Goal: Find specific page/section: Find specific page/section

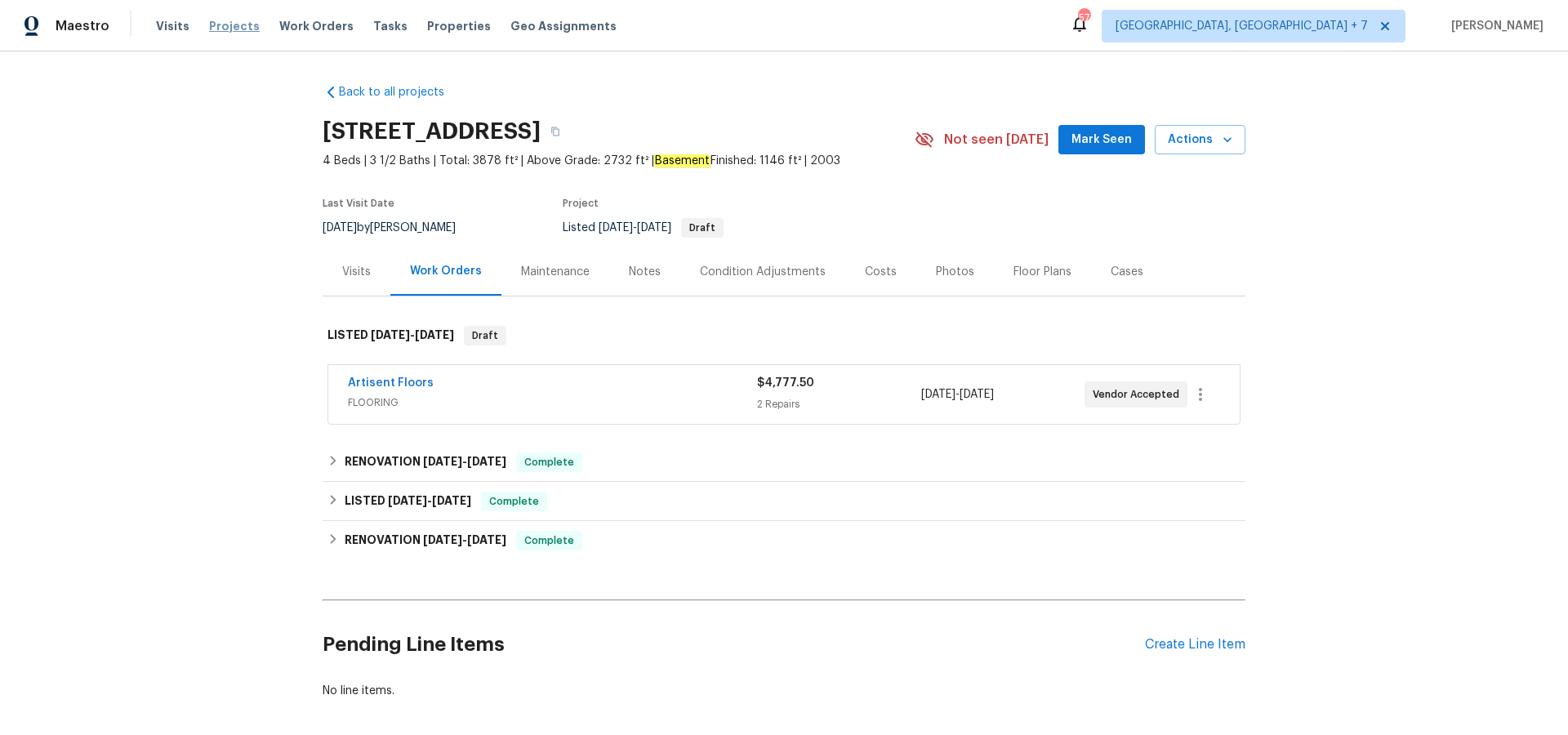
click at [236, 27] on span "Projects" at bounding box center [234, 26] width 50 height 16
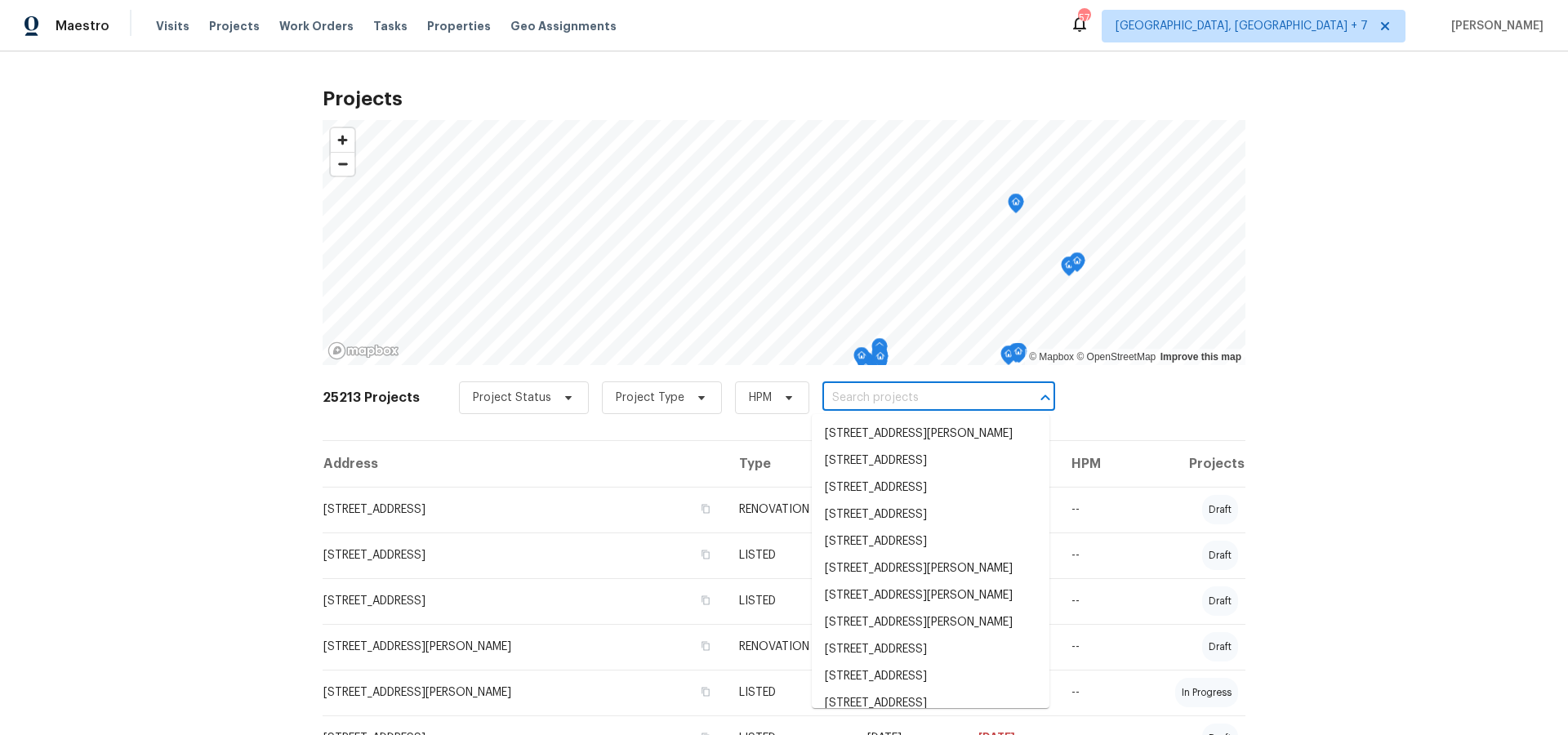
click at [972, 389] on input "text" at bounding box center [915, 398] width 187 height 26
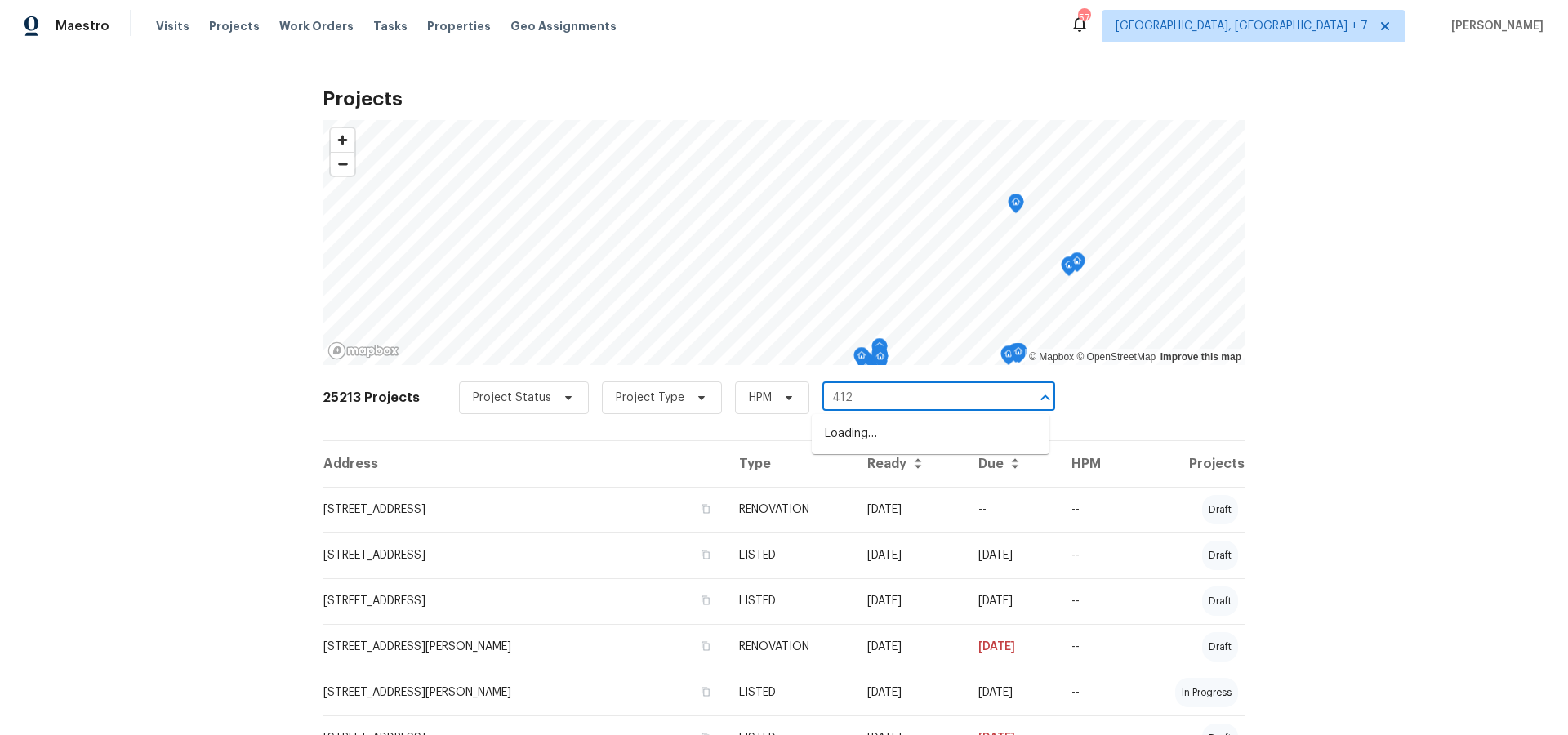
type input "4127"
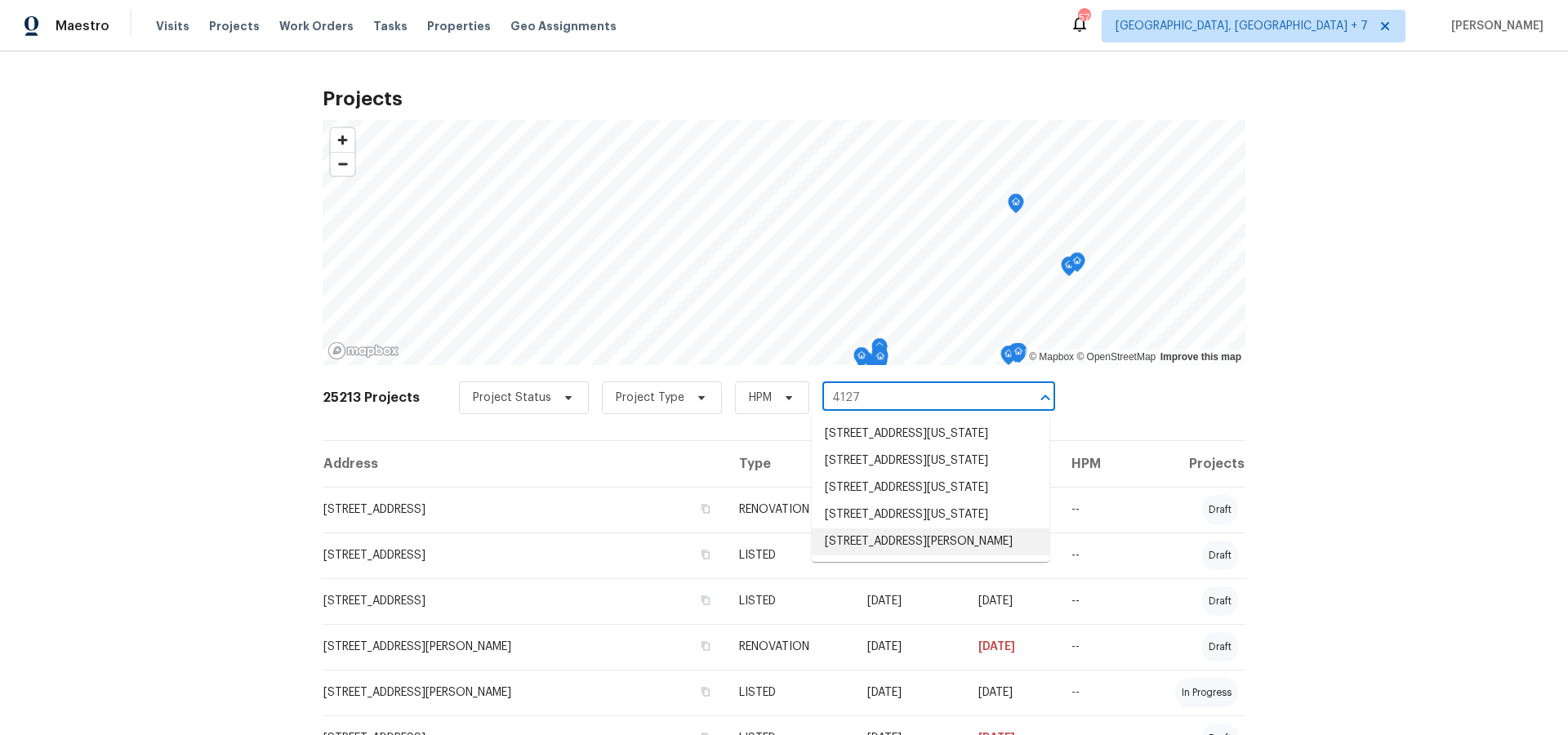
click at [912, 555] on li "[STREET_ADDRESS][PERSON_NAME]" at bounding box center [930, 542] width 238 height 27
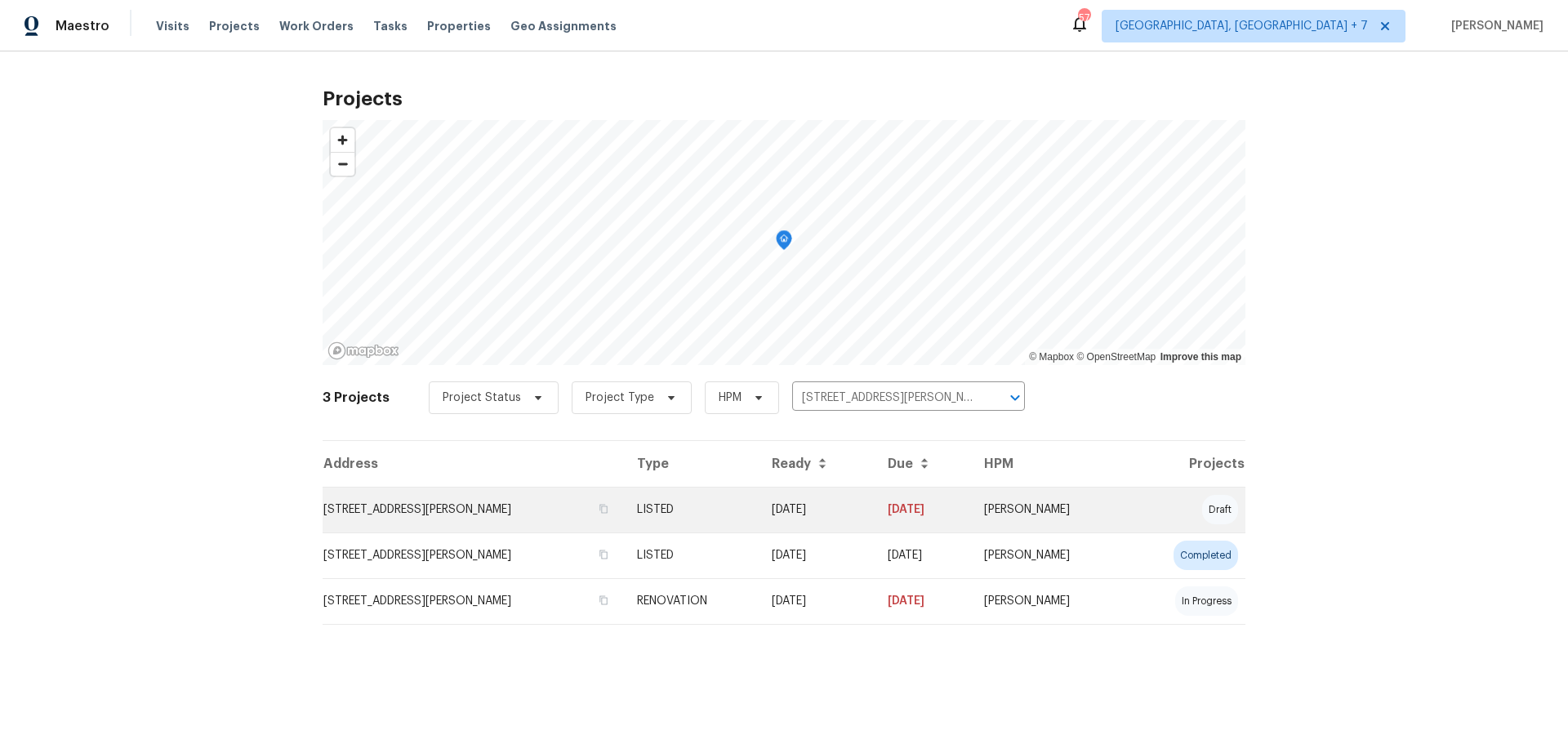
click at [367, 501] on td "[STREET_ADDRESS][PERSON_NAME]" at bounding box center [473, 510] width 301 height 45
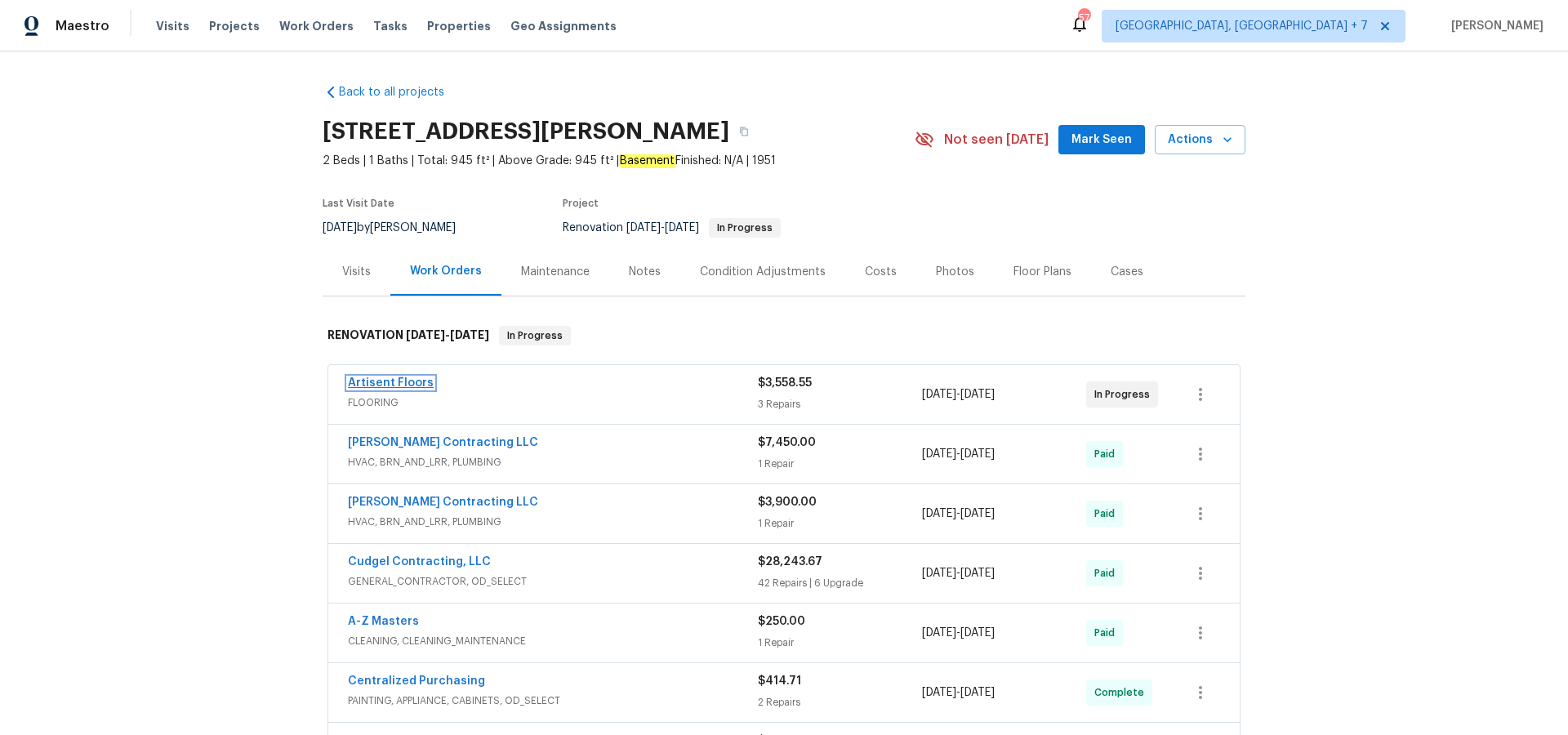
click at [382, 380] on link "Artisent Floors" at bounding box center [390, 383] width 86 height 11
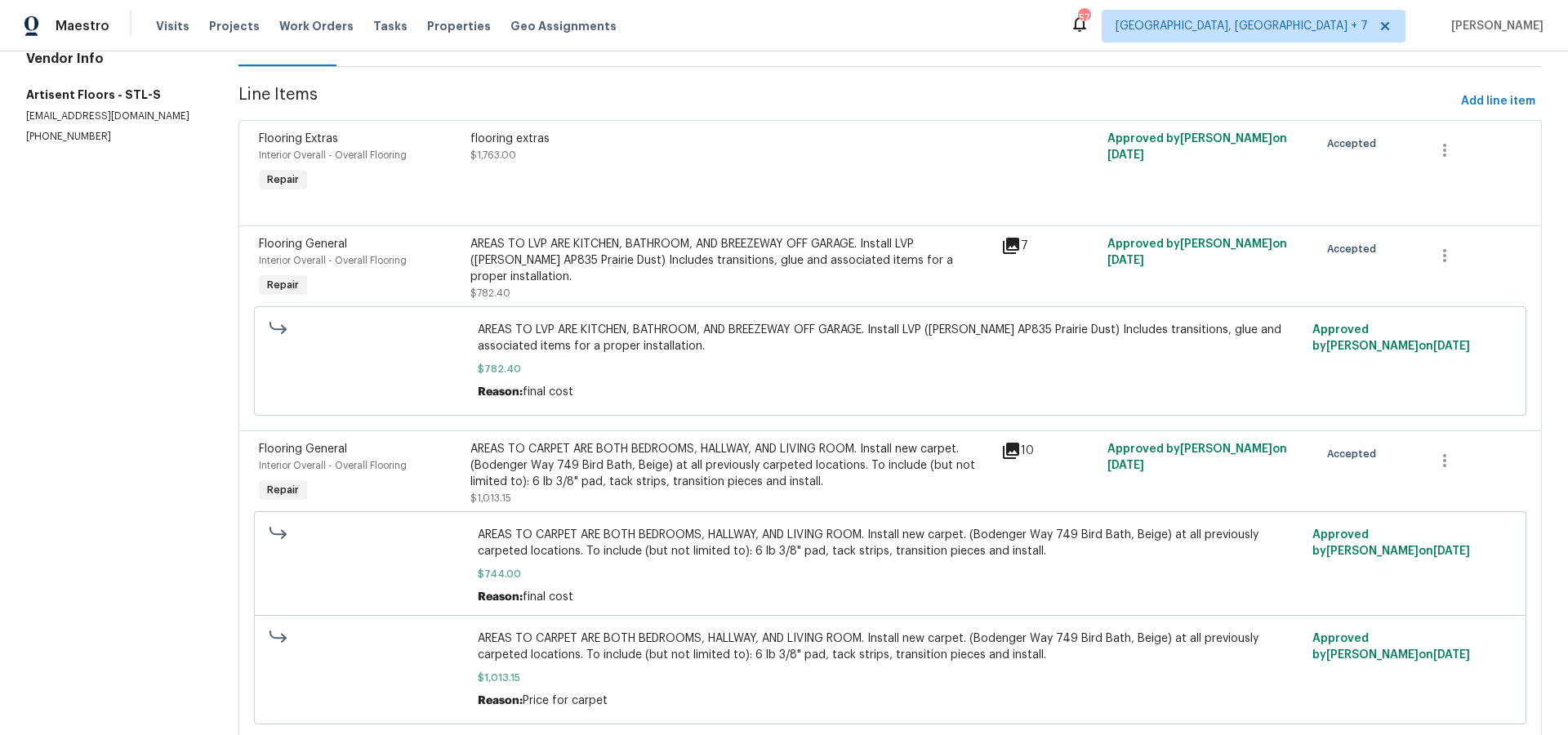
scroll to position [247, 0]
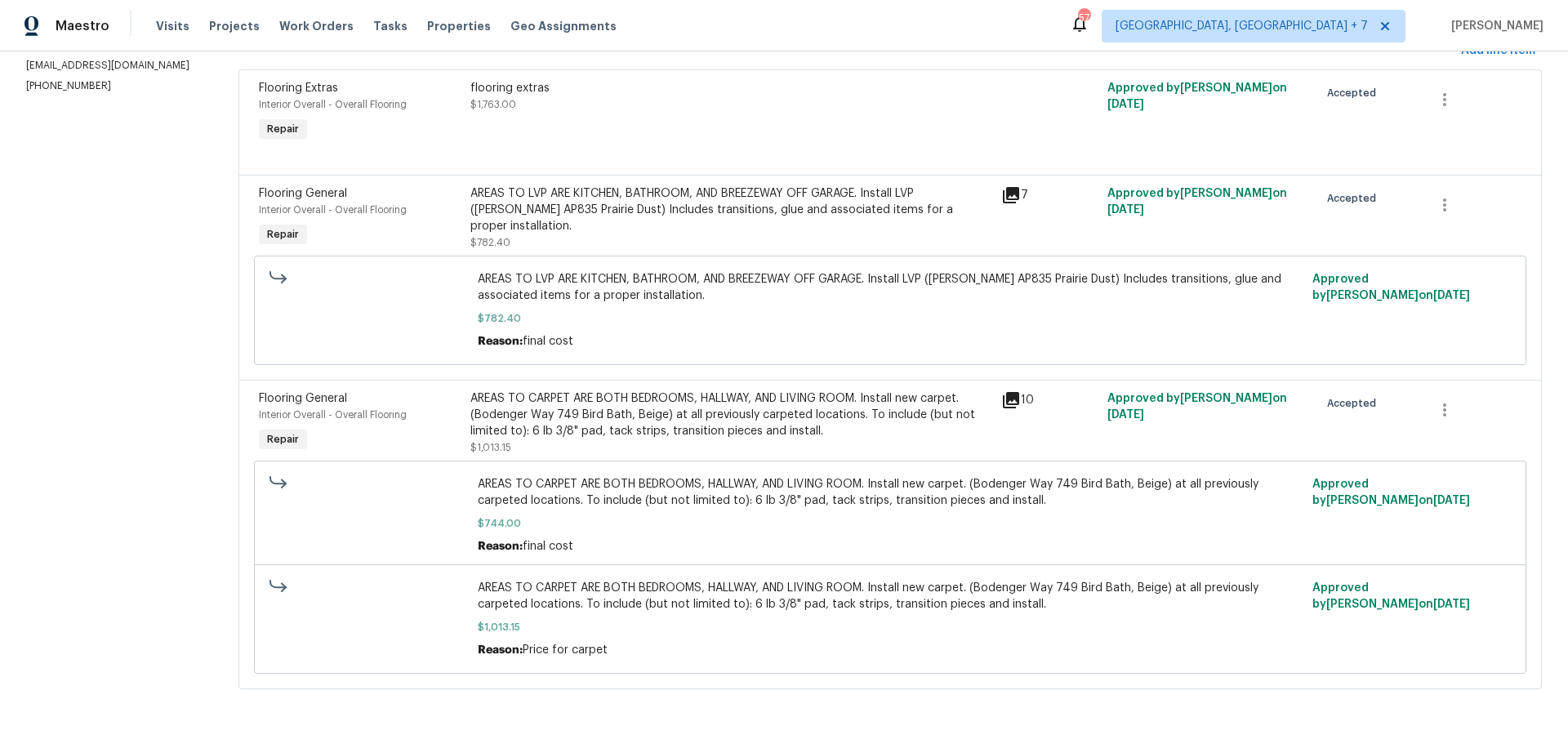
click at [1008, 396] on icon at bounding box center [1010, 400] width 16 height 16
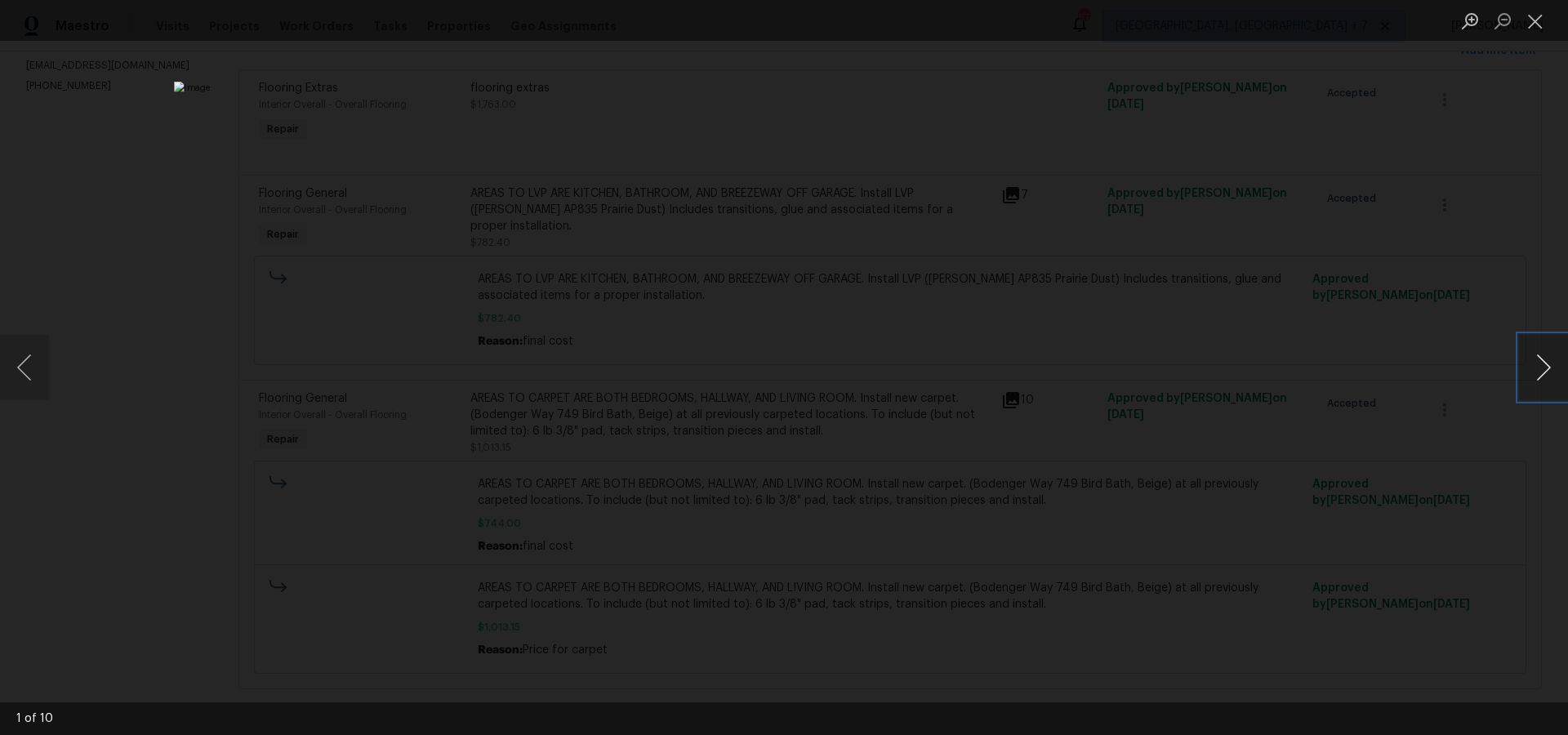
click at [1547, 361] on button "Next image" at bounding box center [1543, 367] width 49 height 65
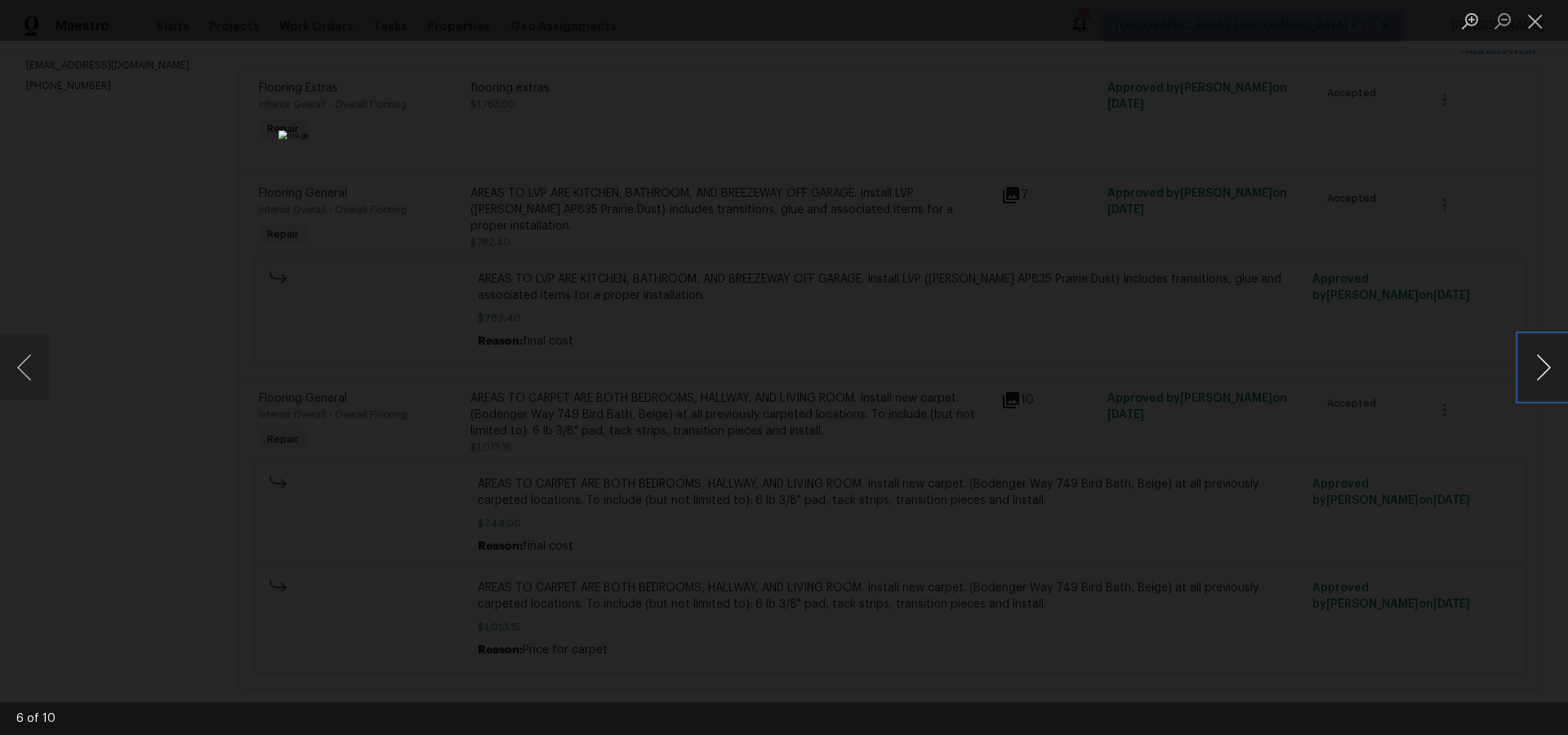
click at [1547, 361] on button "Next image" at bounding box center [1543, 367] width 49 height 65
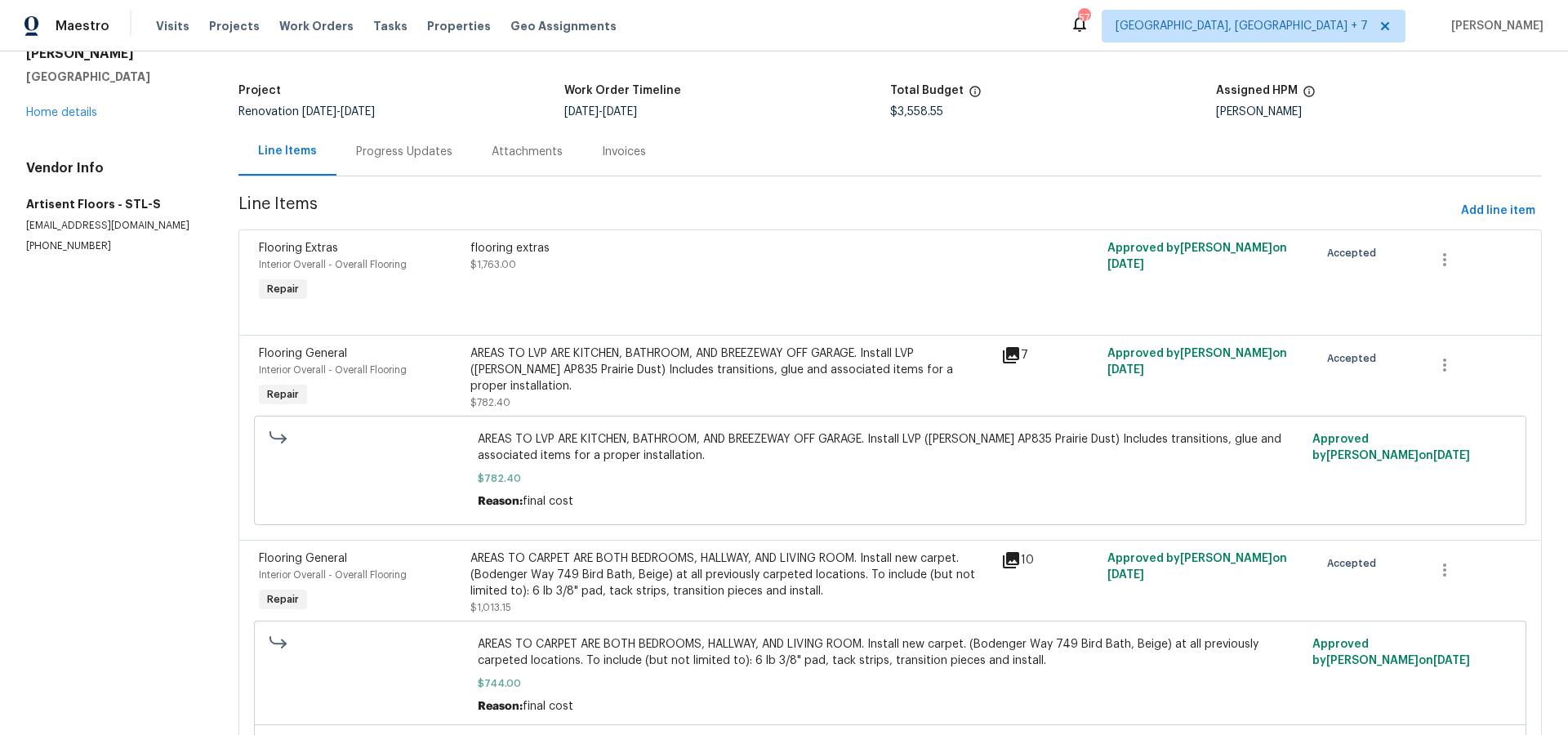
scroll to position [0, 0]
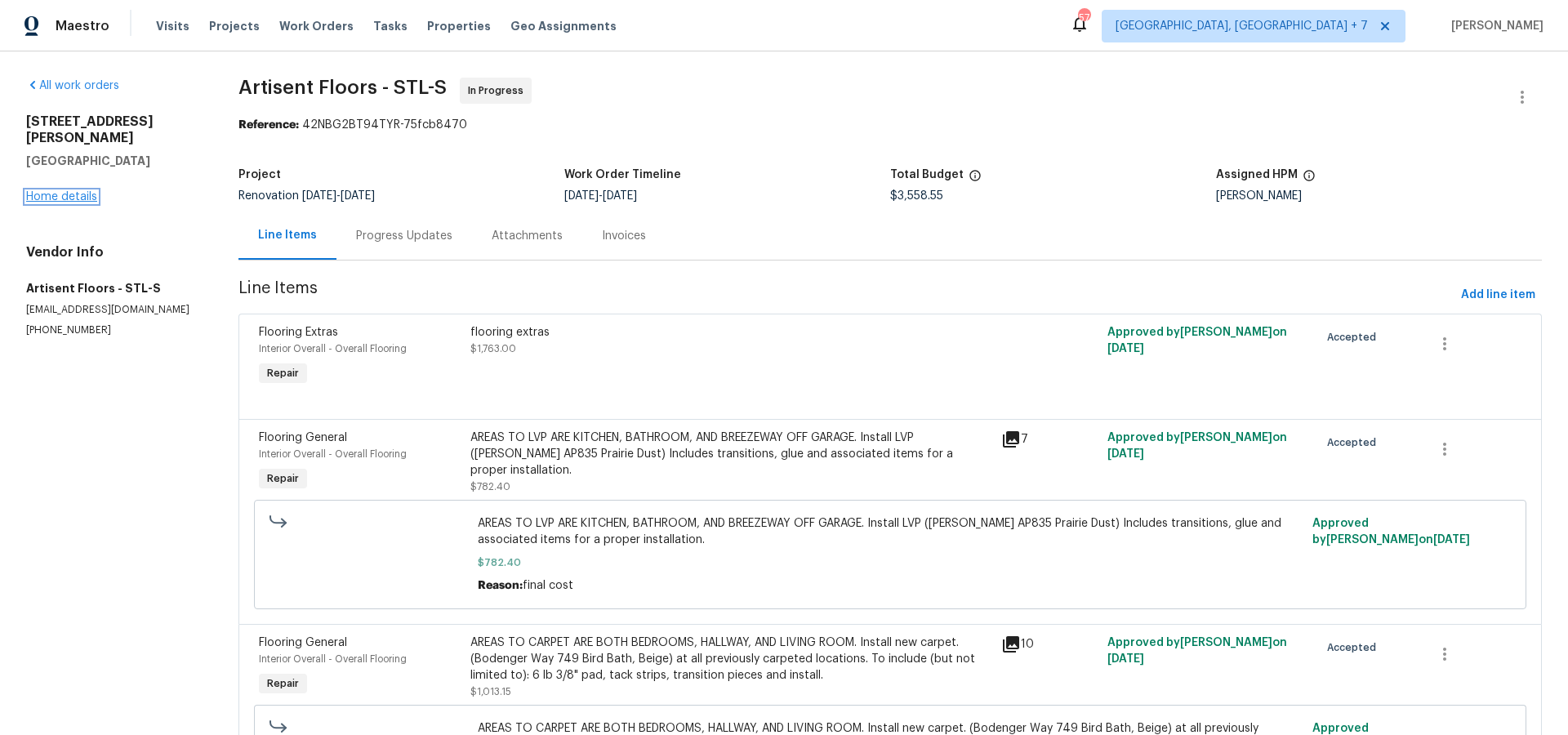
click at [71, 191] on link "Home details" at bounding box center [62, 197] width 71 height 11
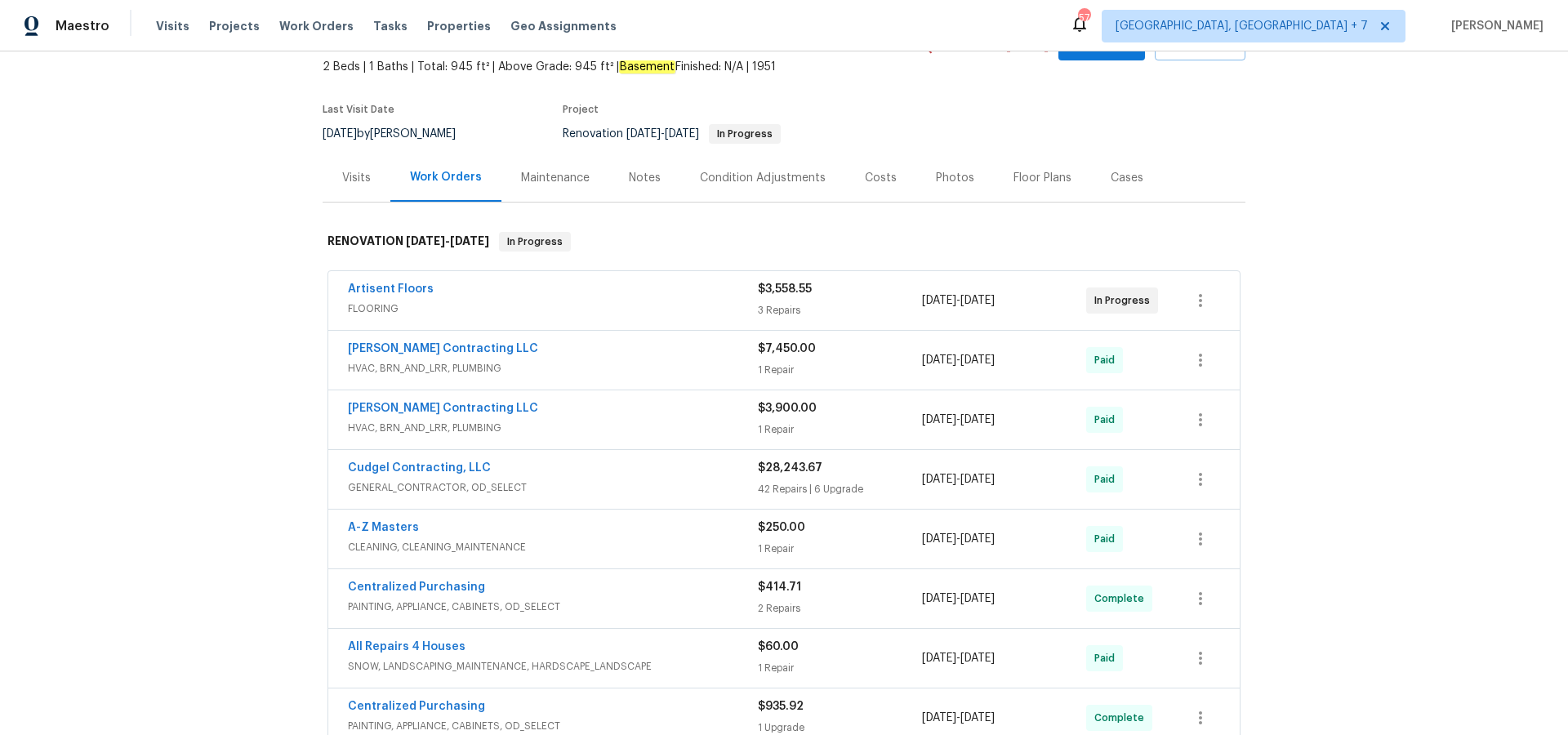
scroll to position [95, 0]
click at [1129, 188] on div "Cases" at bounding box center [1127, 176] width 72 height 48
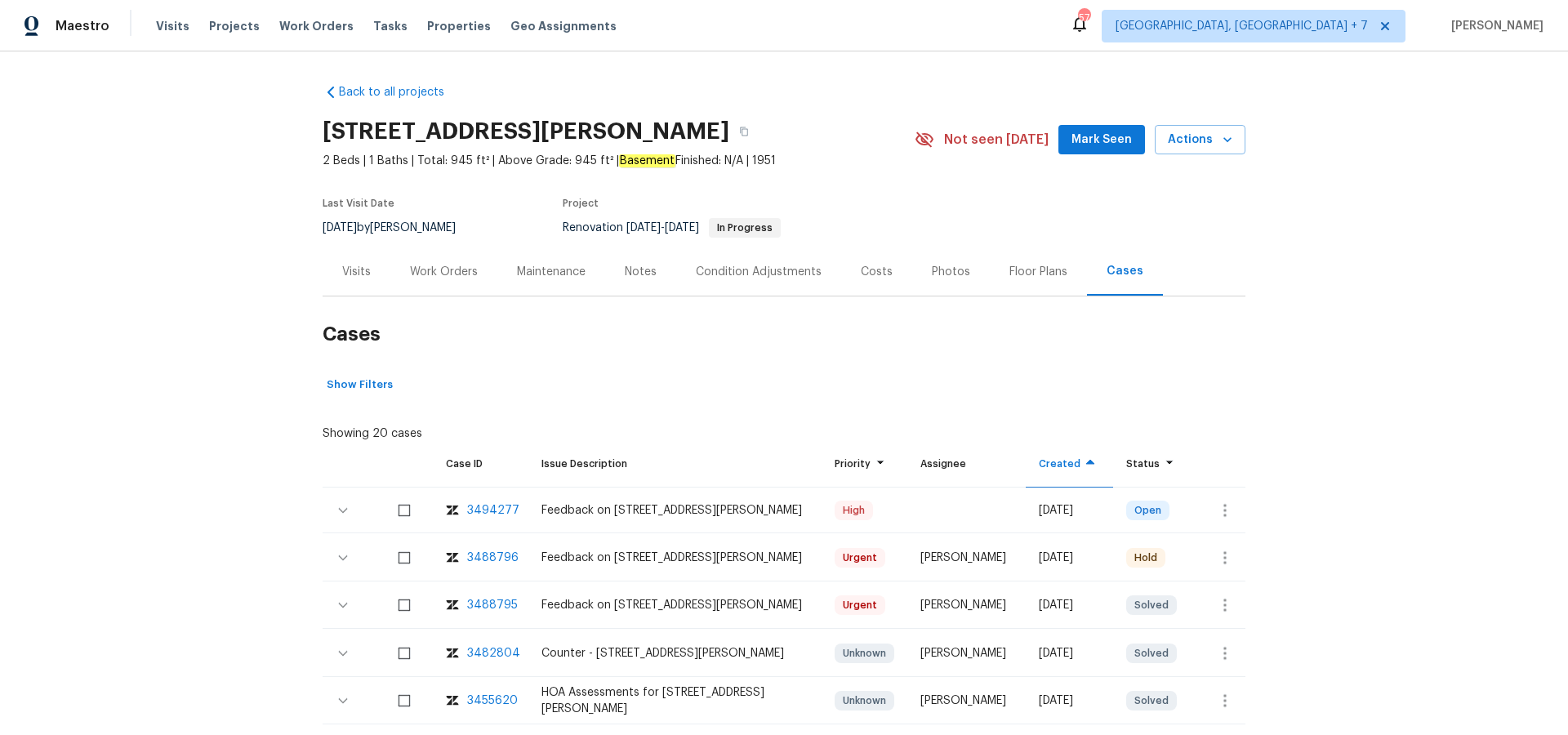
click at [502, 510] on div "3494277" at bounding box center [493, 510] width 52 height 16
click at [497, 557] on div "3488796" at bounding box center [493, 557] width 51 height 16
click at [478, 599] on div "3488795" at bounding box center [492, 604] width 50 height 16
click at [223, 25] on span "Projects" at bounding box center [234, 26] width 50 height 16
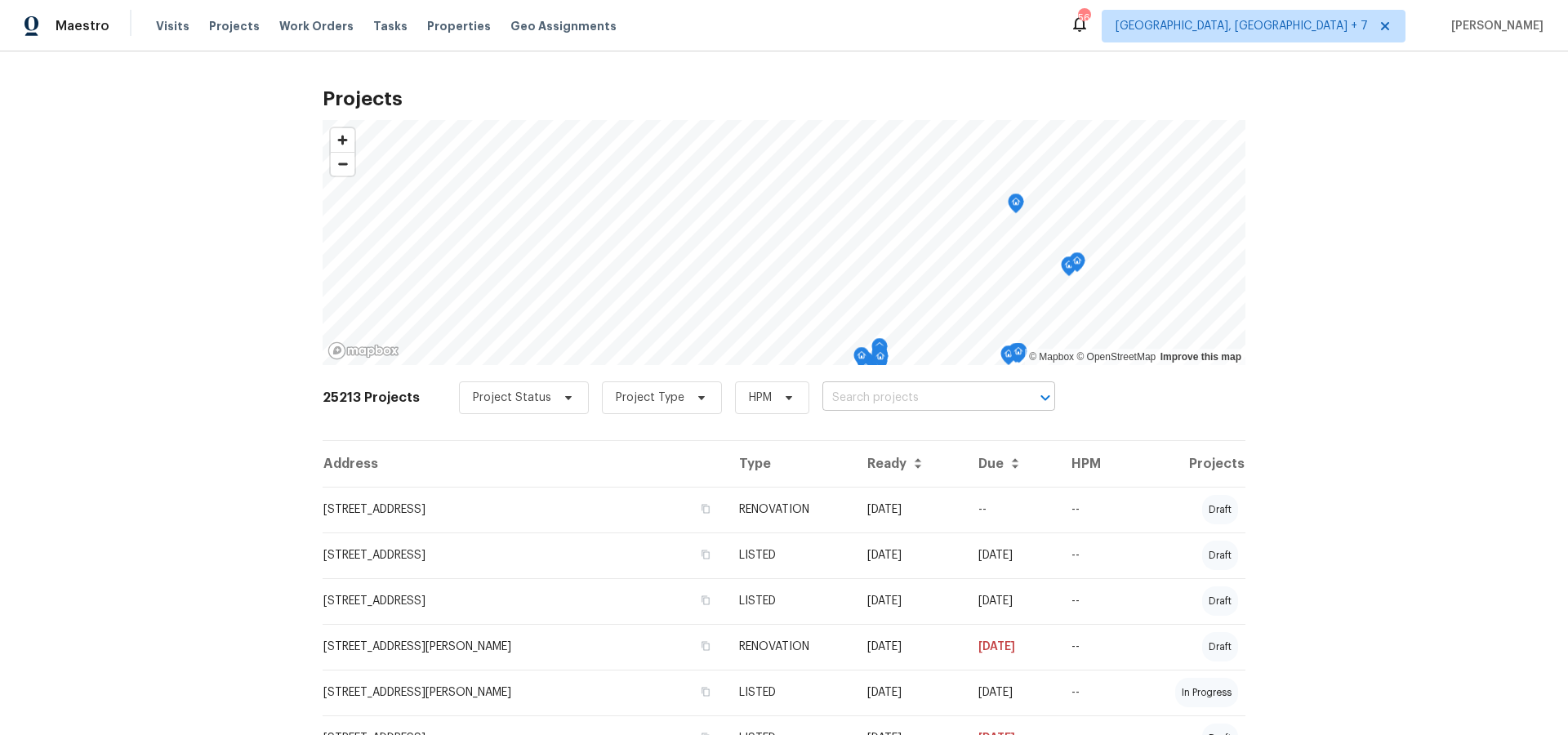
click at [858, 396] on input "text" at bounding box center [915, 398] width 187 height 26
type input "3218"
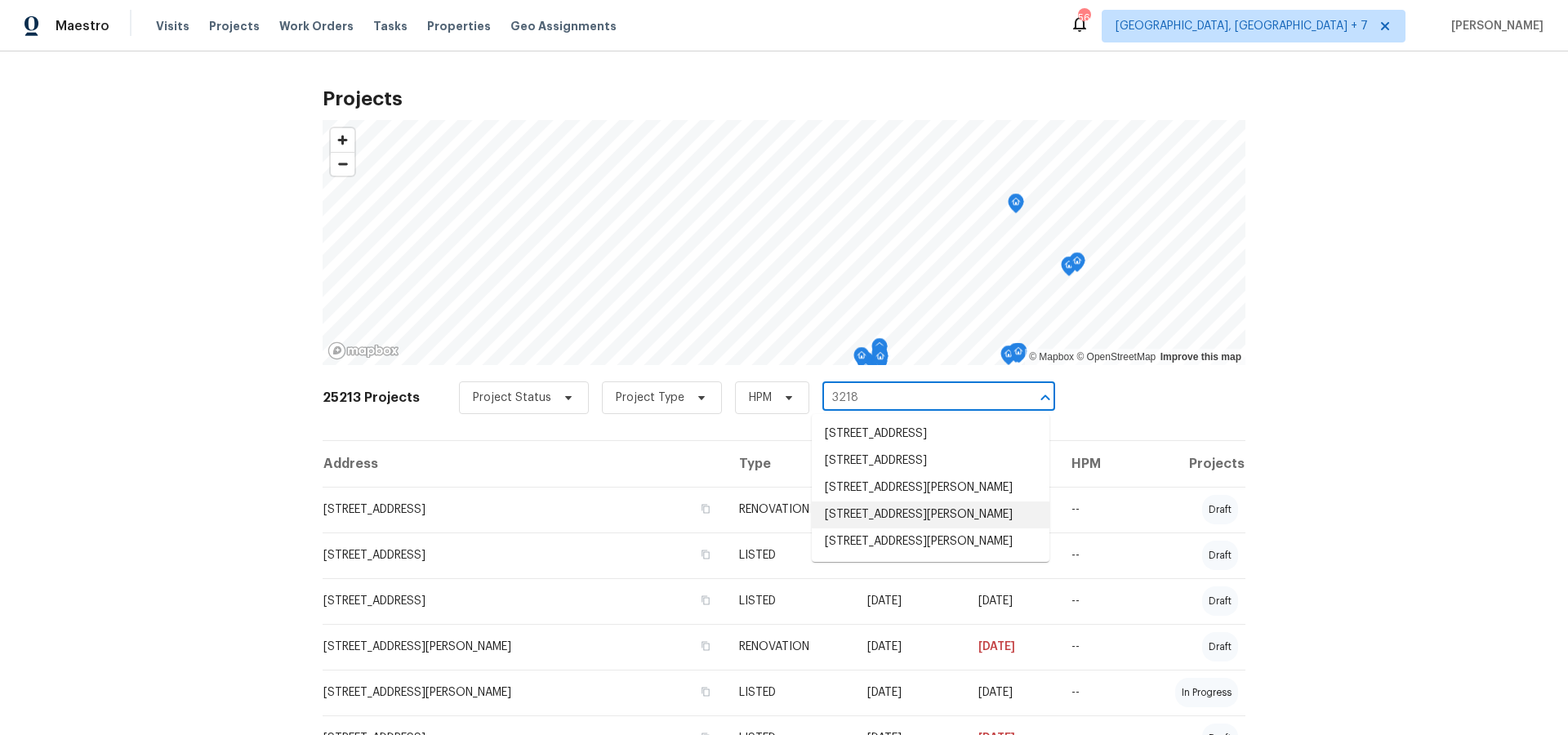
click at [920, 514] on li "[STREET_ADDRESS][PERSON_NAME]" at bounding box center [930, 514] width 238 height 27
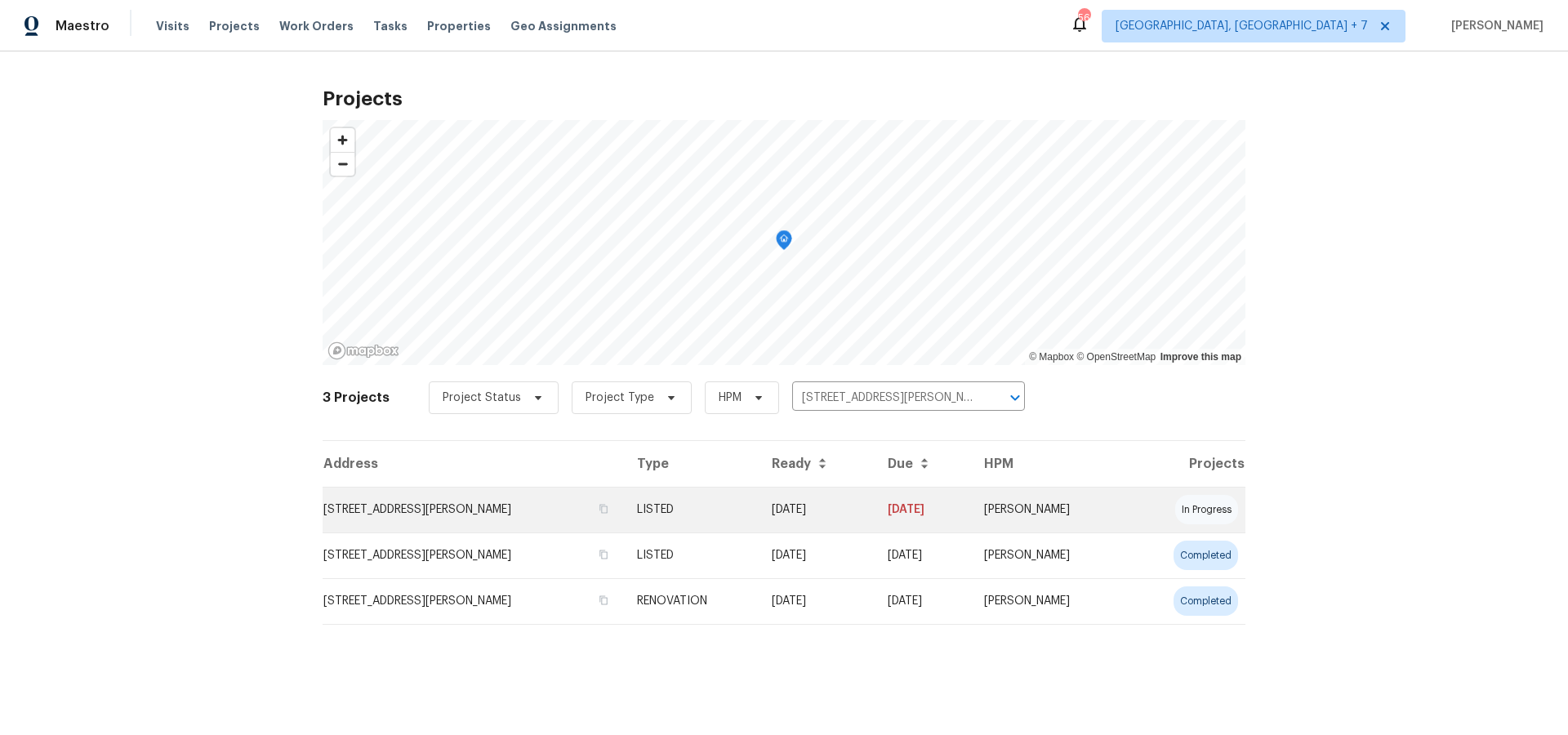
click at [459, 511] on td "[STREET_ADDRESS][PERSON_NAME]" at bounding box center [473, 510] width 301 height 45
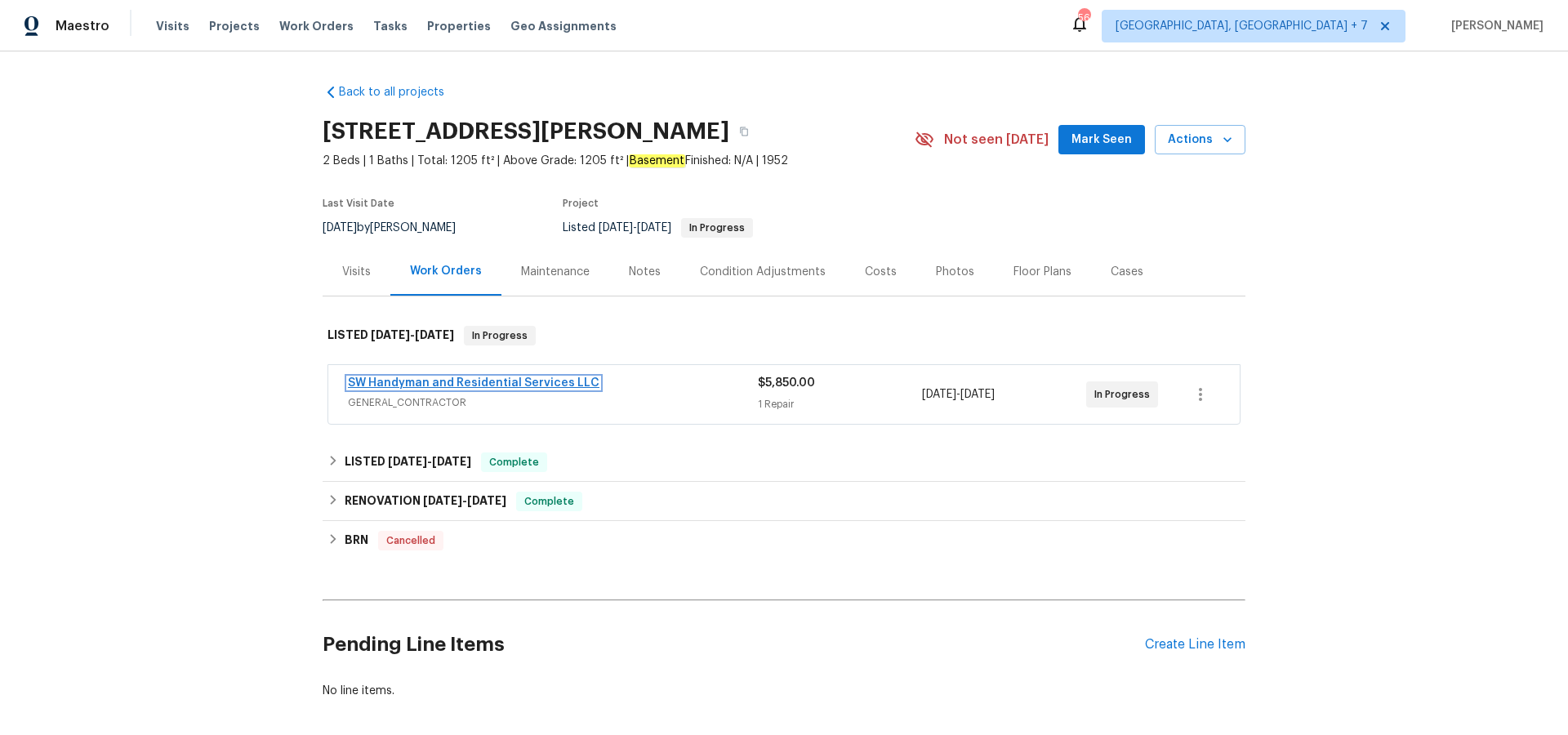
click at [480, 385] on link "SW Handyman and Residential Services LLC" at bounding box center [473, 383] width 251 height 11
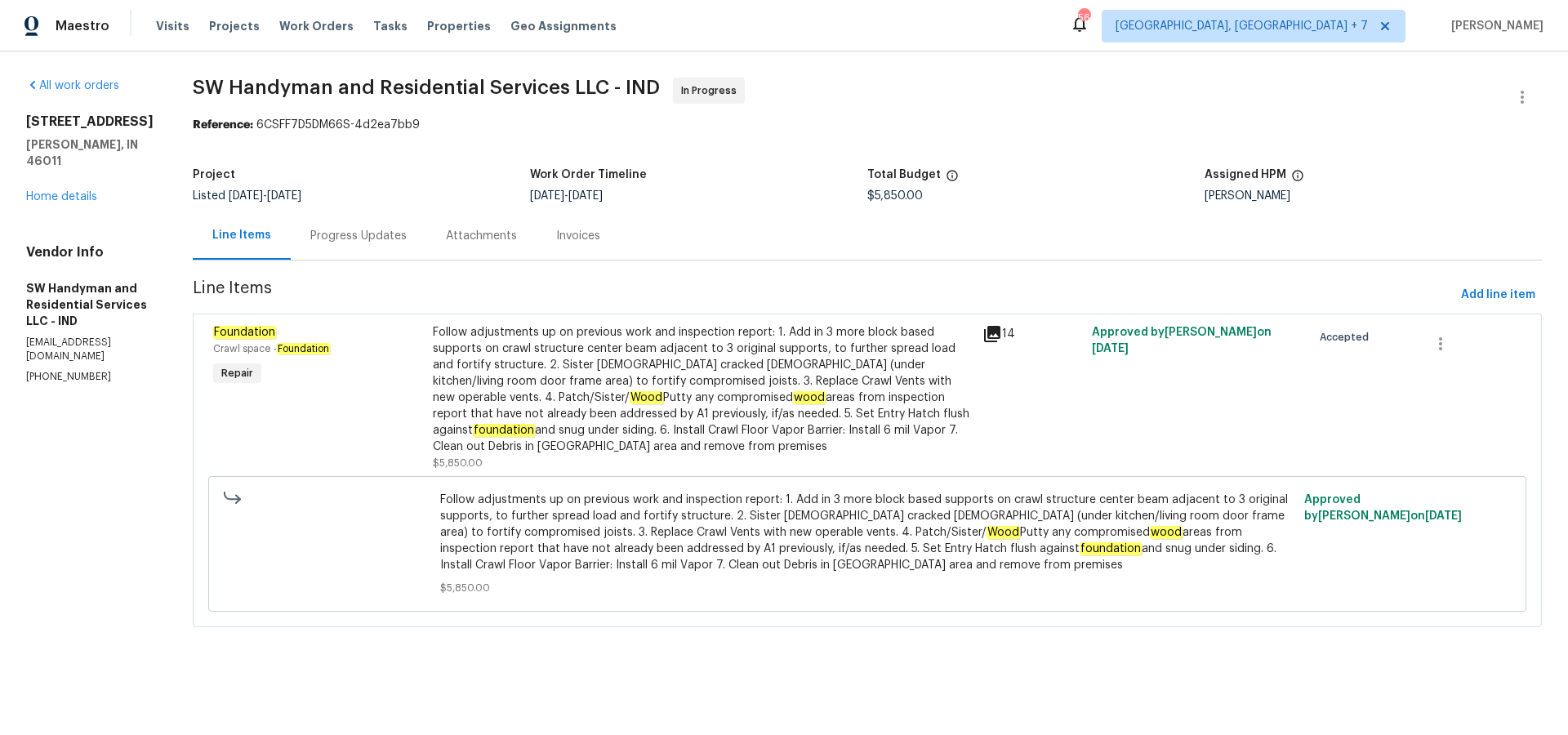
click at [992, 330] on icon at bounding box center [992, 333] width 16 height 16
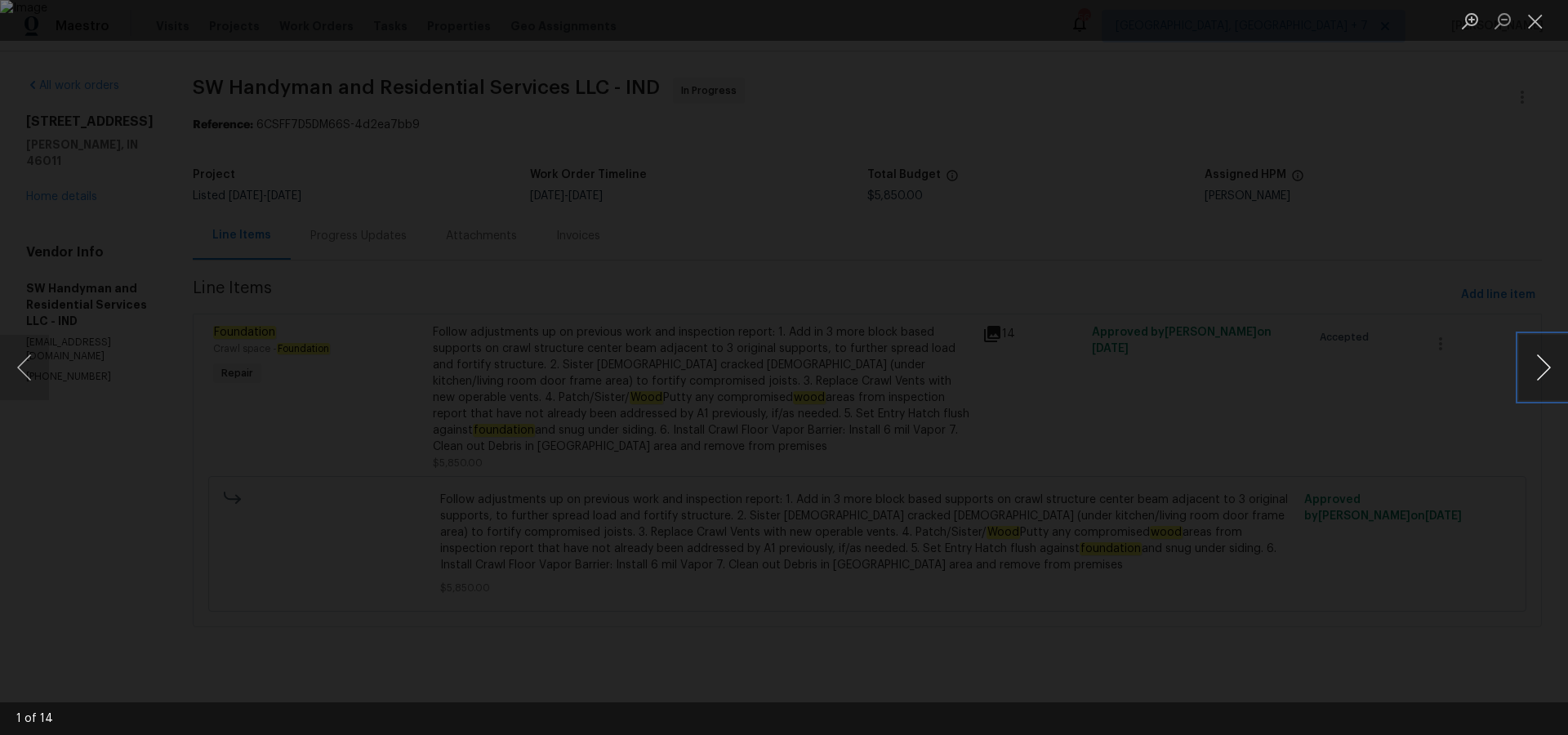
click at [1540, 363] on button "Next image" at bounding box center [1543, 367] width 49 height 65
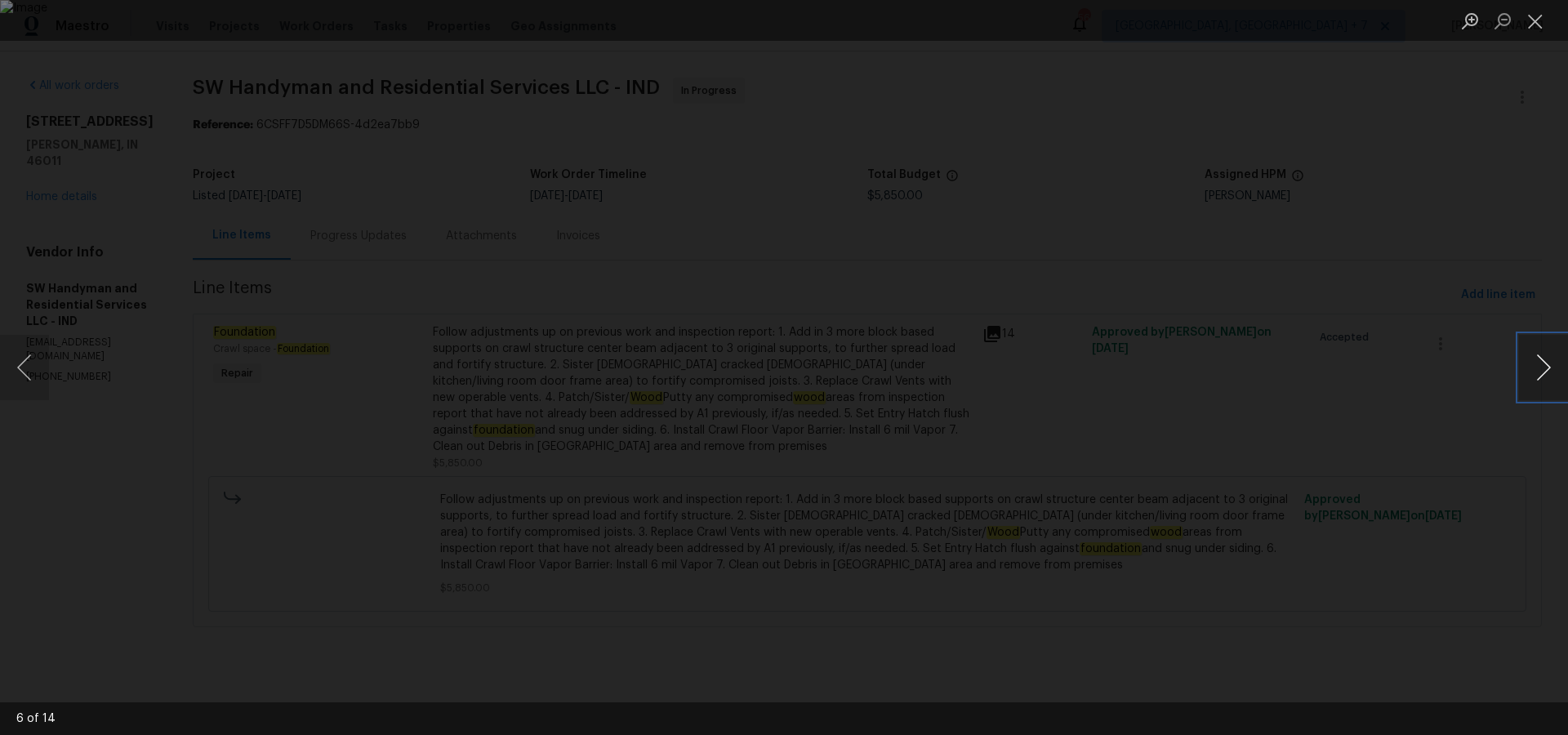
click at [1540, 363] on button "Next image" at bounding box center [1543, 367] width 49 height 65
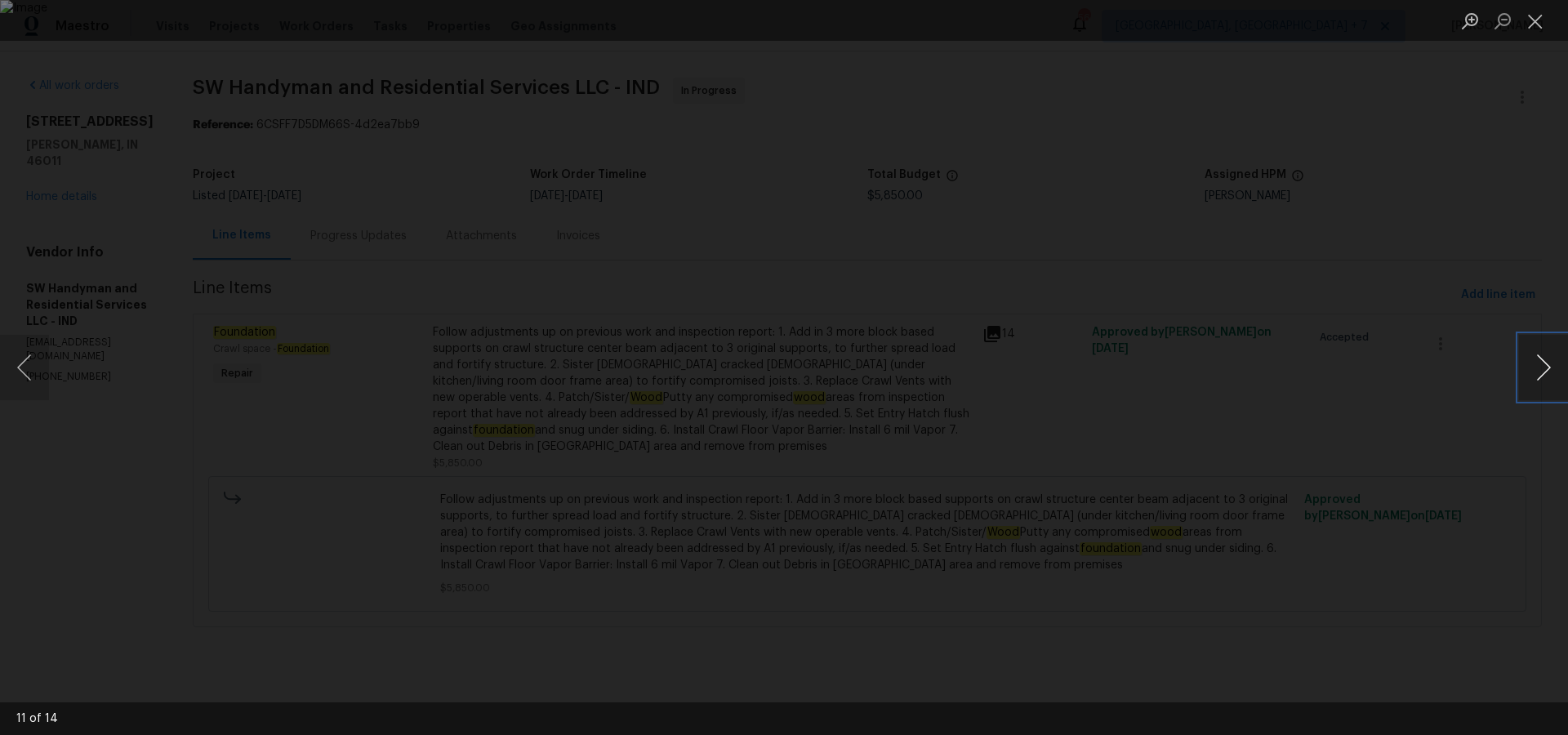
click at [1540, 363] on button "Next image" at bounding box center [1543, 367] width 49 height 65
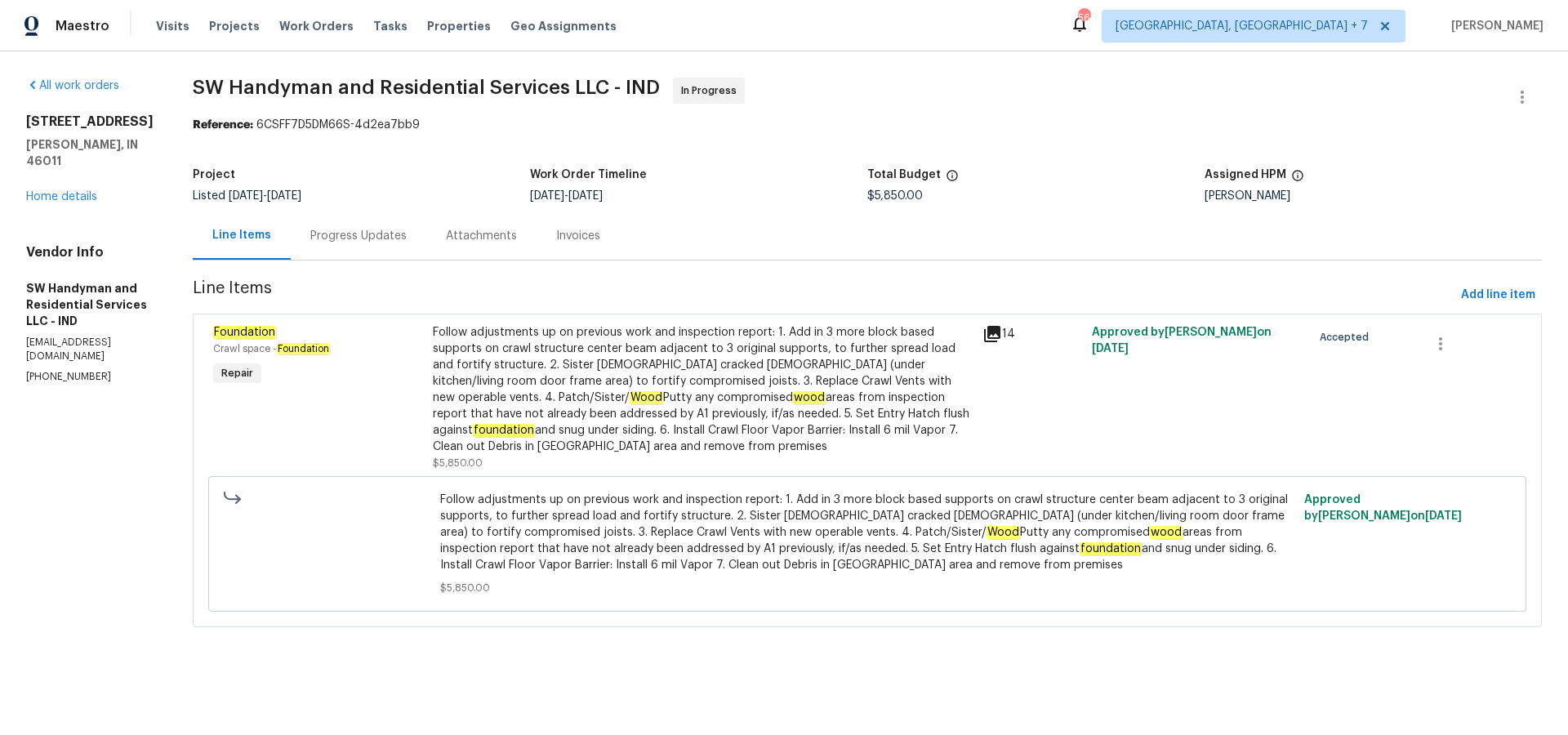
click at [368, 242] on div "Progress Updates" at bounding box center [359, 235] width 97 height 16
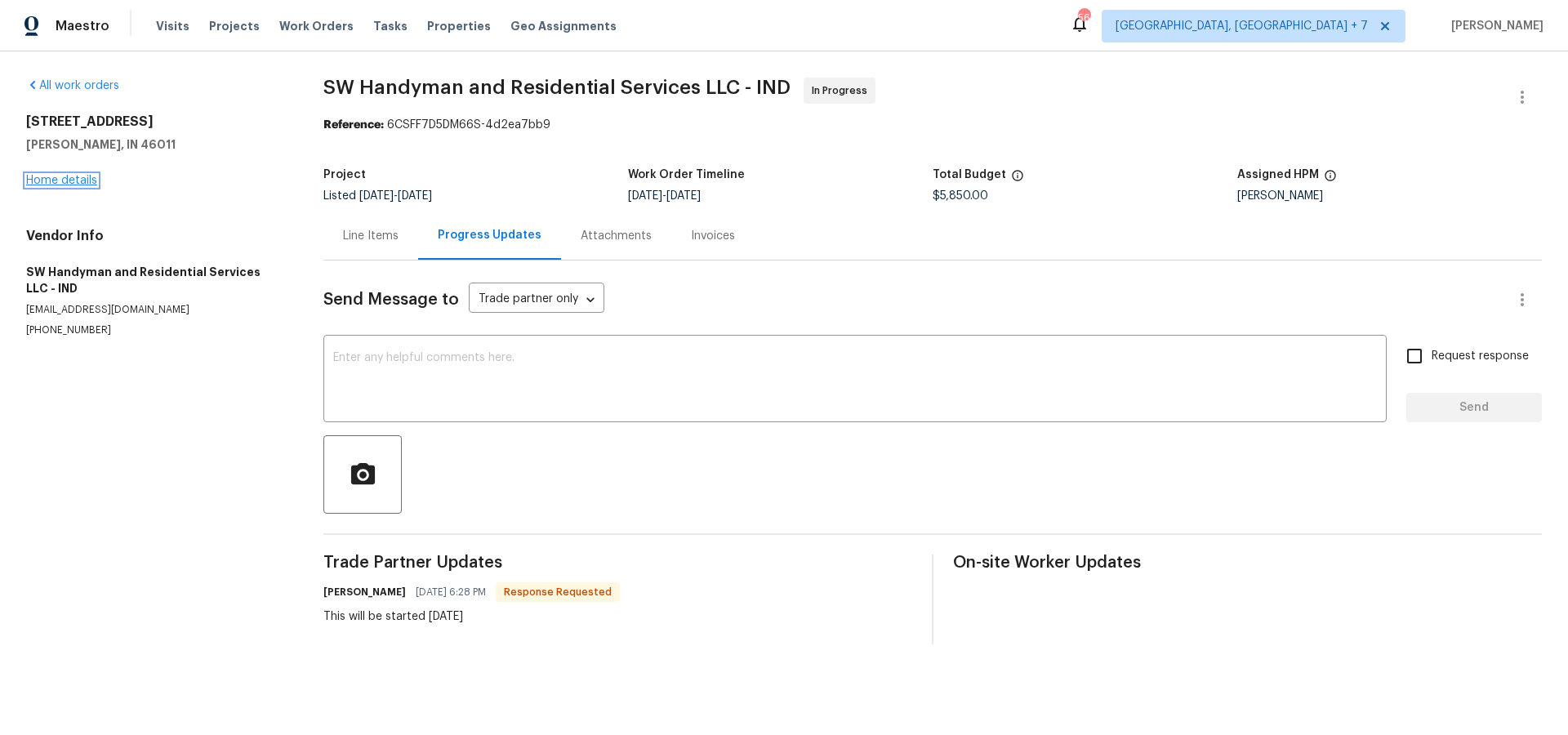
click at [57, 181] on link "Home details" at bounding box center [62, 180] width 71 height 11
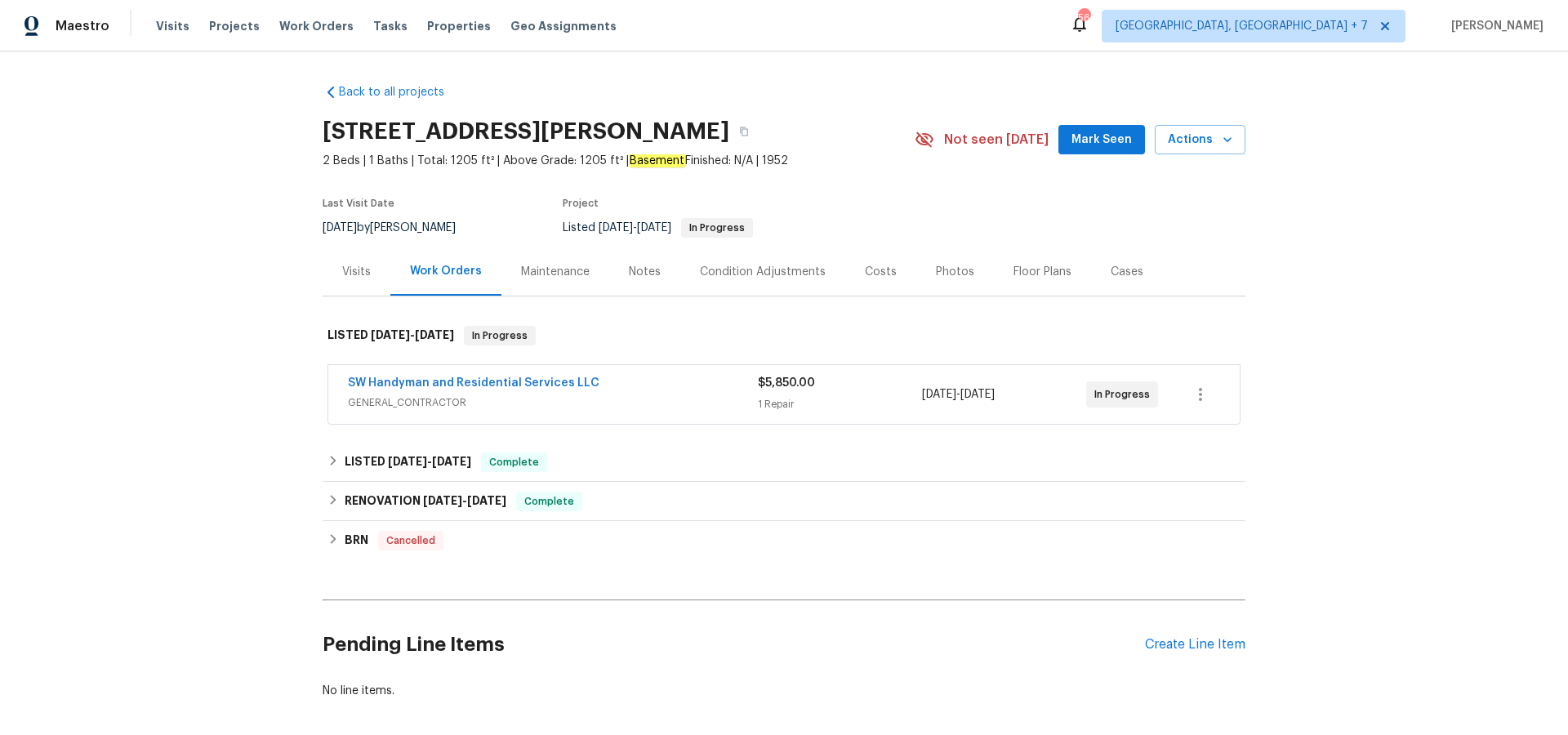
click at [368, 275] on div "Visits" at bounding box center [356, 271] width 28 height 16
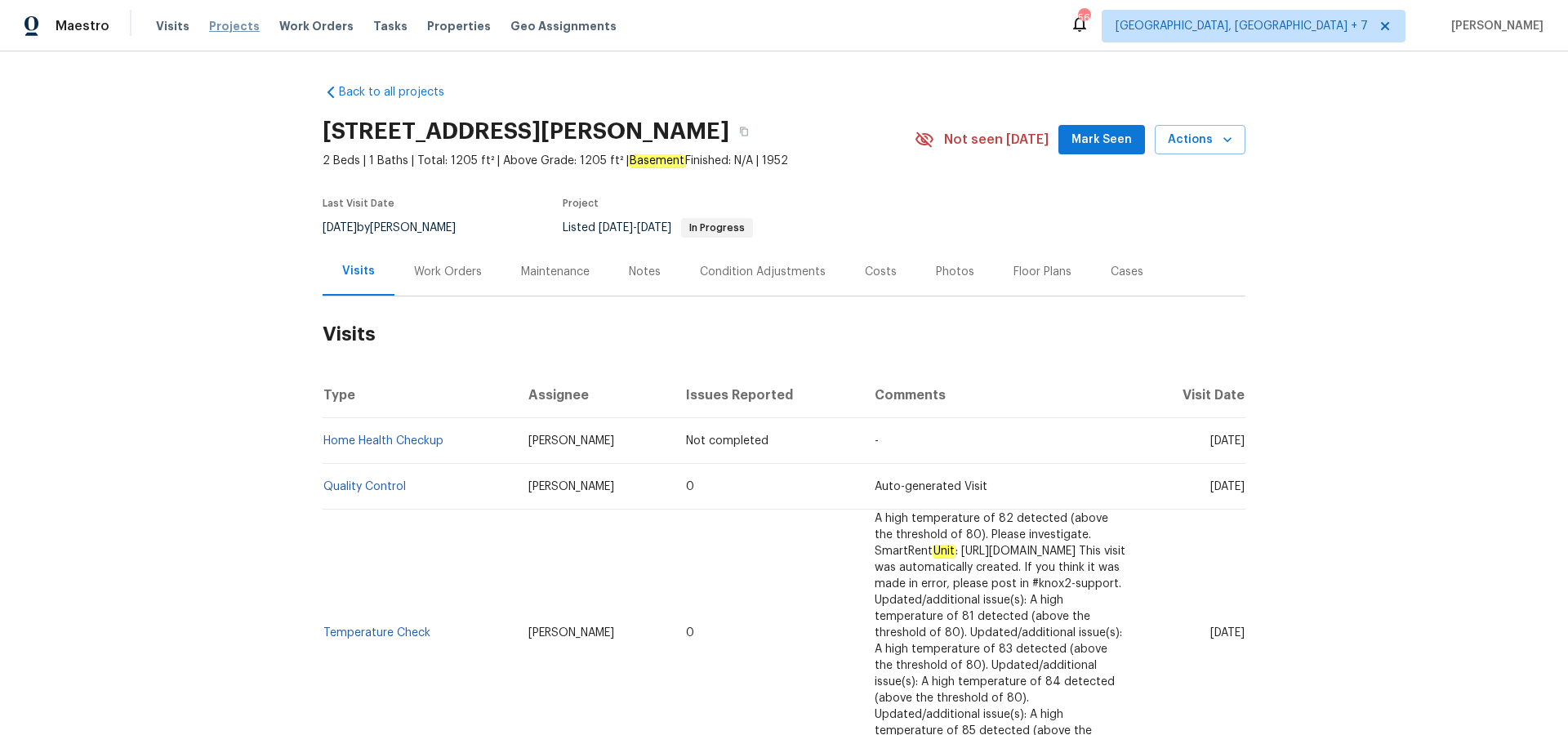
click at [219, 23] on span "Projects" at bounding box center [234, 26] width 50 height 16
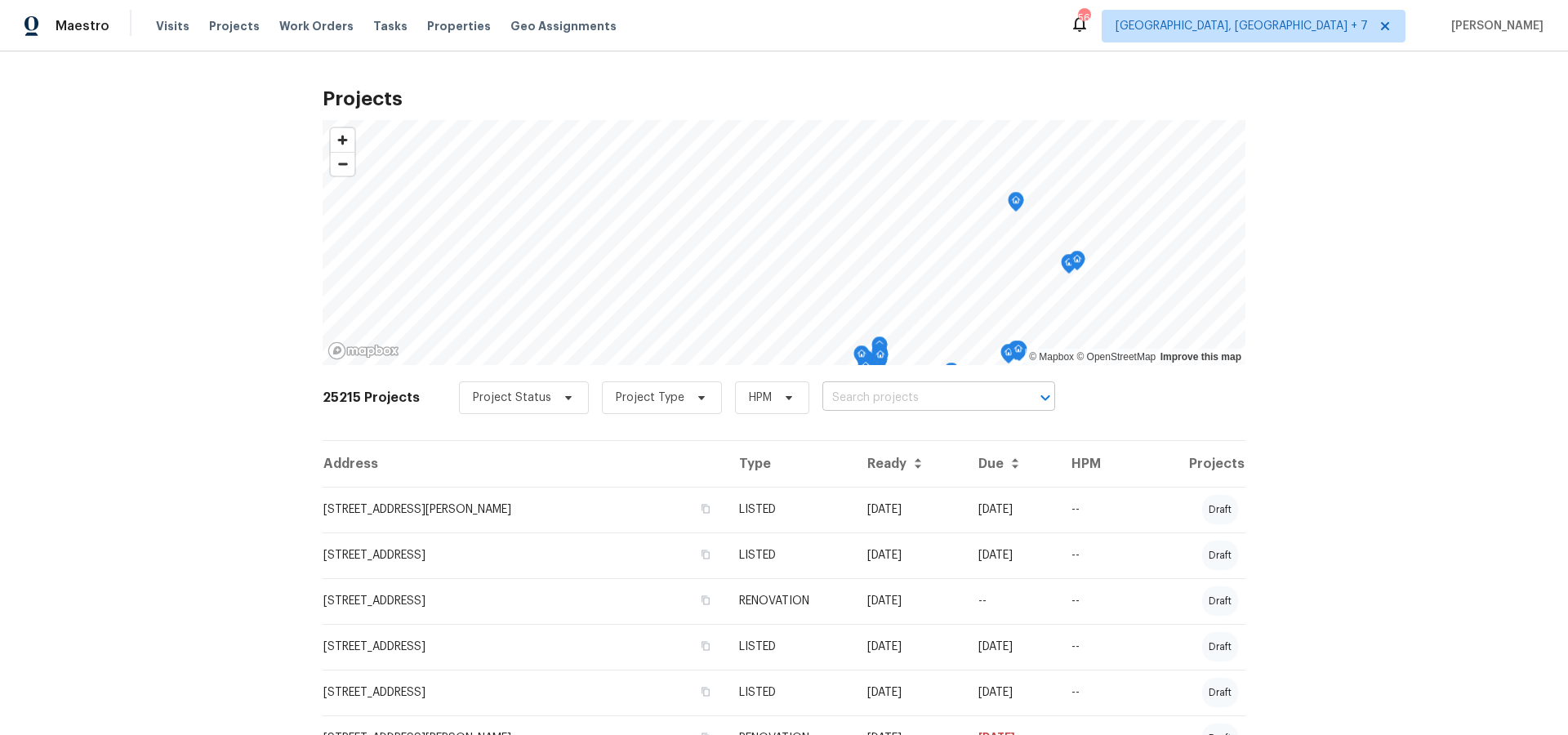
click at [952, 405] on input "text" at bounding box center [915, 398] width 187 height 26
type input "887 t"
click at [975, 428] on li "[STREET_ADDRESS][PERSON_NAME]" at bounding box center [930, 434] width 238 height 27
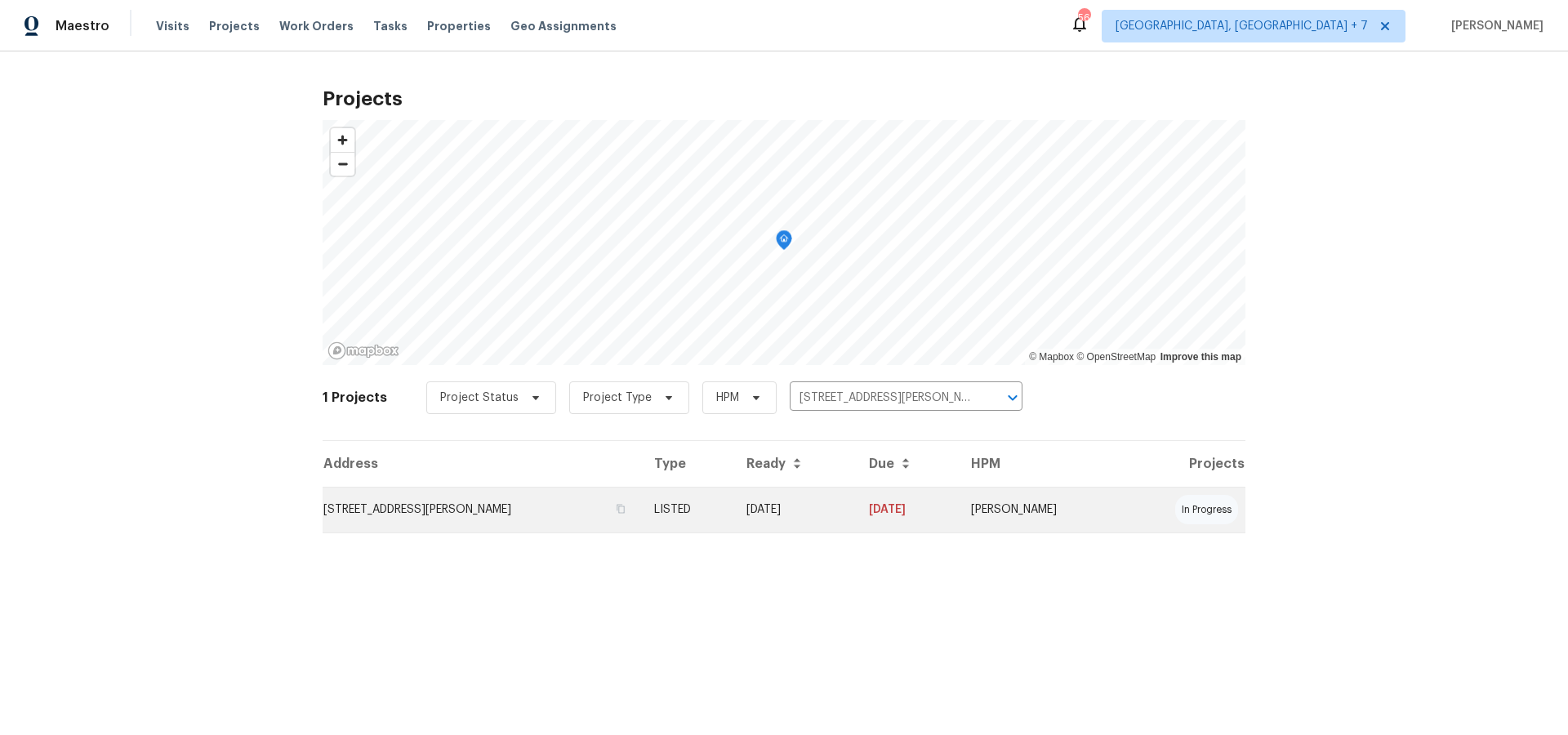
click at [505, 513] on td "[STREET_ADDRESS][PERSON_NAME]" at bounding box center [481, 510] width 318 height 45
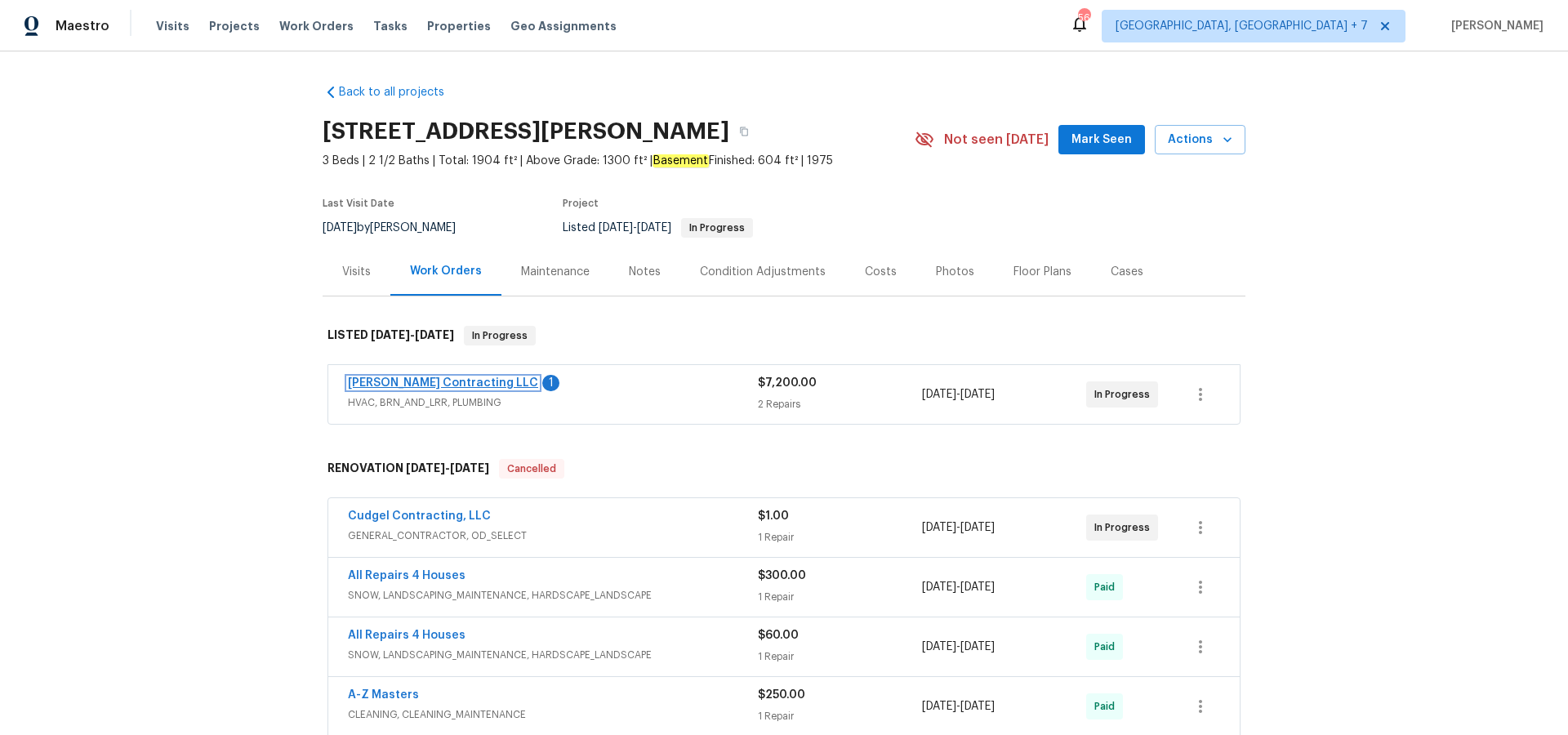
click at [444, 381] on link "[PERSON_NAME] Contracting LLC" at bounding box center [442, 383] width 190 height 11
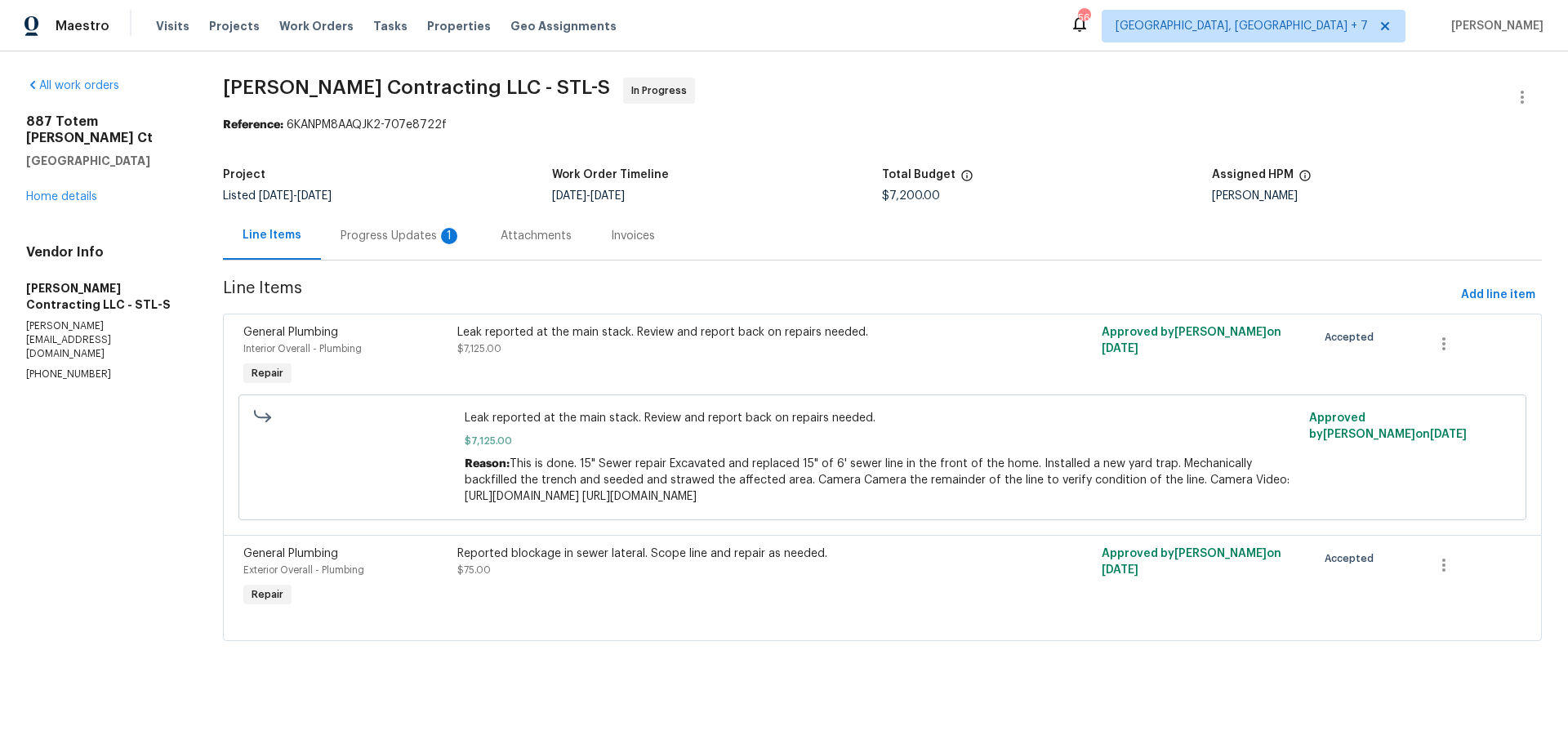
click at [406, 239] on div "Progress Updates 1" at bounding box center [401, 235] width 121 height 16
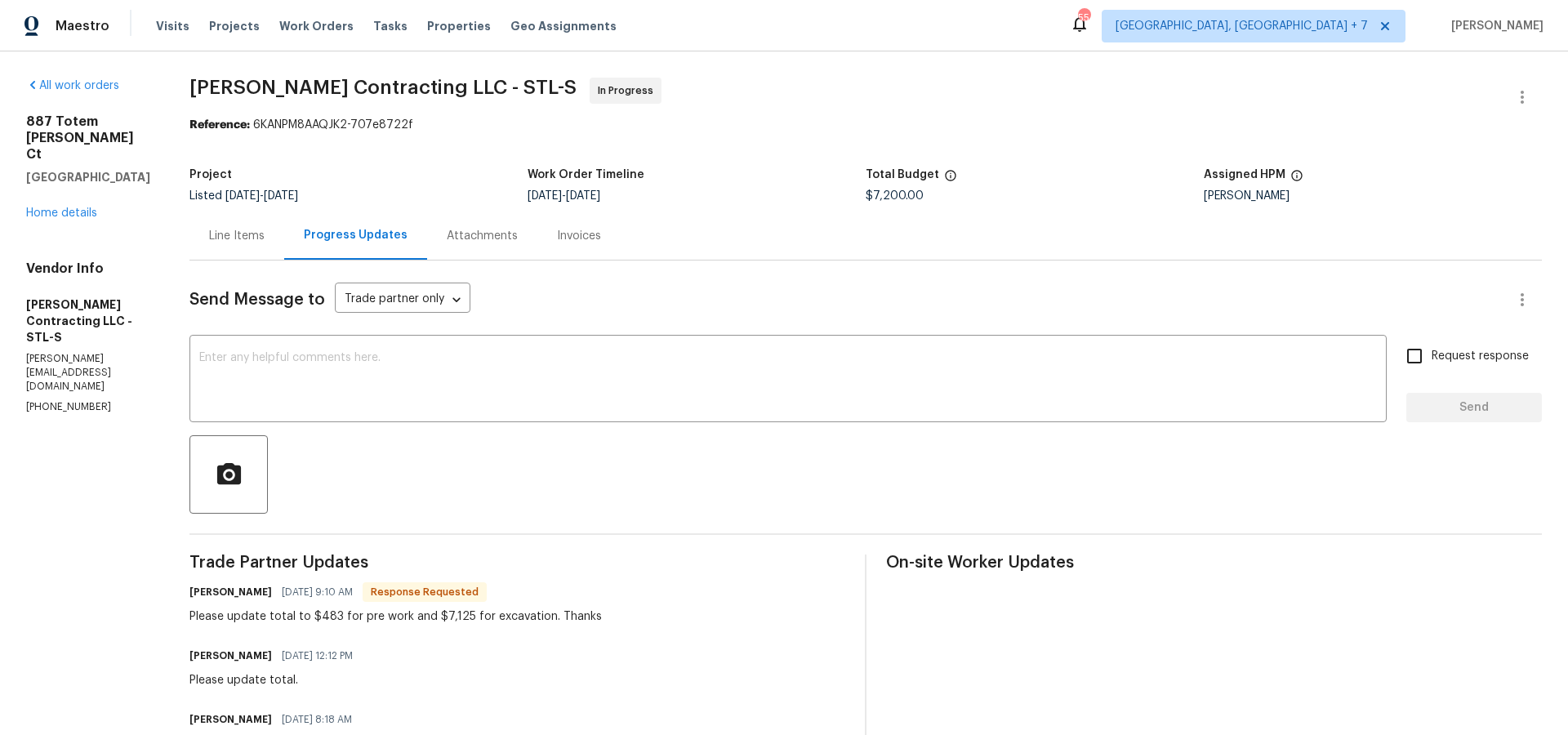
click at [210, 227] on div "Line Items" at bounding box center [237, 235] width 95 height 48
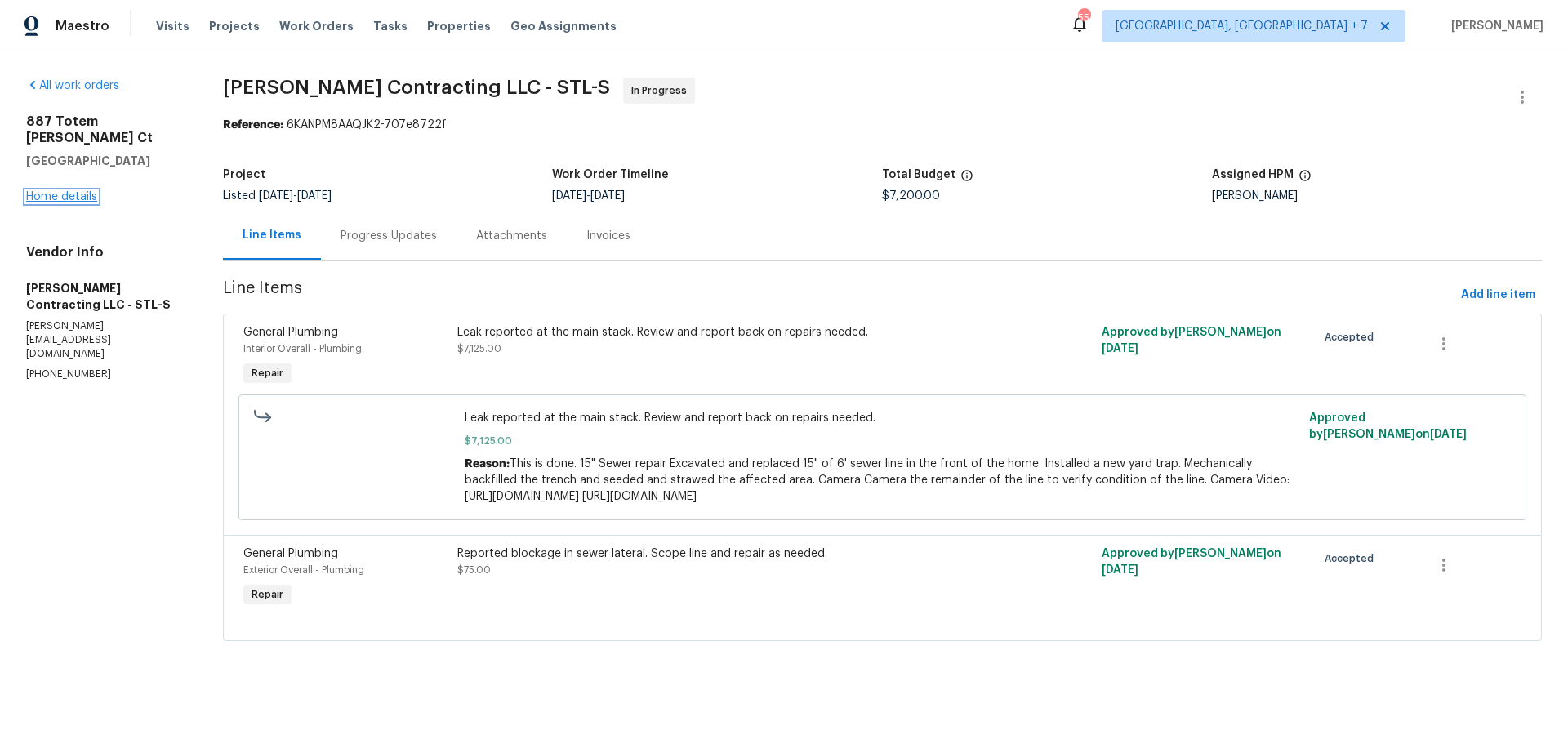
click at [68, 191] on link "Home details" at bounding box center [62, 197] width 71 height 11
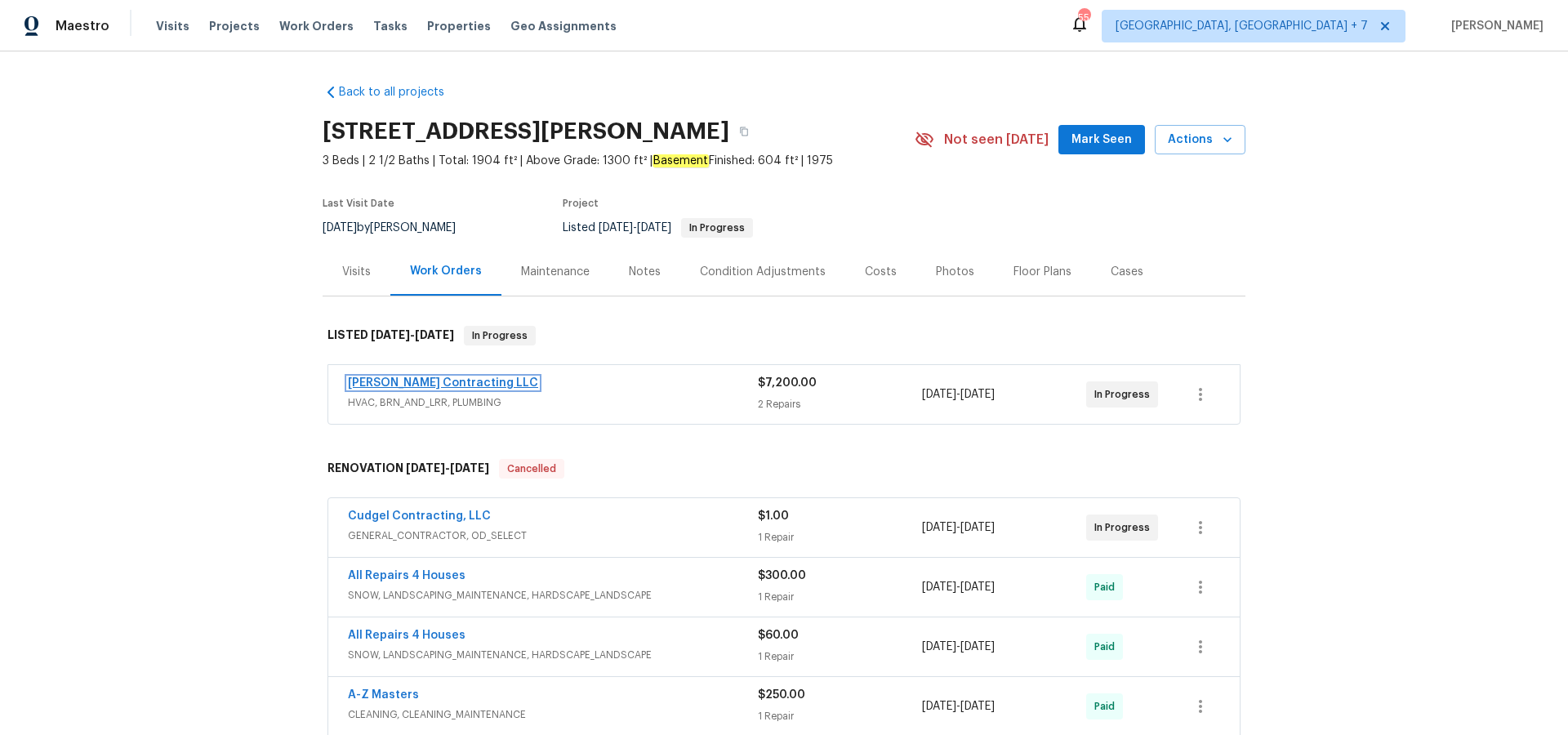
click at [422, 377] on link "[PERSON_NAME] Contracting LLC" at bounding box center [442, 383] width 190 height 11
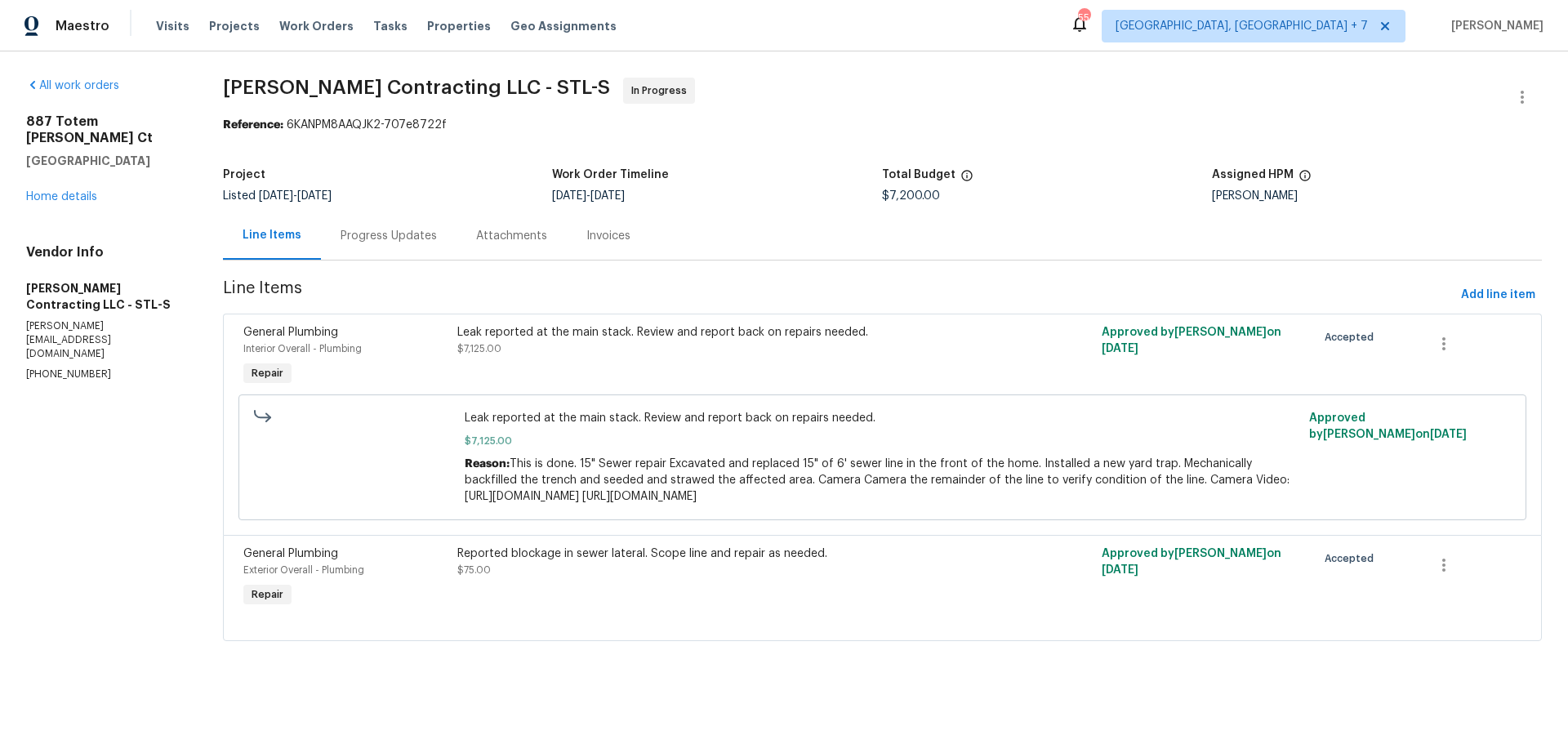
click at [482, 232] on div "Attachments" at bounding box center [512, 235] width 71 height 16
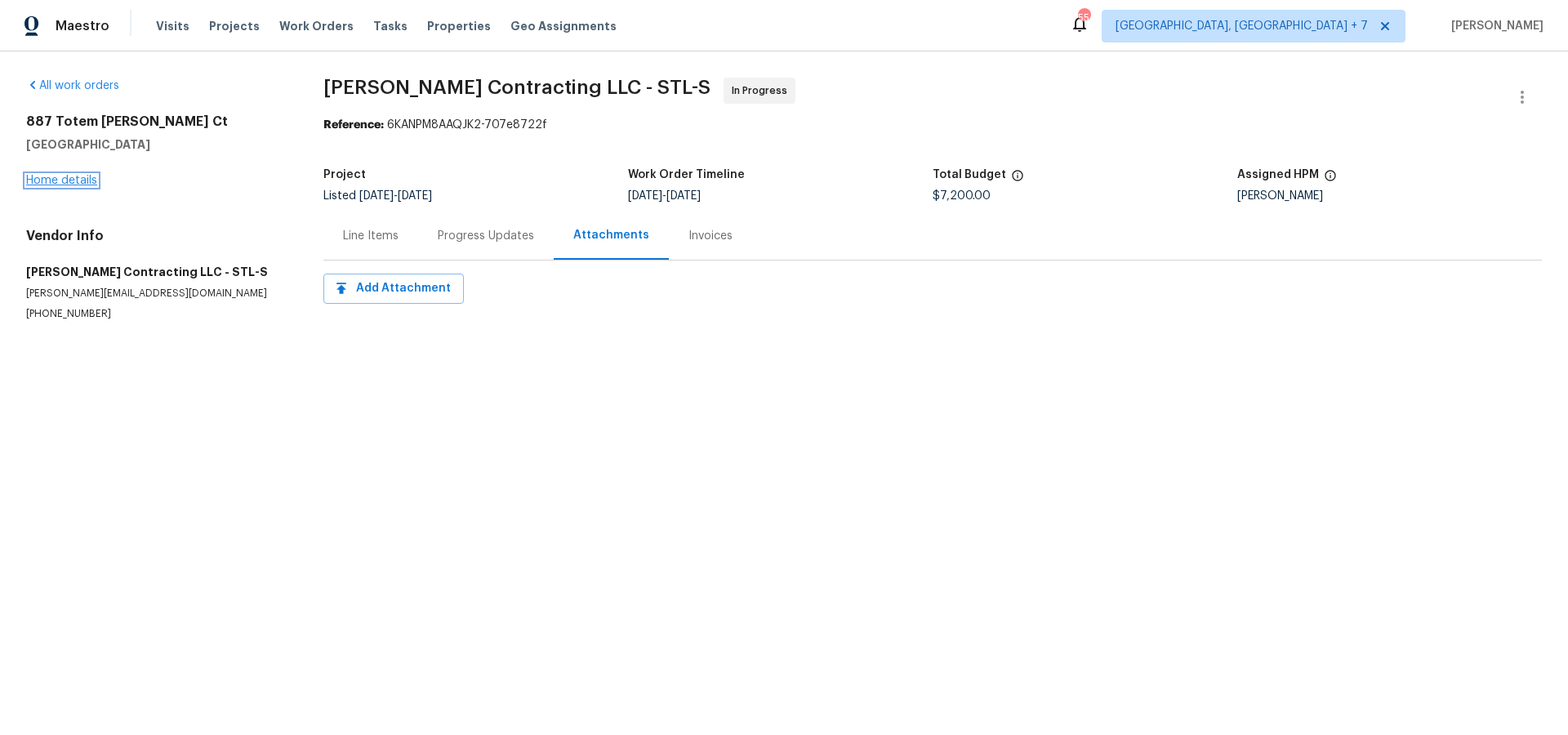
click at [78, 180] on link "Home details" at bounding box center [62, 180] width 71 height 11
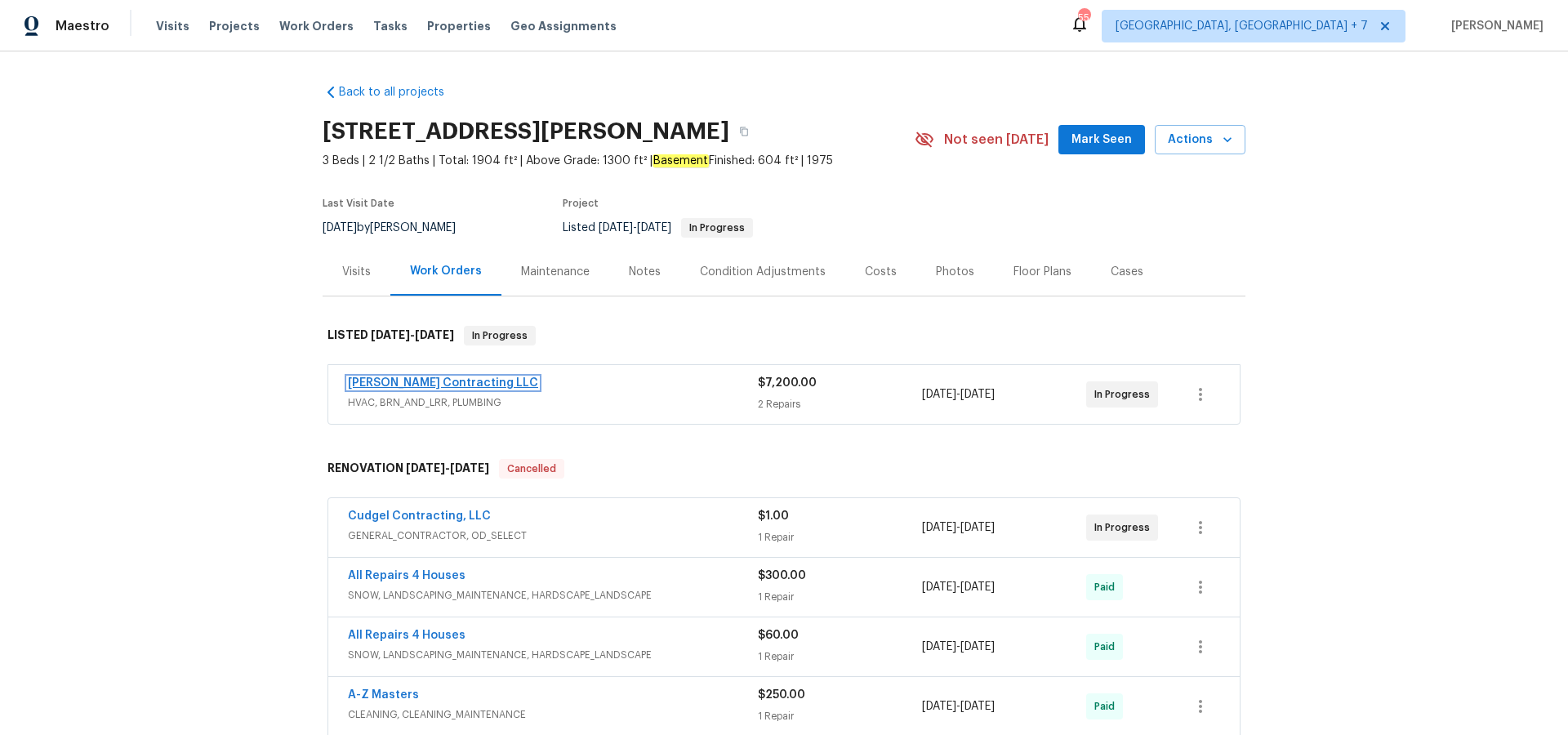
click at [417, 377] on link "[PERSON_NAME] Contracting LLC" at bounding box center [442, 383] width 190 height 11
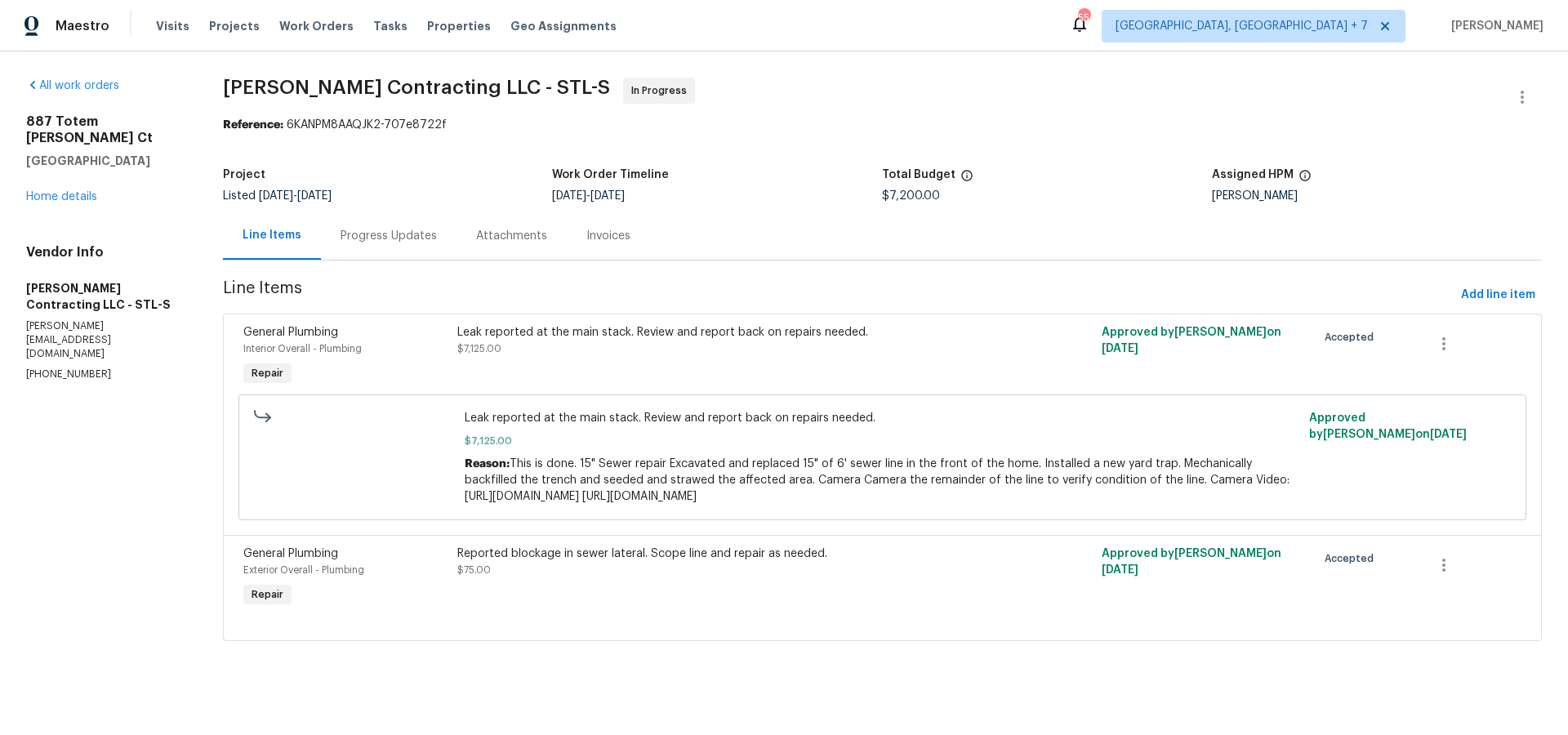
click at [662, 332] on div "Leak reported at the main stack. Review and report back on repairs needed." at bounding box center [721, 332] width 527 height 16
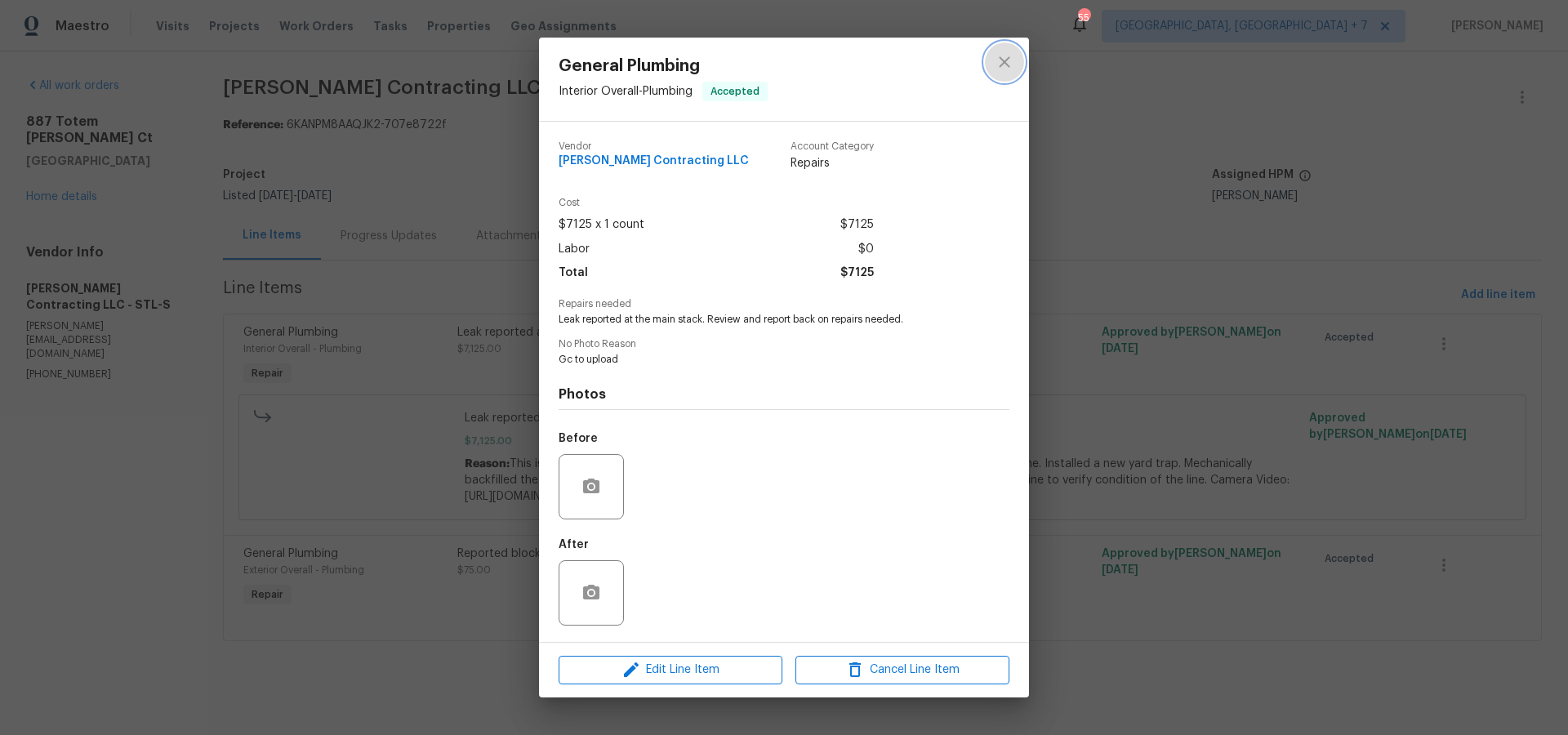
click at [1004, 62] on icon "close" at bounding box center [1003, 62] width 10 height 10
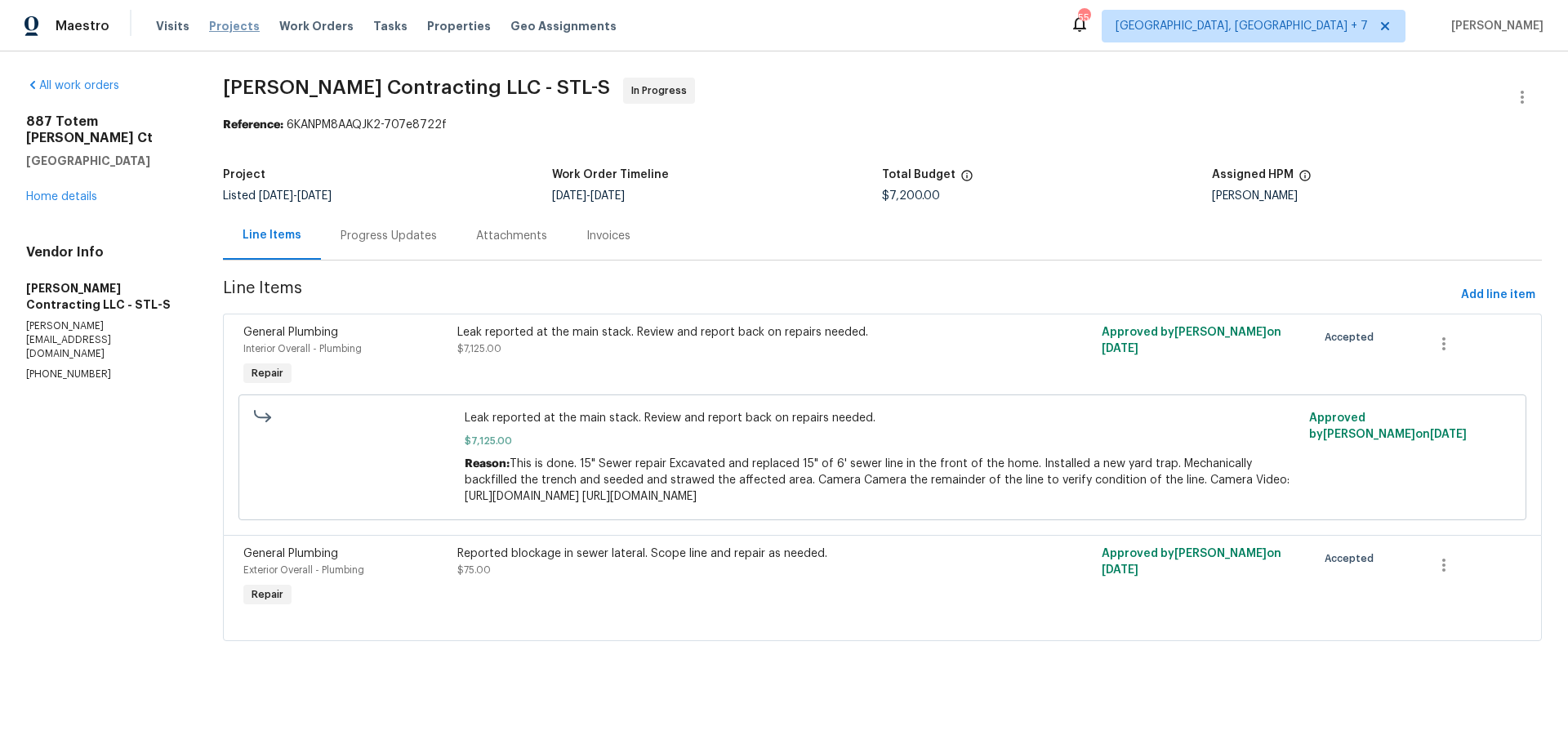
click at [225, 29] on span "Projects" at bounding box center [234, 26] width 50 height 16
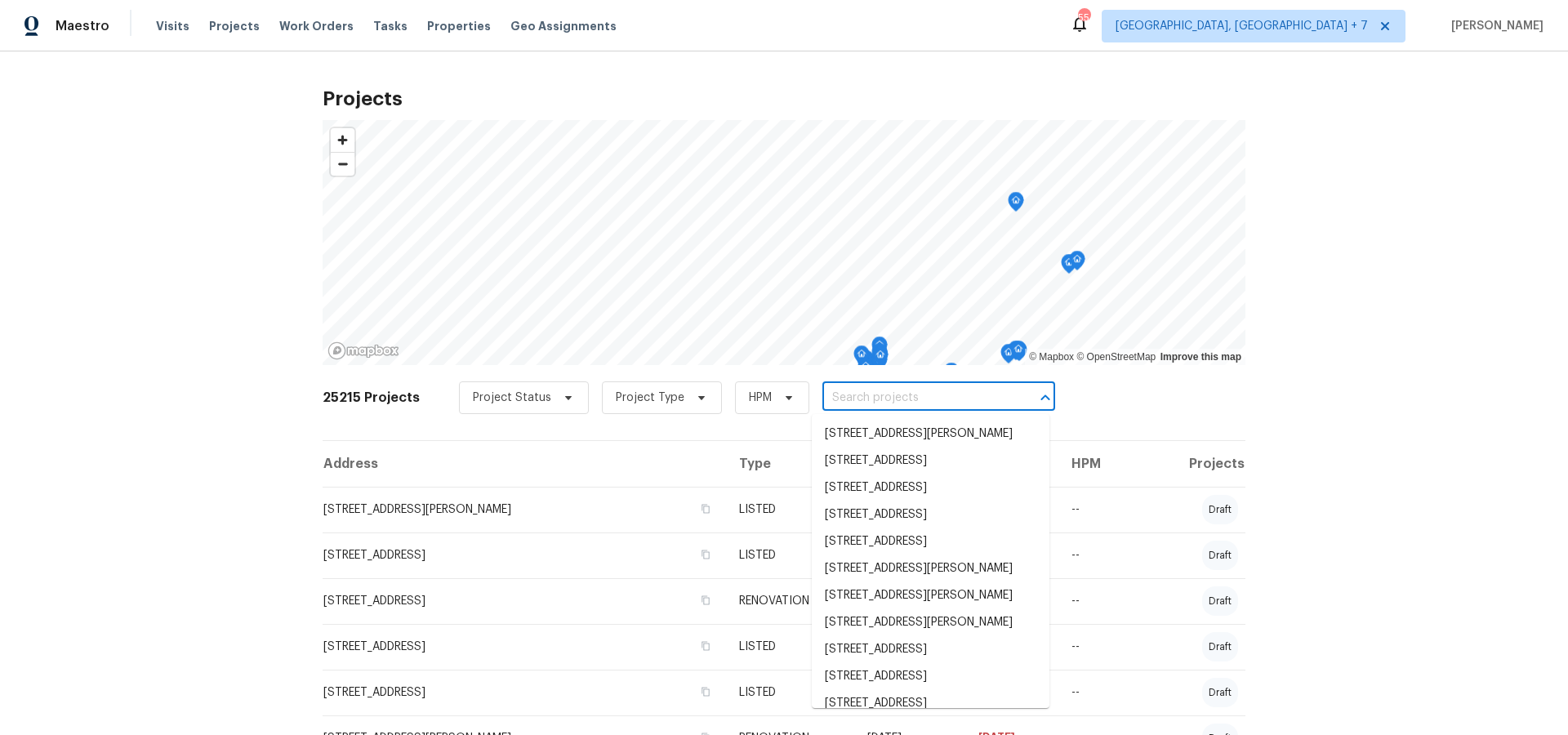
click at [895, 408] on input "text" at bounding box center [915, 398] width 187 height 26
type input "1004 c"
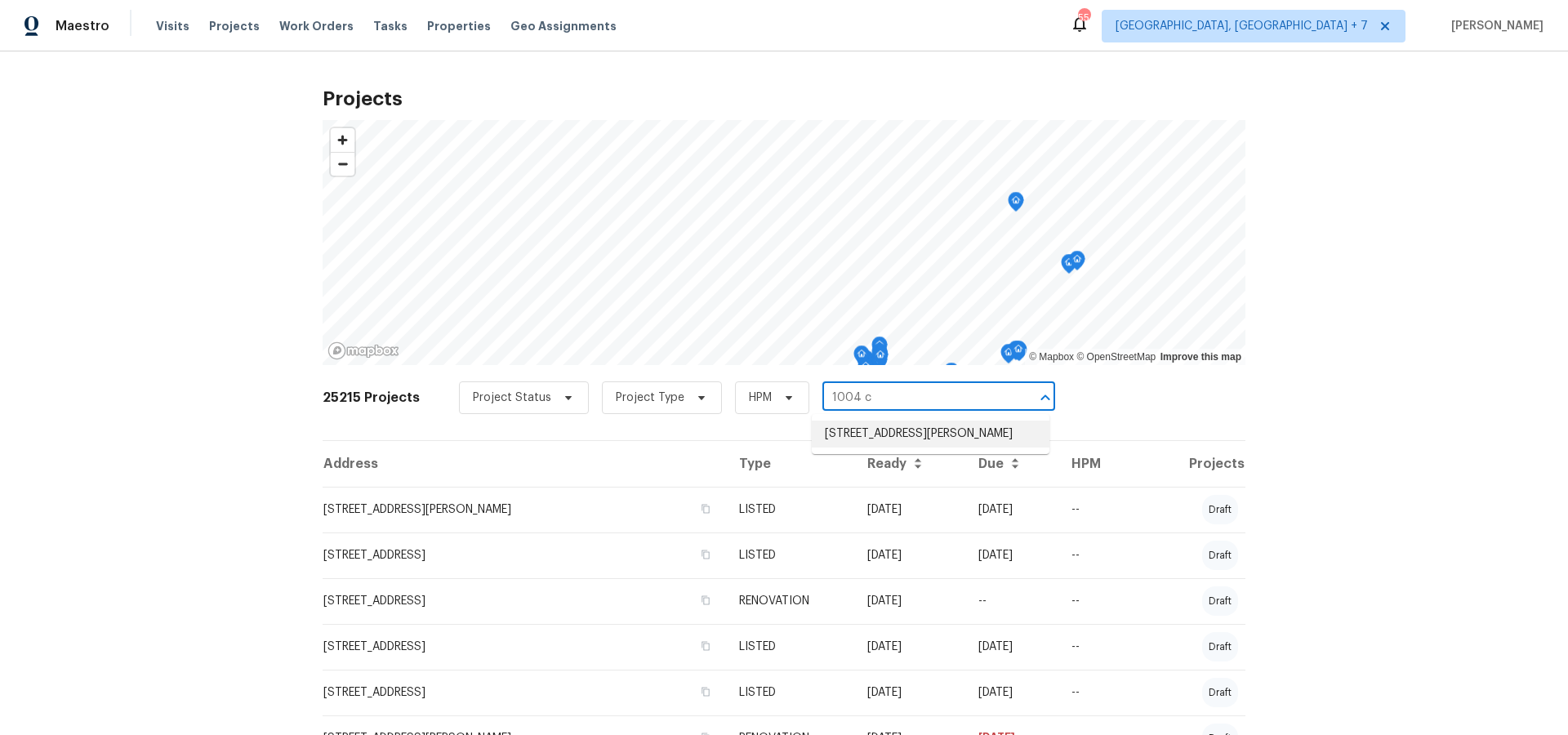
click at [888, 443] on li "[STREET_ADDRESS][PERSON_NAME]" at bounding box center [930, 434] width 238 height 27
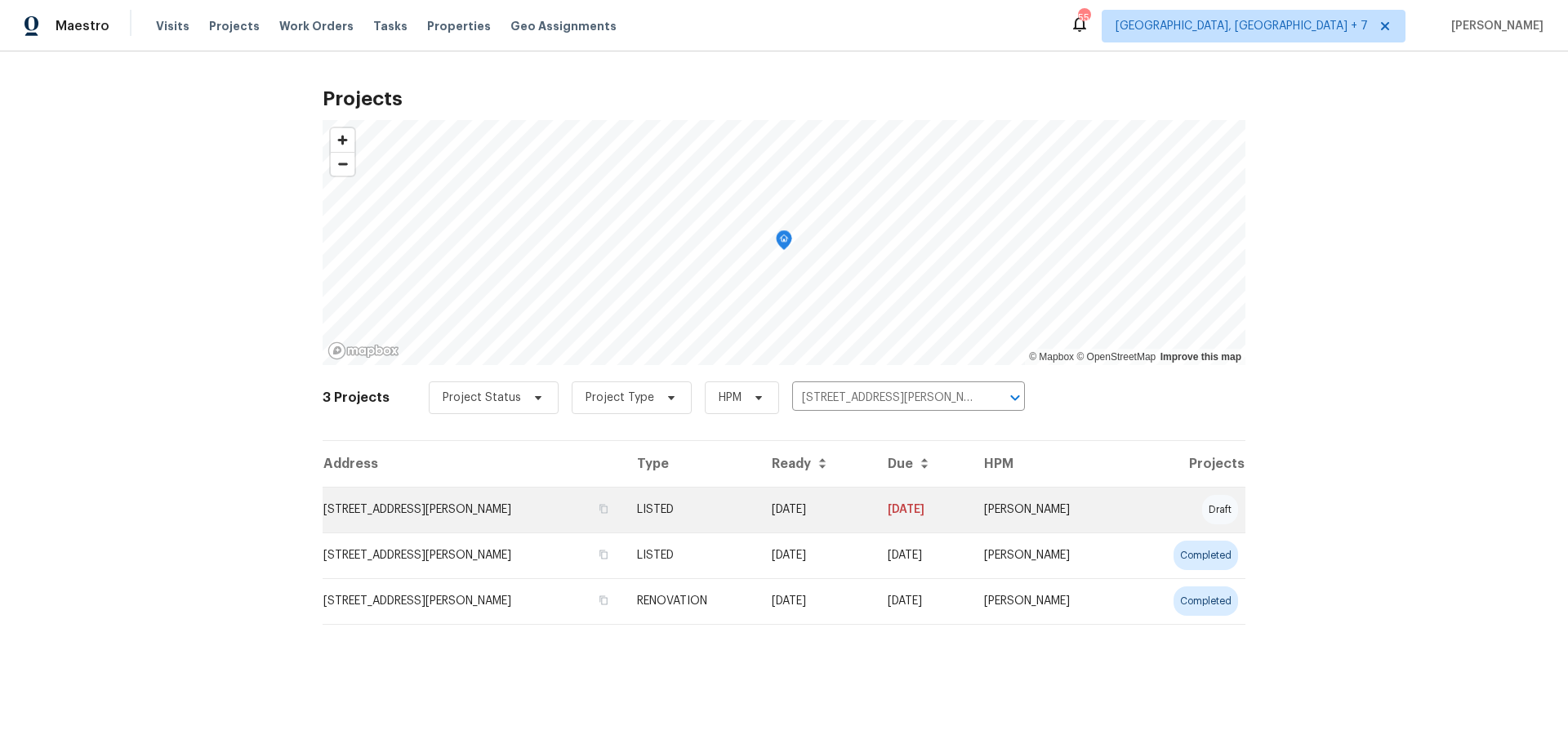
click at [489, 511] on td "[STREET_ADDRESS][PERSON_NAME]" at bounding box center [473, 510] width 301 height 45
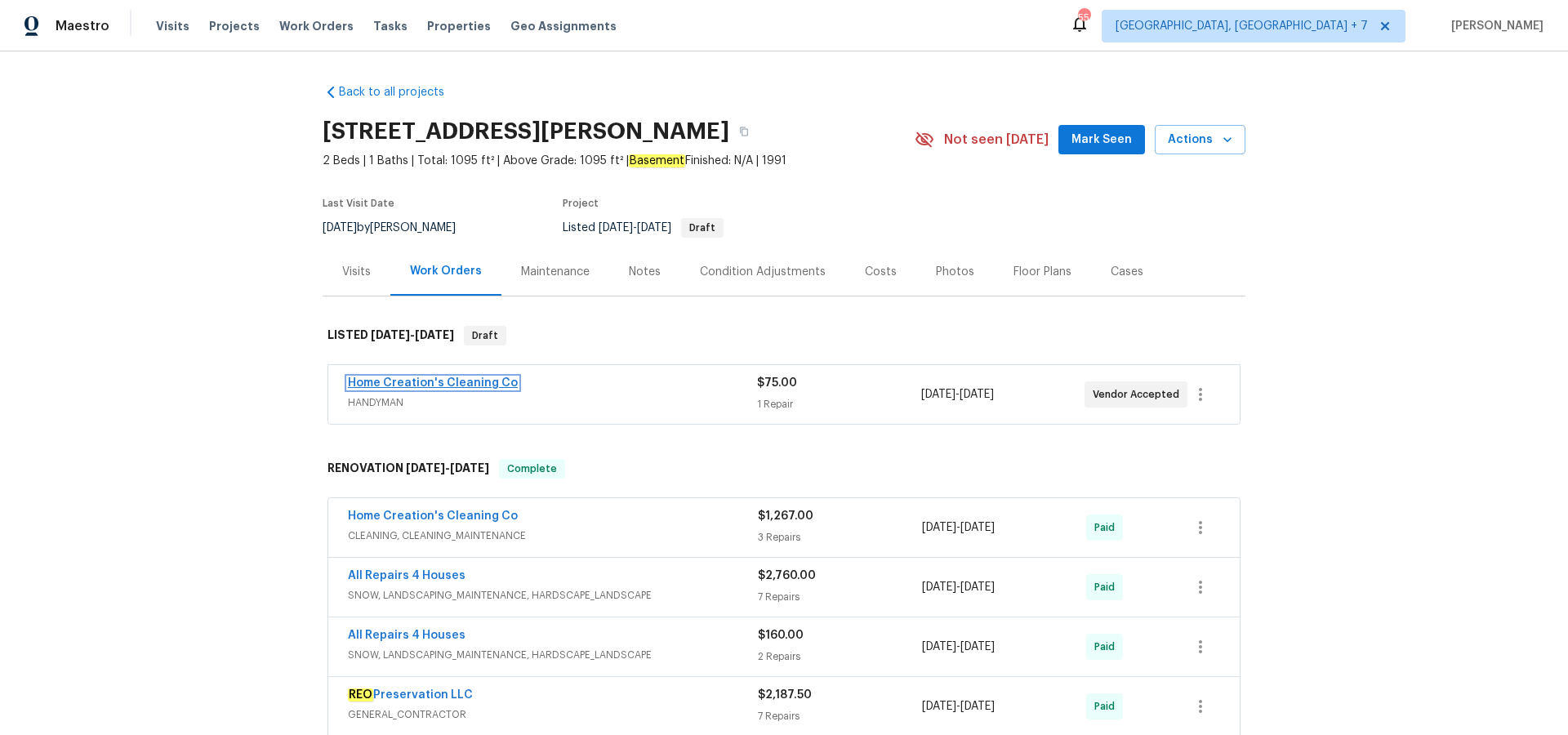
click at [471, 385] on link "Home Creation's Cleaning Co" at bounding box center [432, 383] width 170 height 11
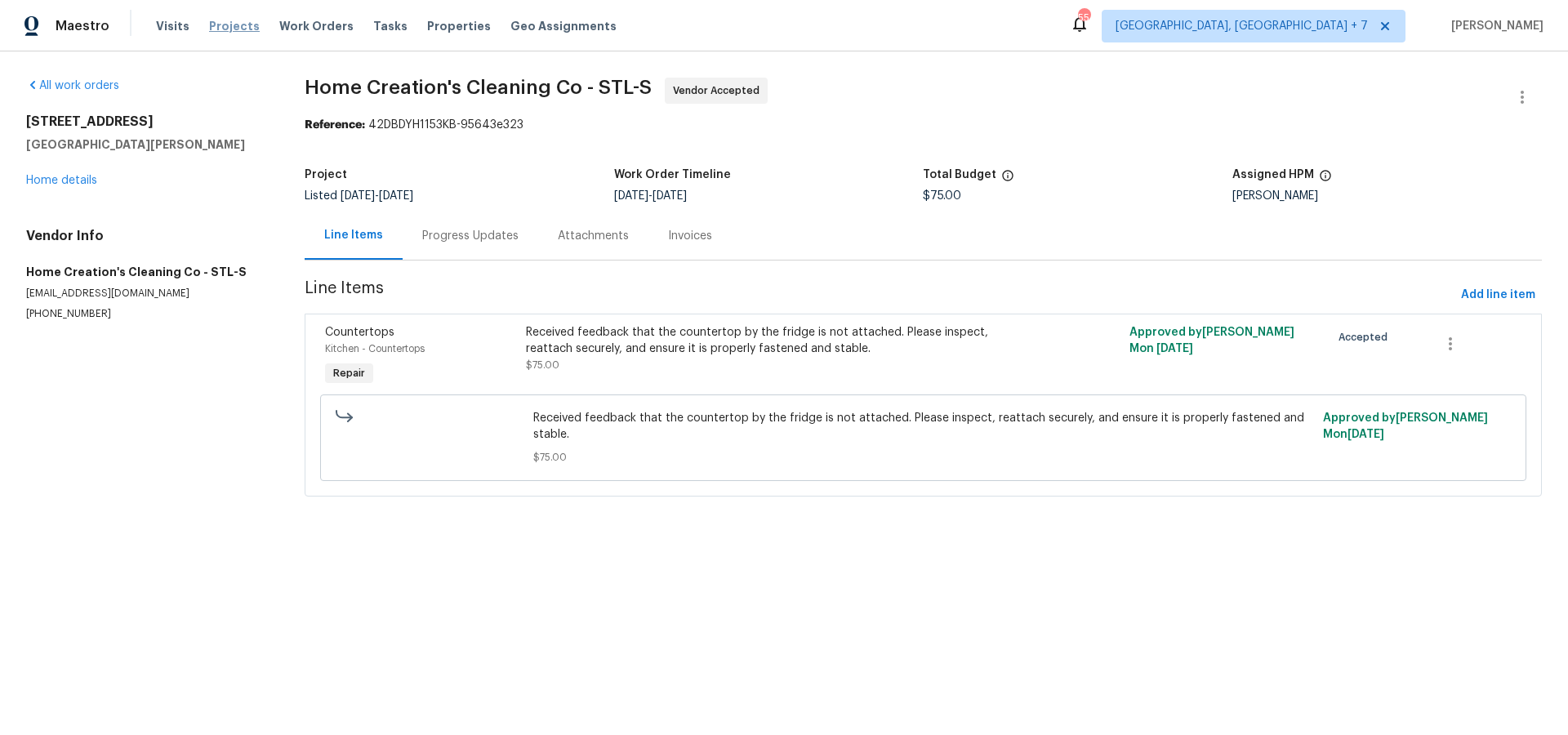
click at [210, 29] on span "Projects" at bounding box center [234, 26] width 50 height 16
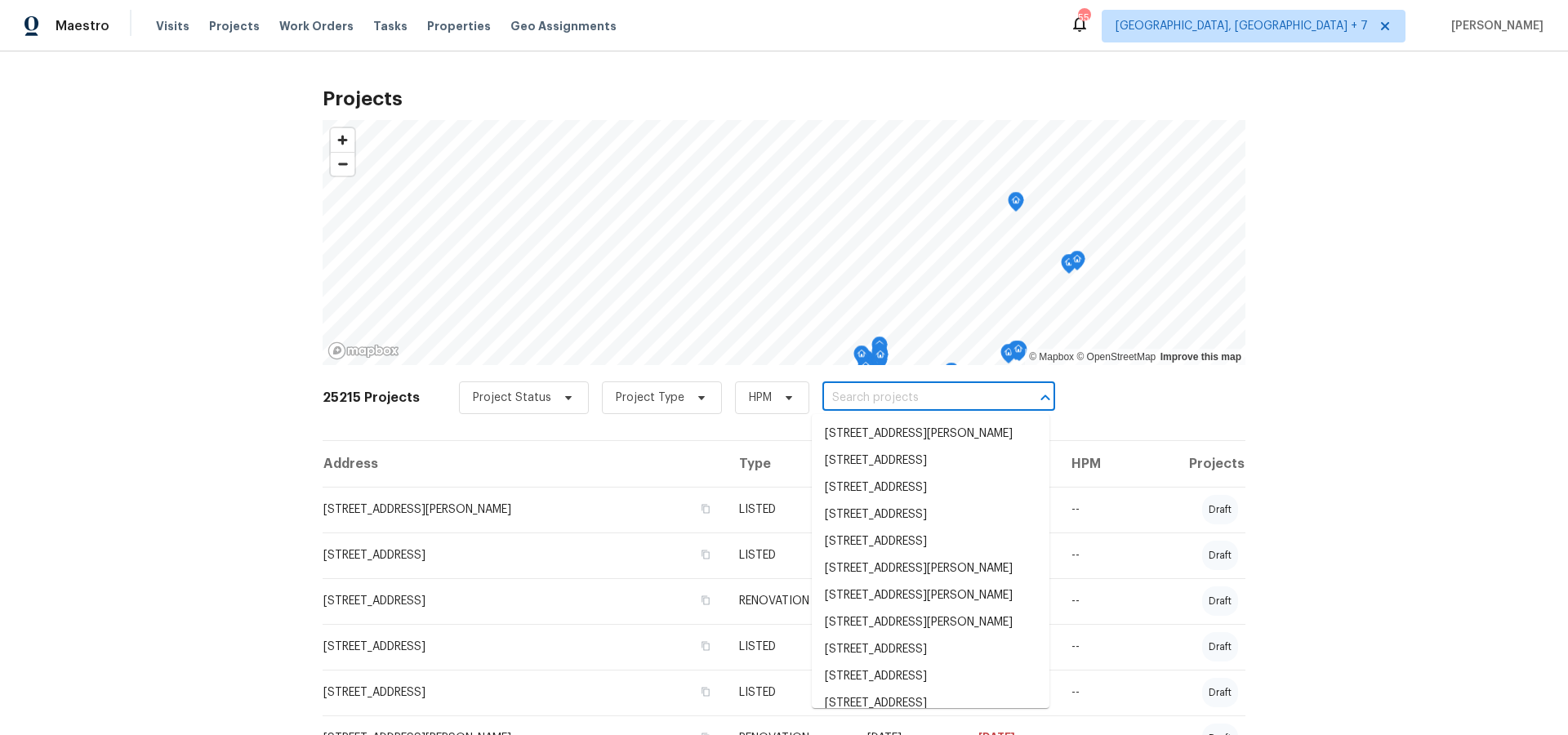
click at [880, 399] on input "text" at bounding box center [915, 398] width 187 height 26
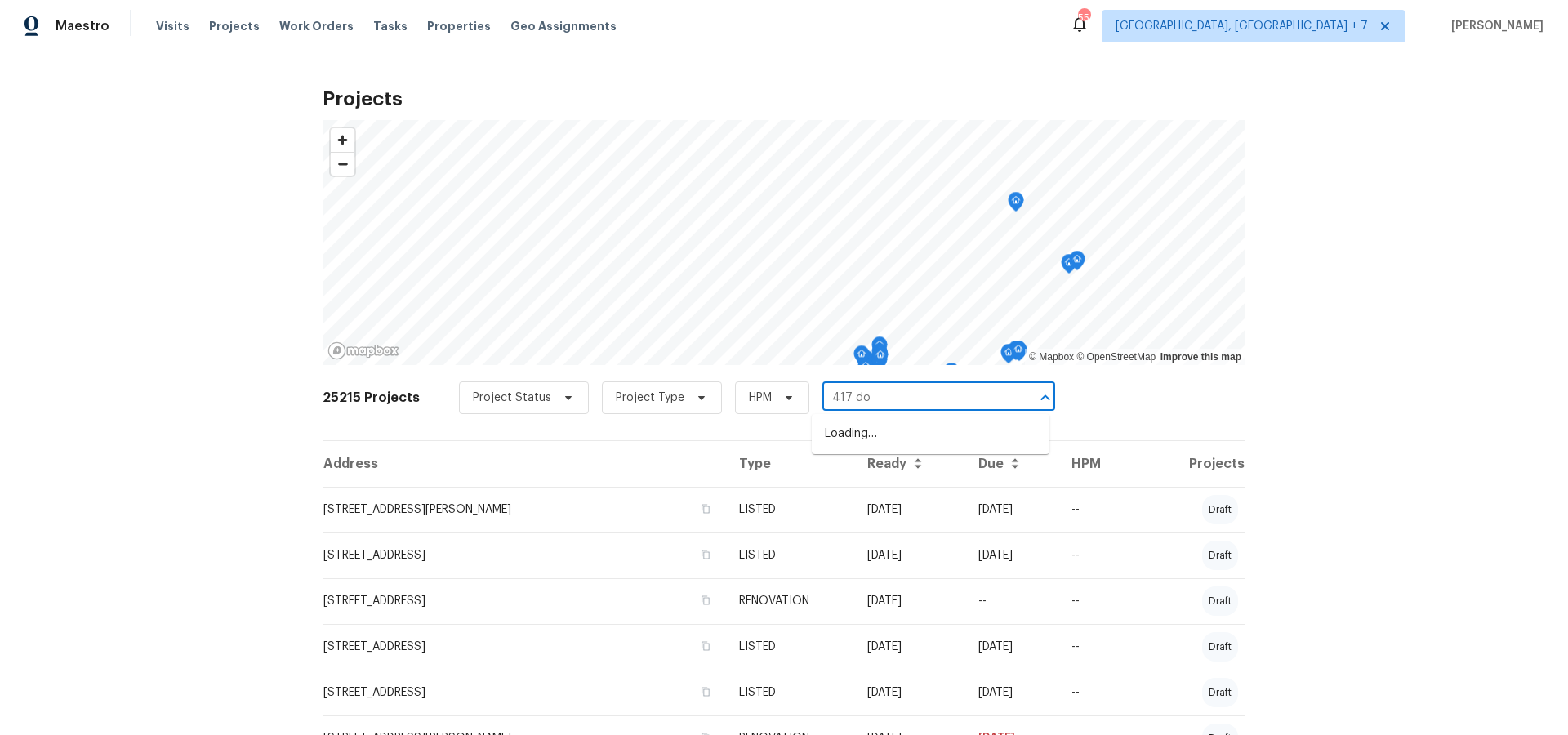
type input "417 dov"
click at [882, 430] on li "[STREET_ADDRESS][PERSON_NAME]" at bounding box center [930, 434] width 238 height 27
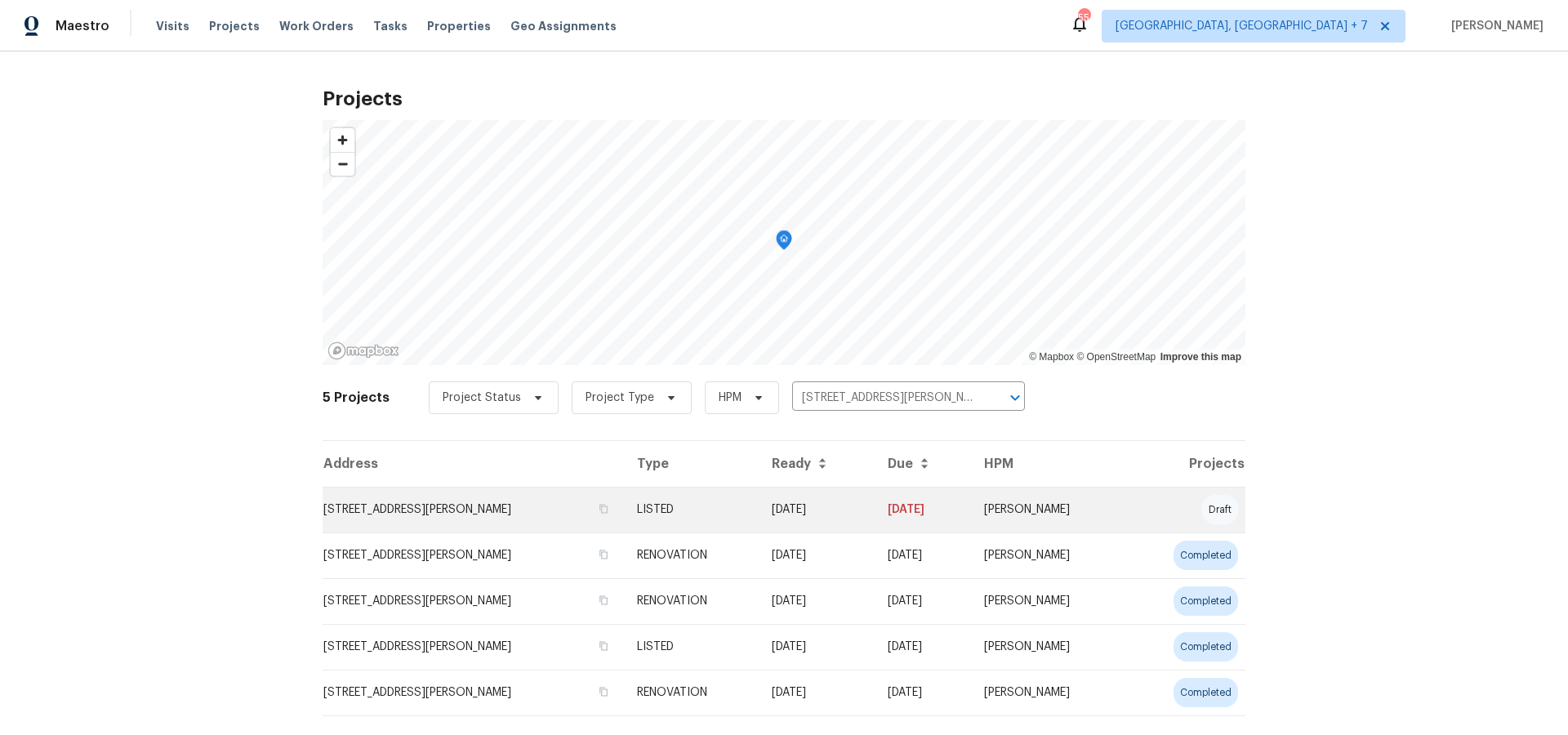
click at [482, 511] on td "[STREET_ADDRESS][PERSON_NAME]" at bounding box center [473, 510] width 301 height 45
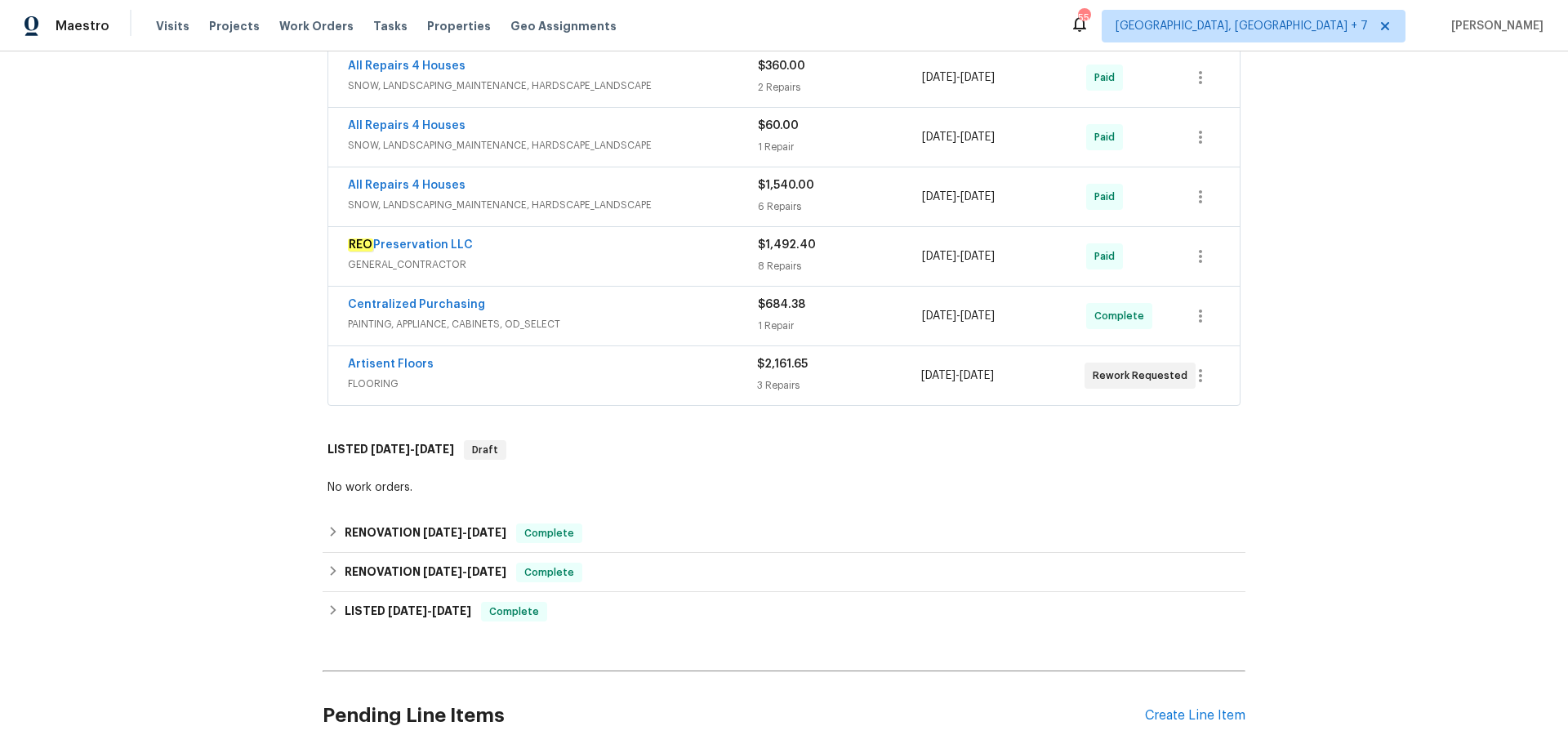
scroll to position [635, 0]
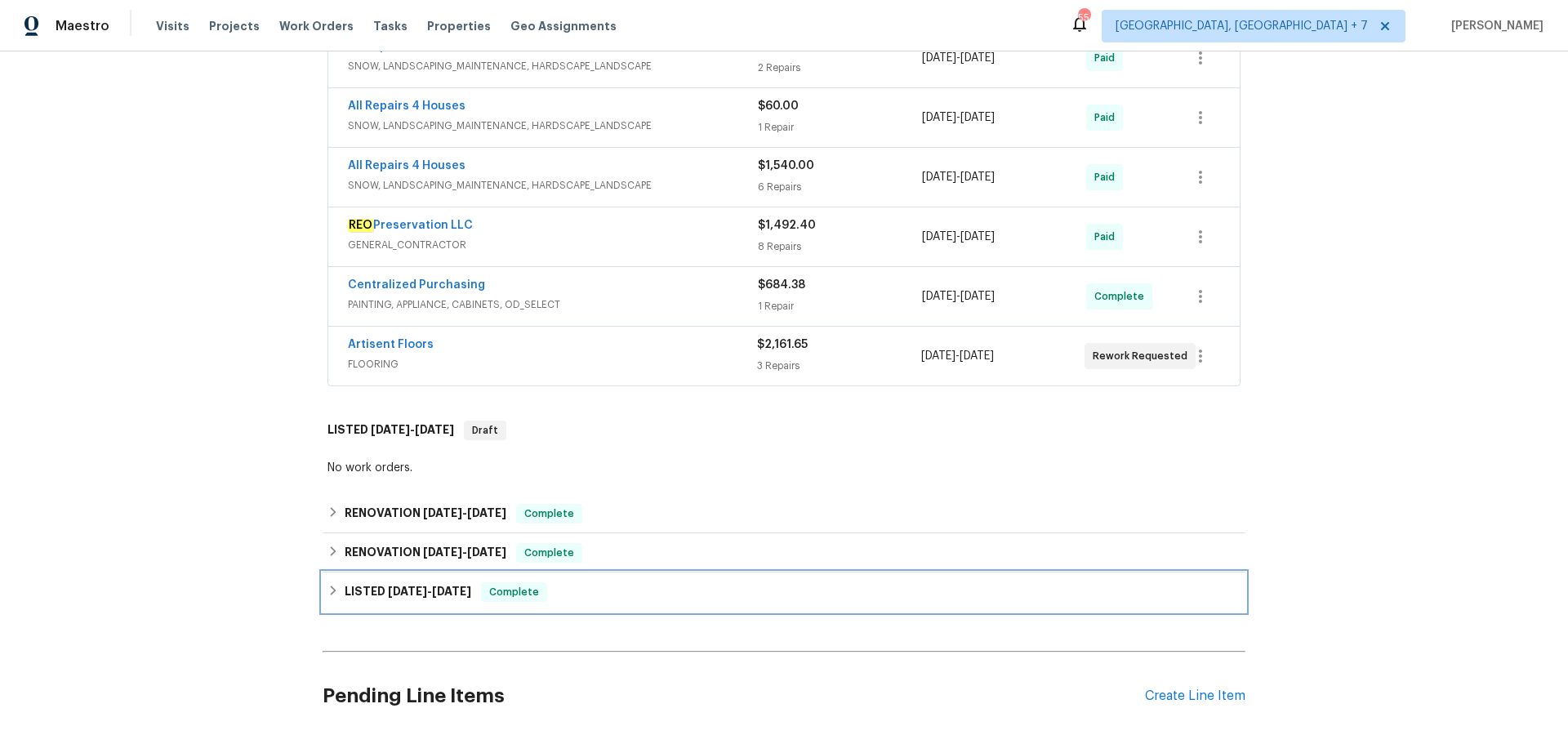
click at [406, 594] on span "[DATE]" at bounding box center [406, 591] width 39 height 11
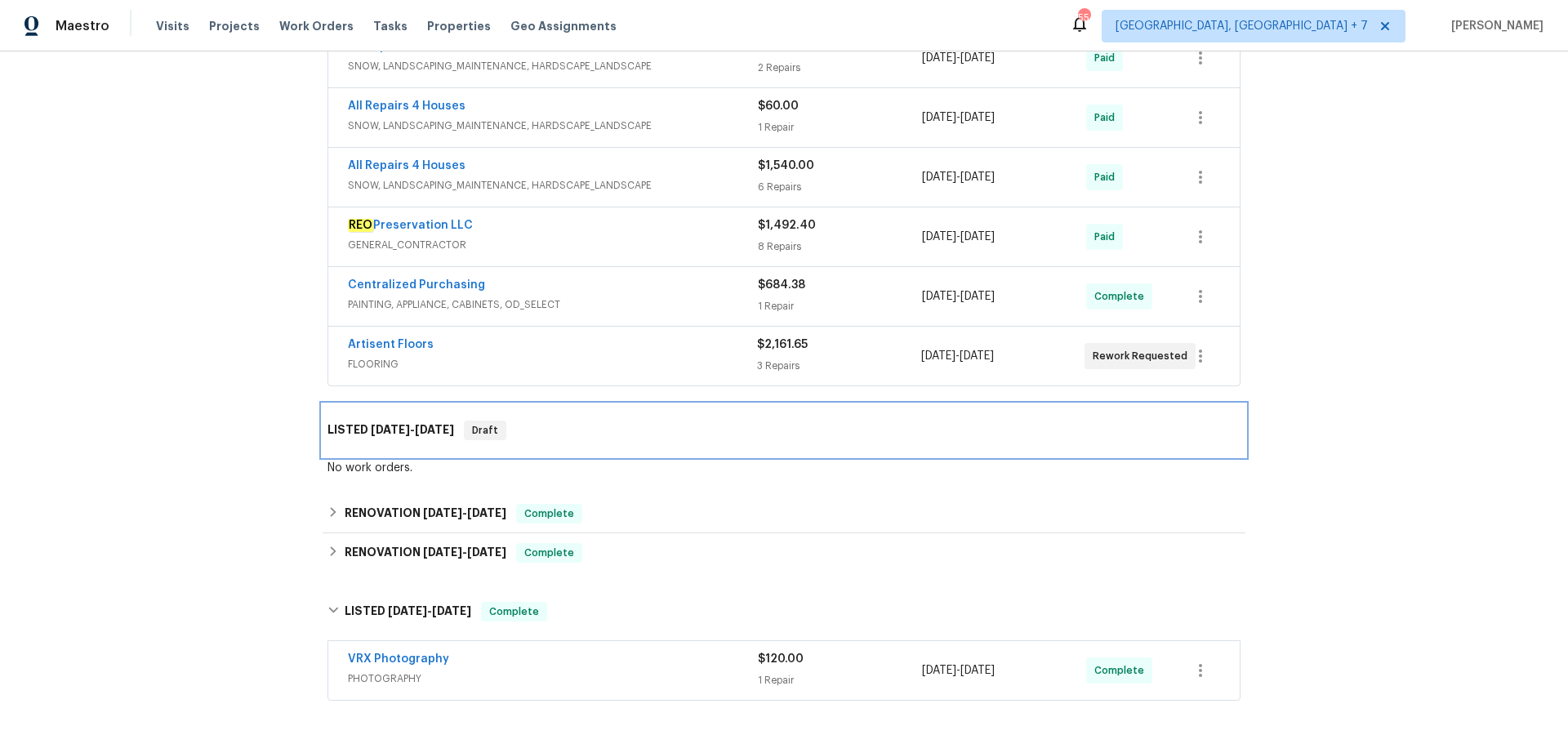
click at [383, 431] on span "[DATE]" at bounding box center [389, 429] width 39 height 11
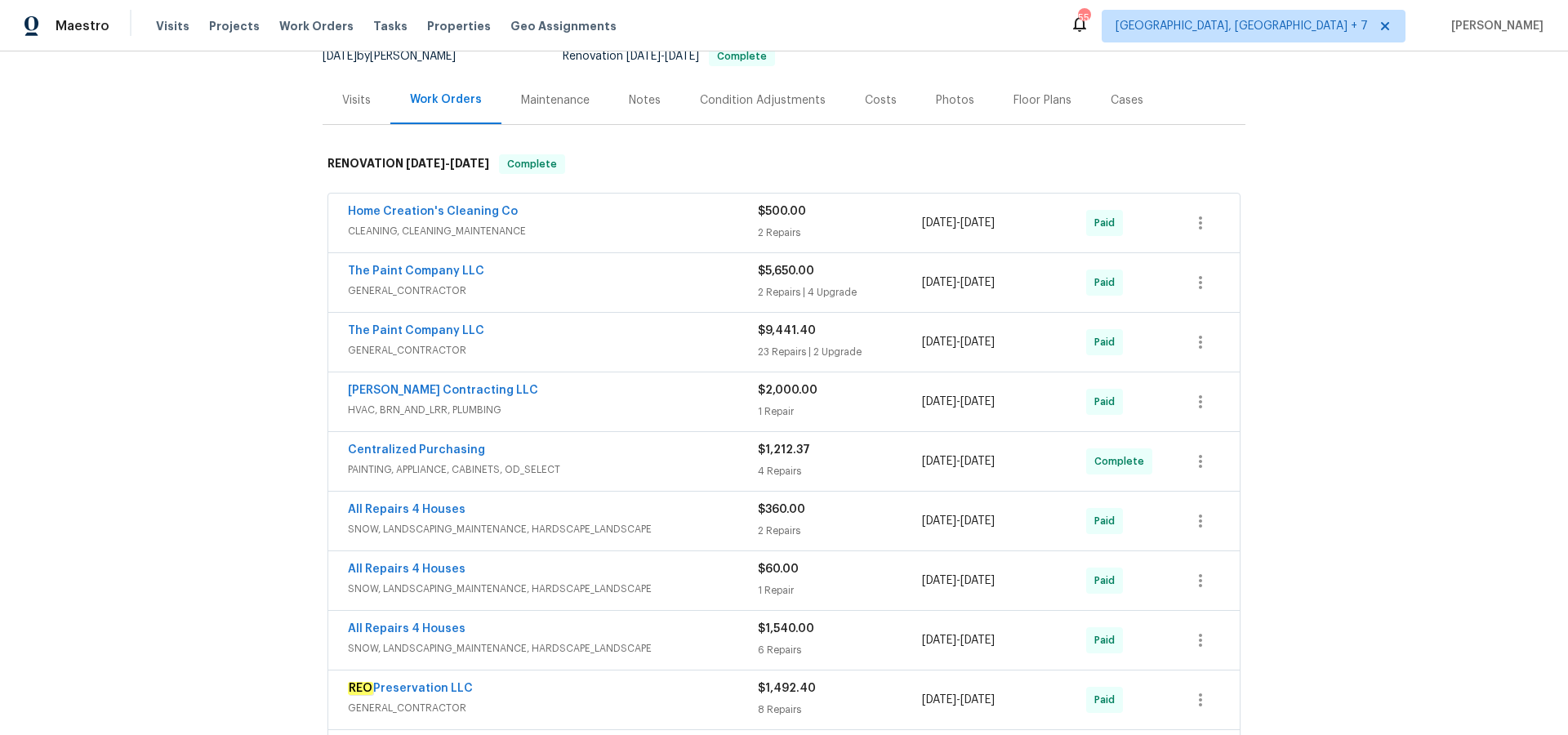
scroll to position [0, 0]
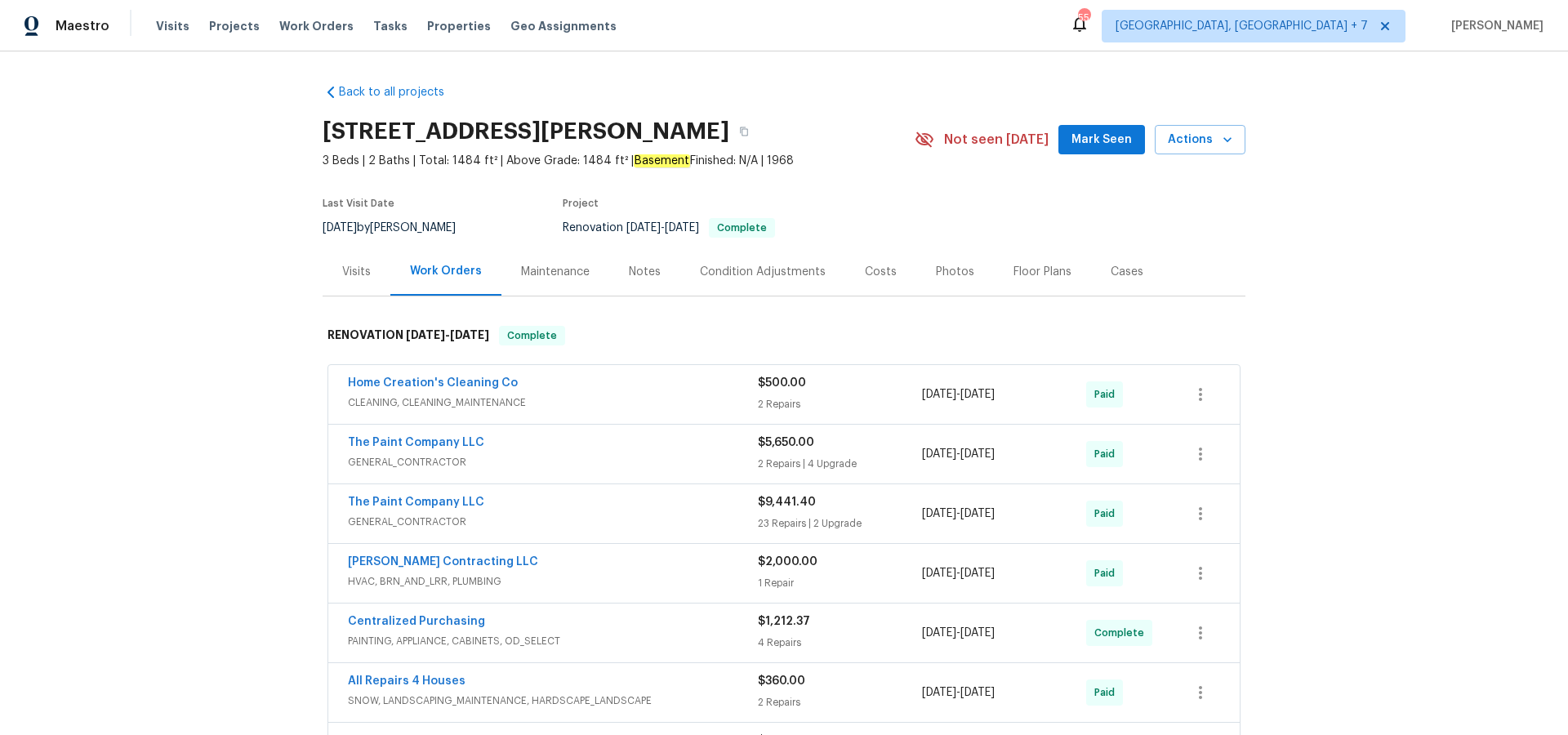
click at [1133, 275] on div "Cases" at bounding box center [1127, 271] width 72 height 48
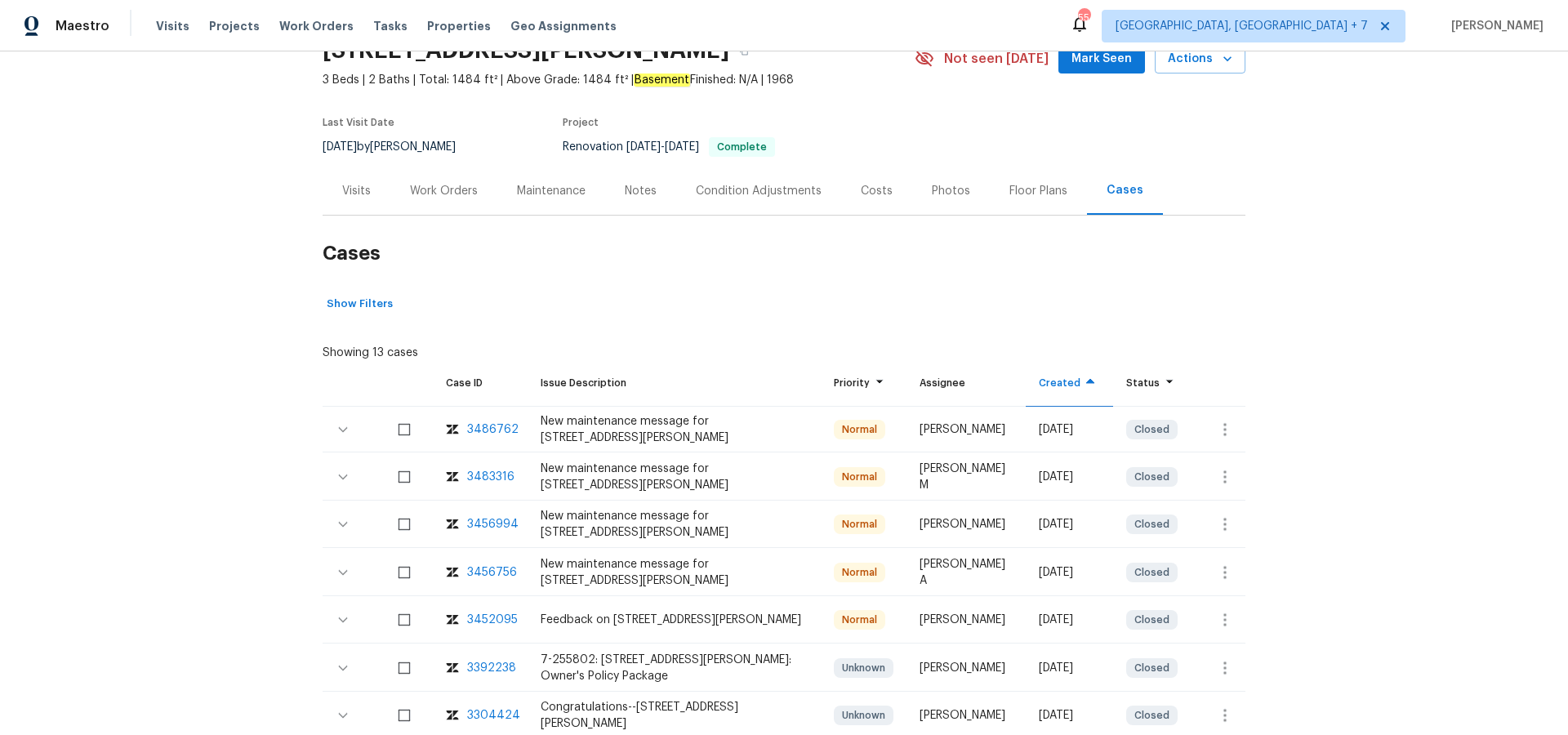
scroll to position [93, 0]
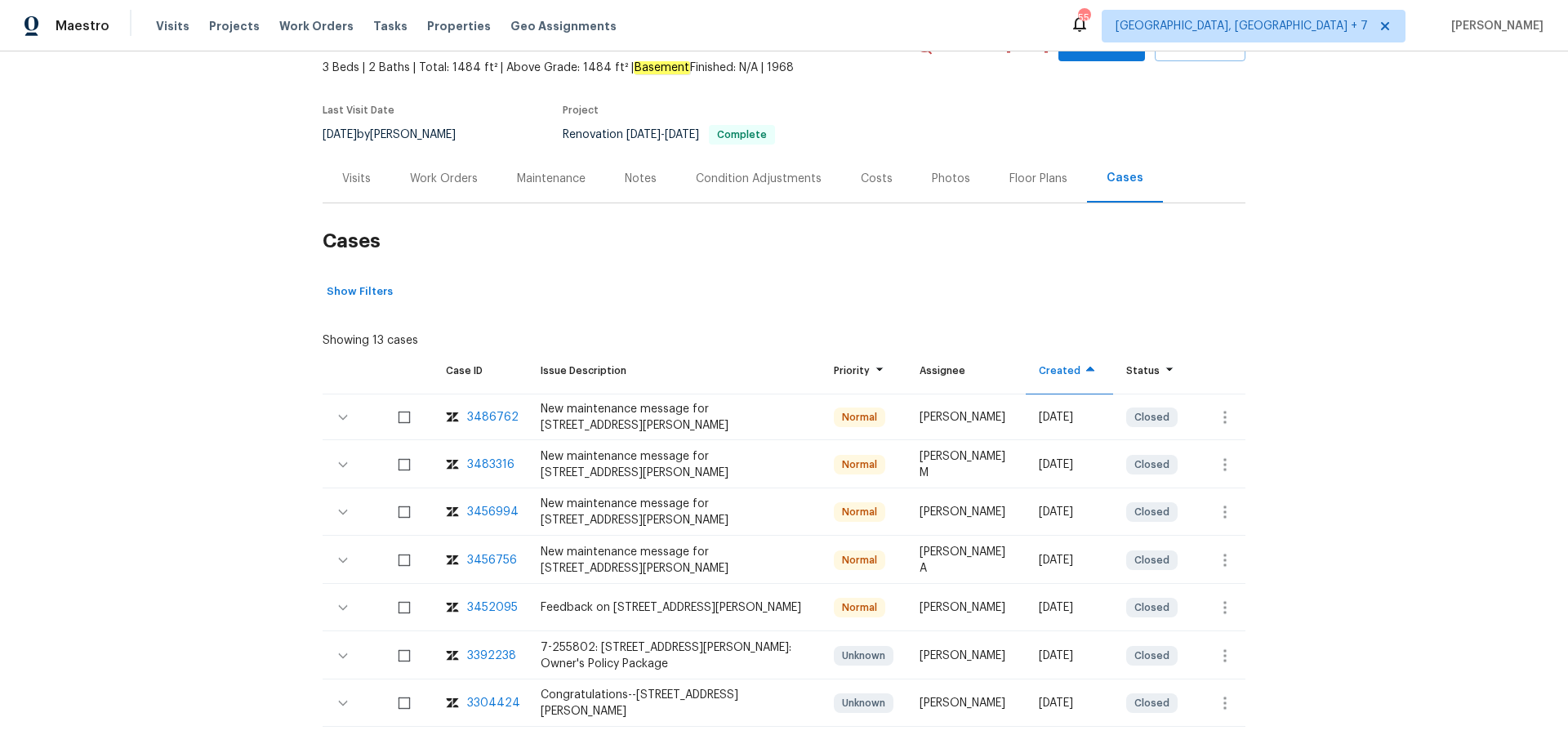
click at [487, 602] on div "3452095" at bounding box center [492, 607] width 50 height 16
click at [227, 32] on span "Projects" at bounding box center [234, 26] width 50 height 16
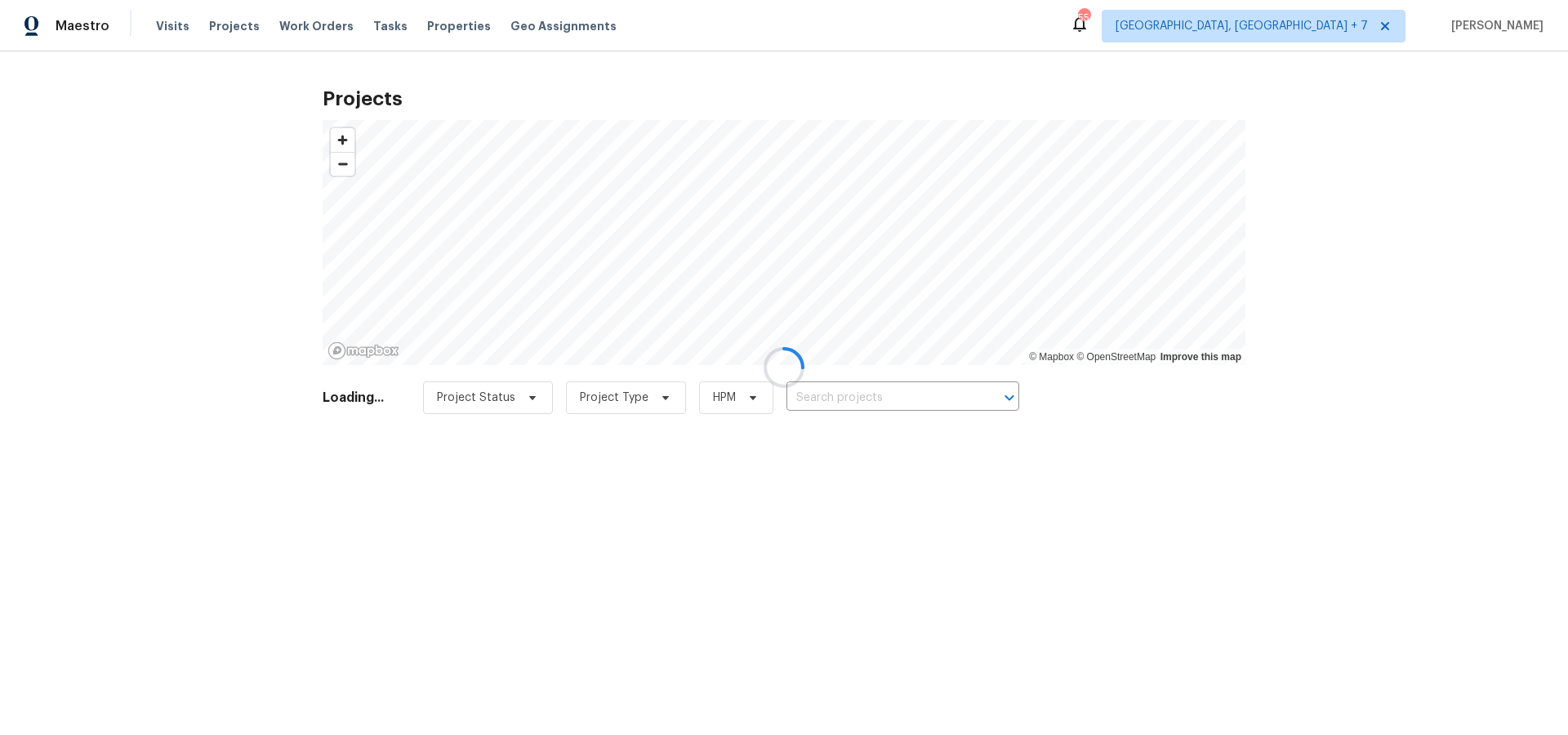
click at [879, 400] on div at bounding box center [784, 368] width 1568 height 735
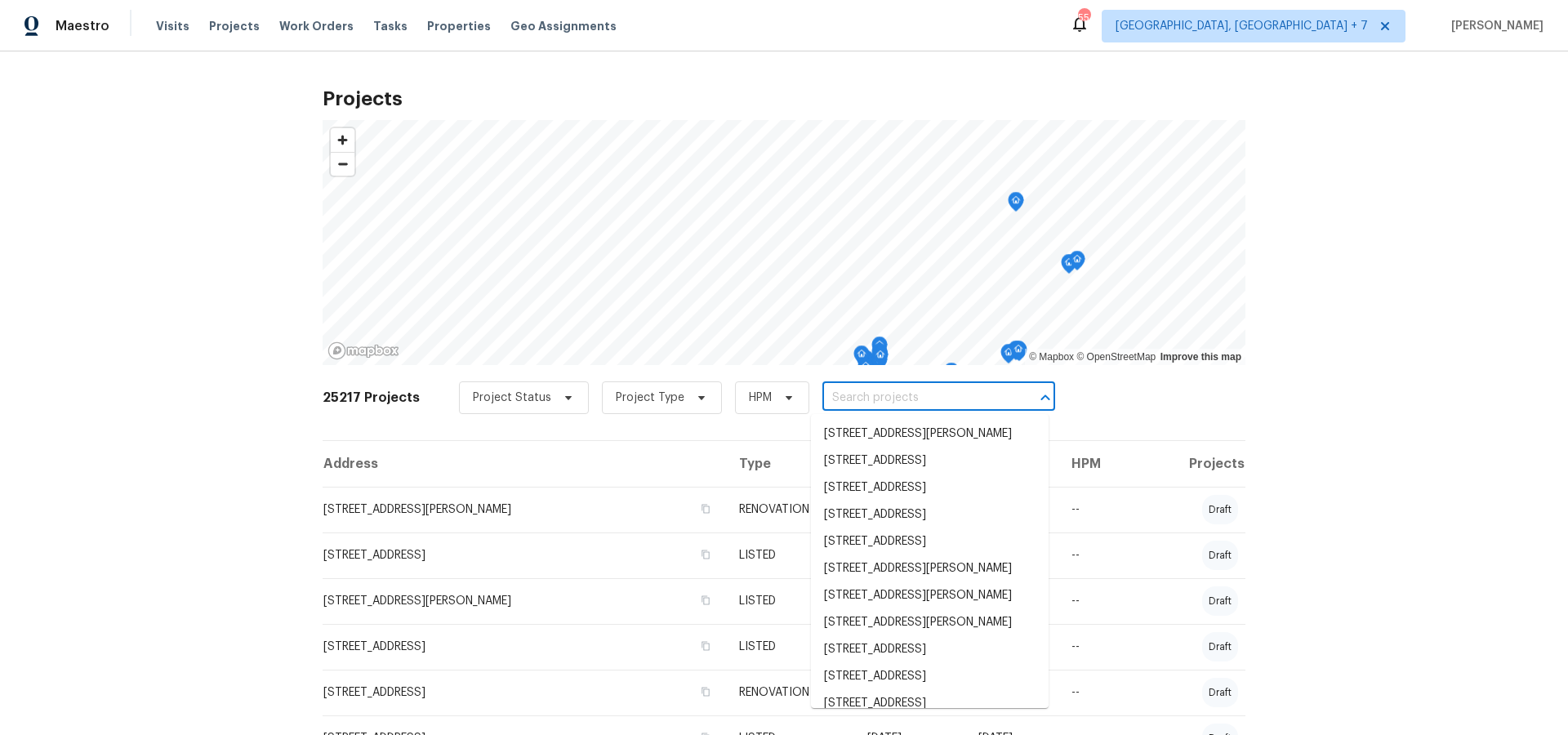
click at [879, 400] on input "text" at bounding box center [915, 398] width 187 height 26
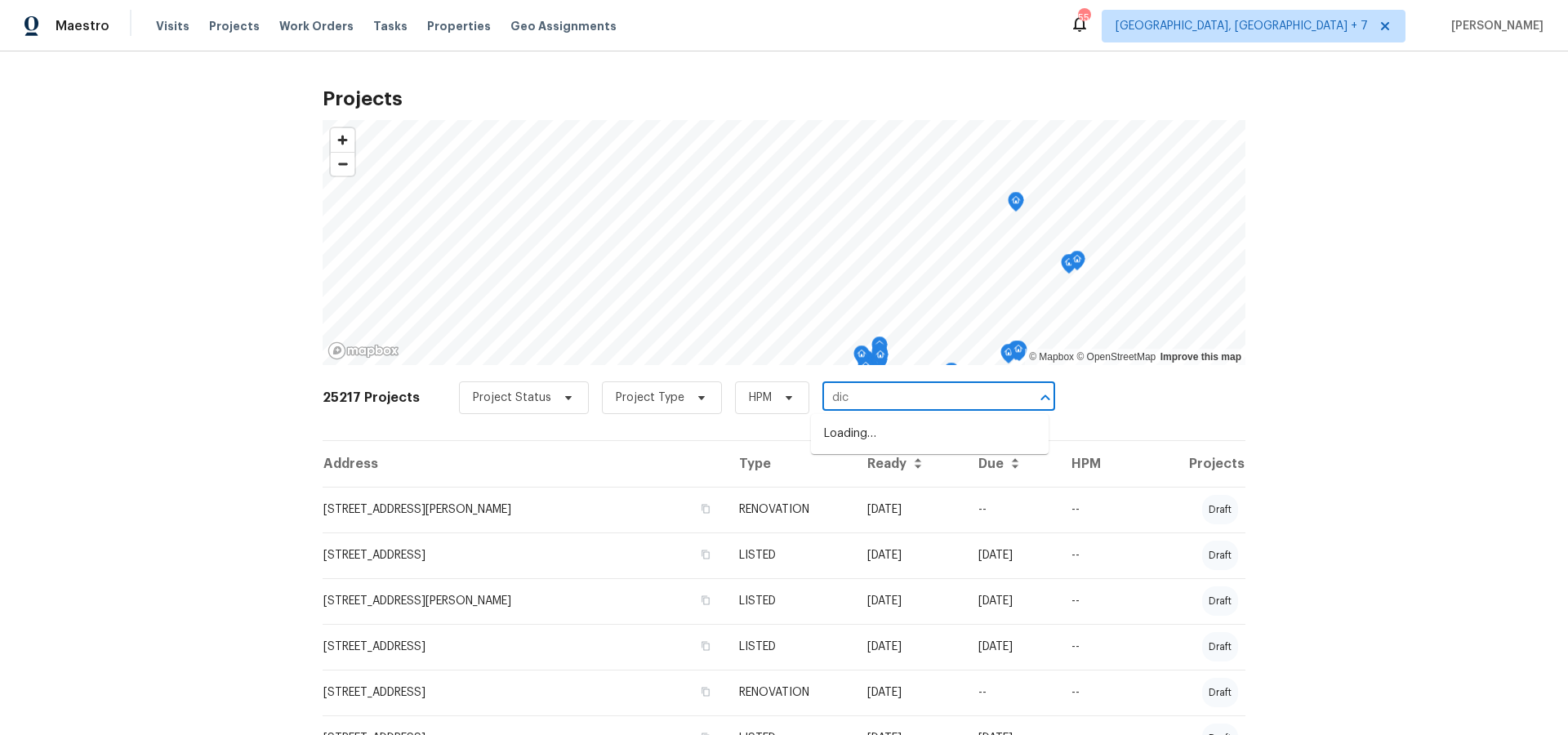
type input "dick"
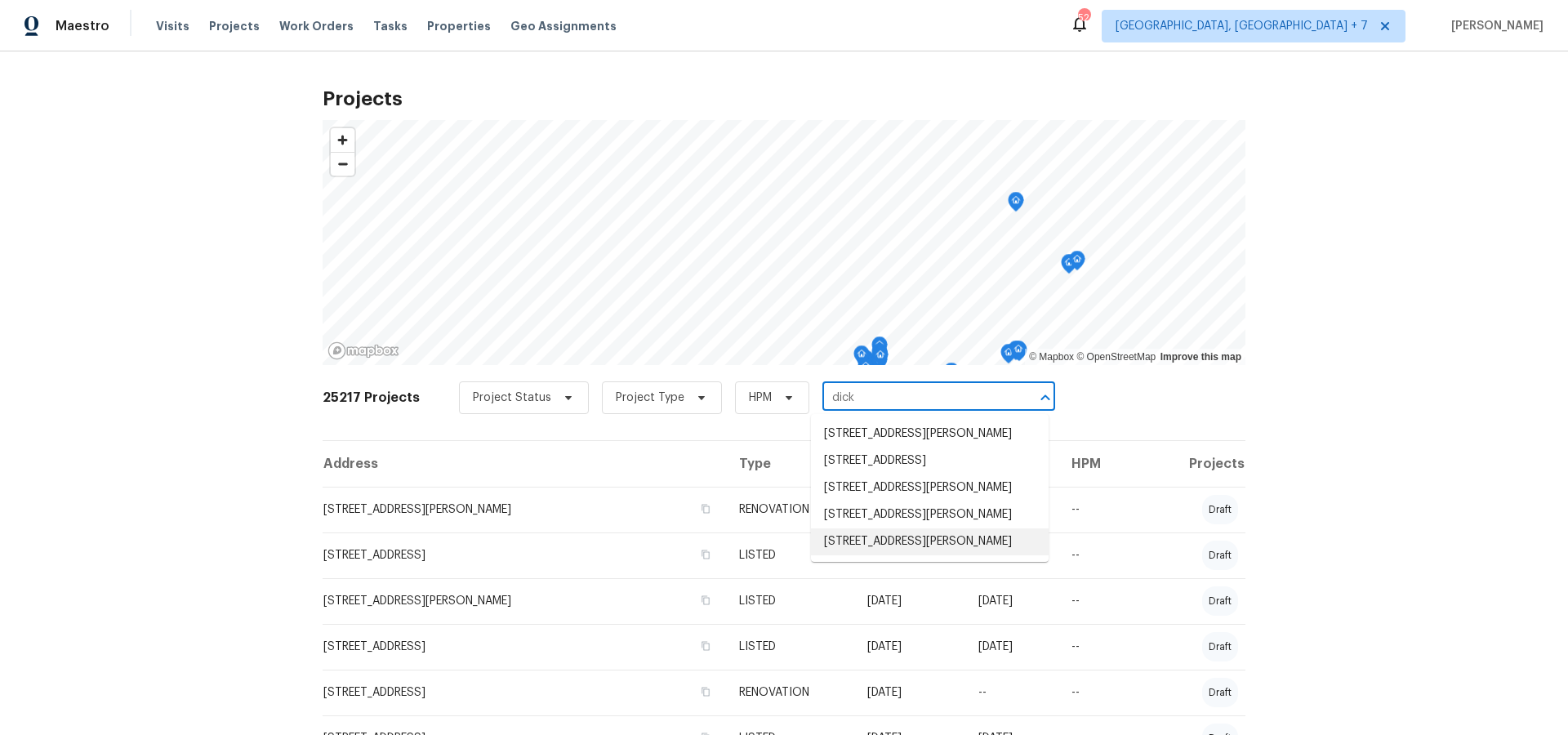
click at [900, 553] on li "[STREET_ADDRESS][PERSON_NAME]" at bounding box center [929, 542] width 238 height 27
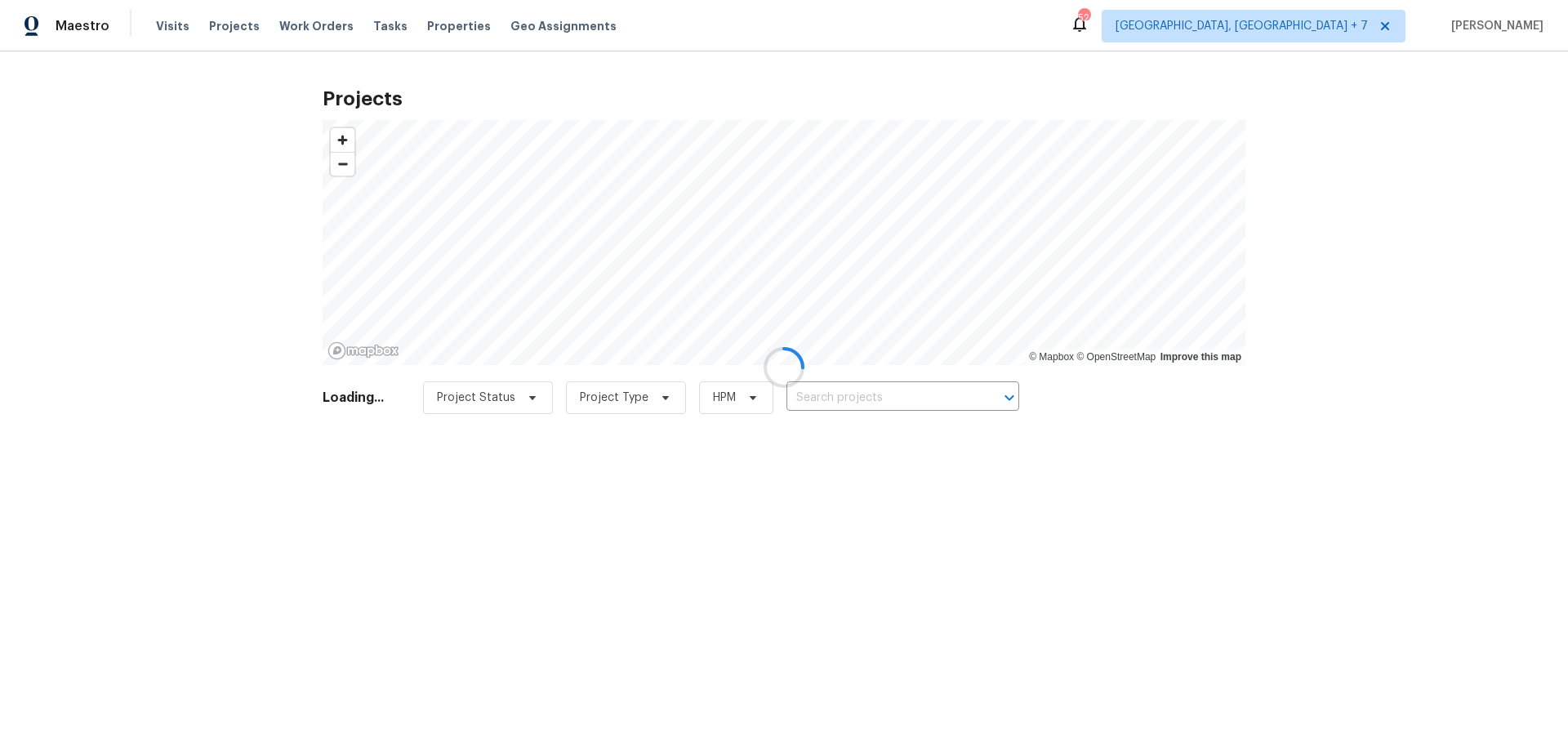
type input "[STREET_ADDRESS][PERSON_NAME]"
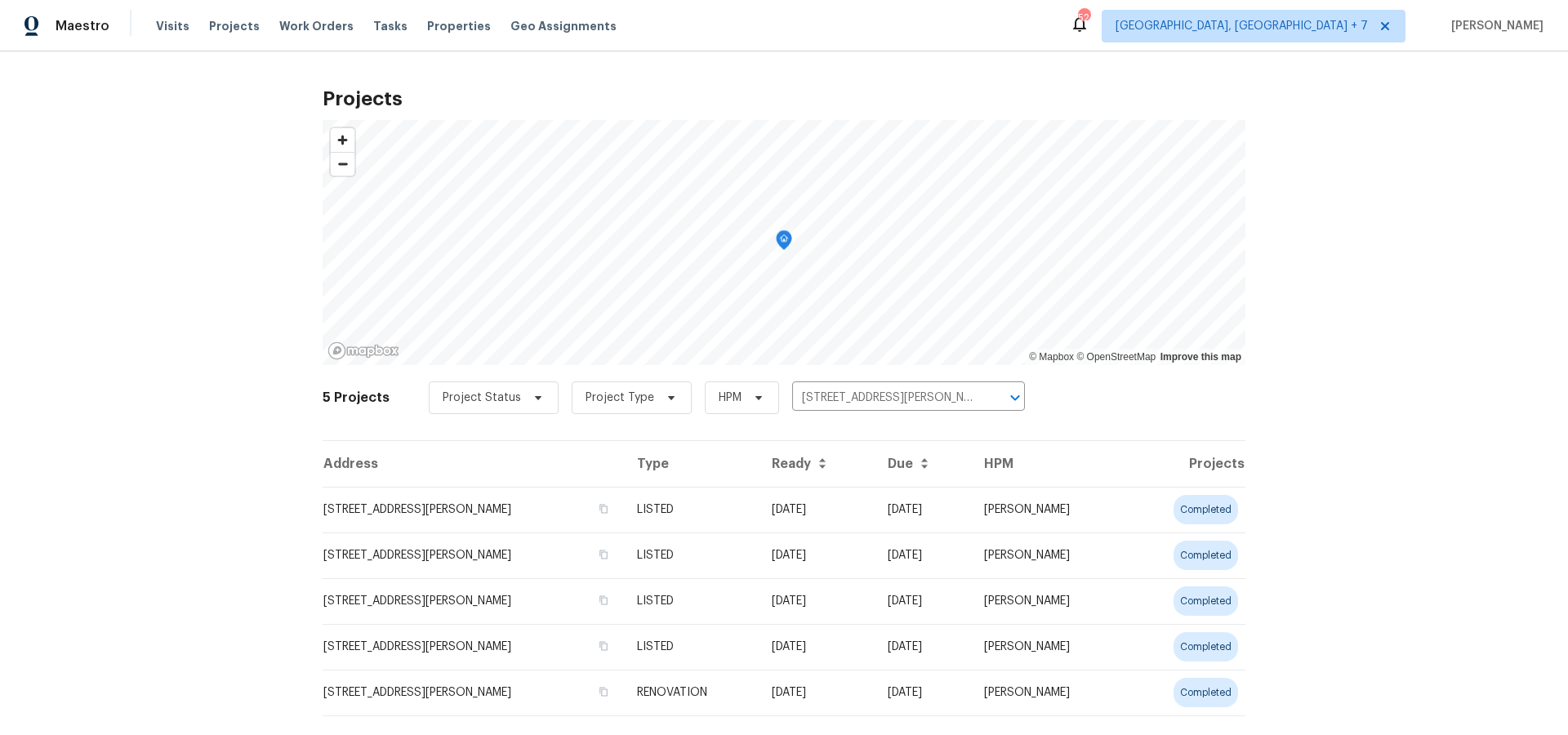
scroll to position [33, 0]
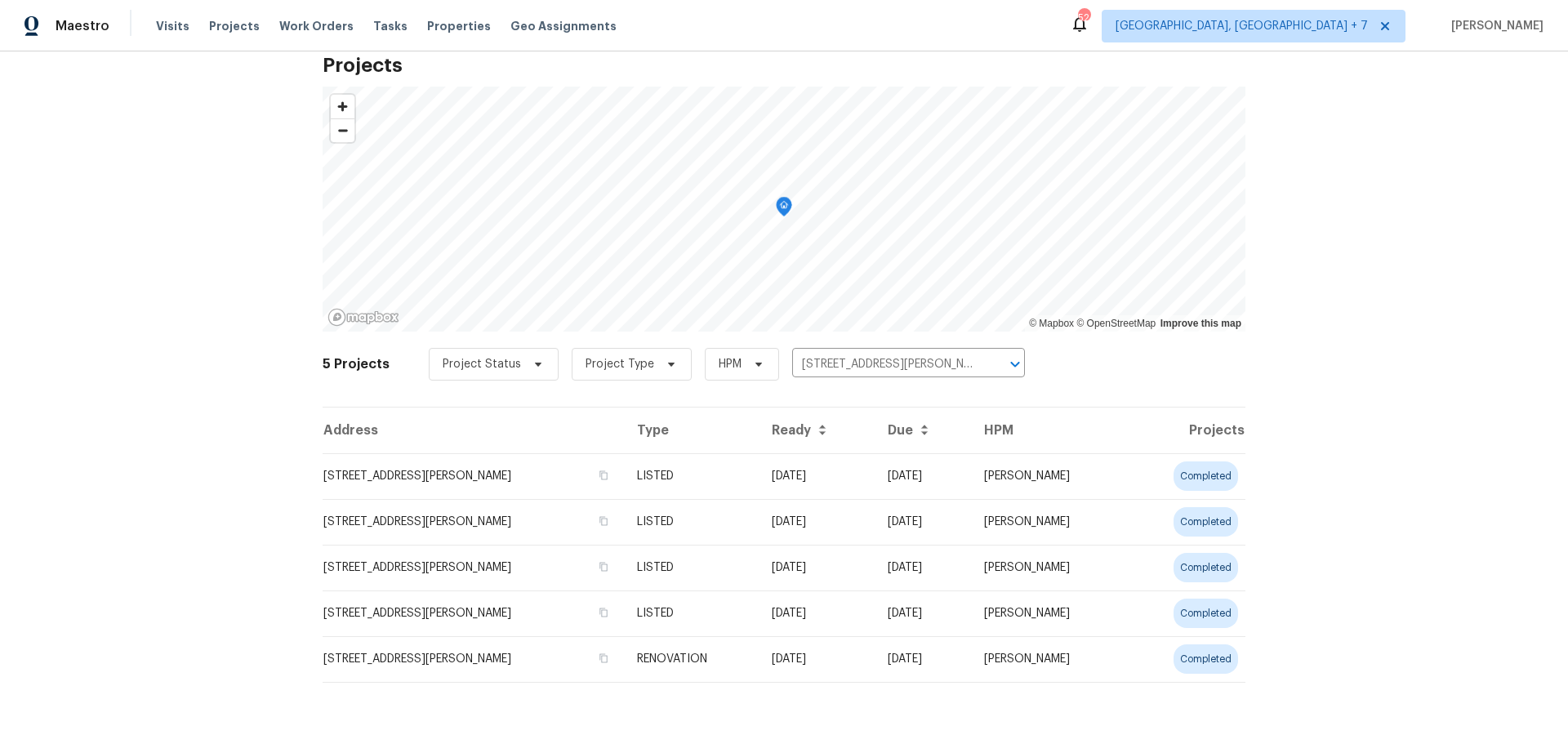
click at [406, 483] on td "[STREET_ADDRESS][PERSON_NAME]" at bounding box center [473, 475] width 301 height 45
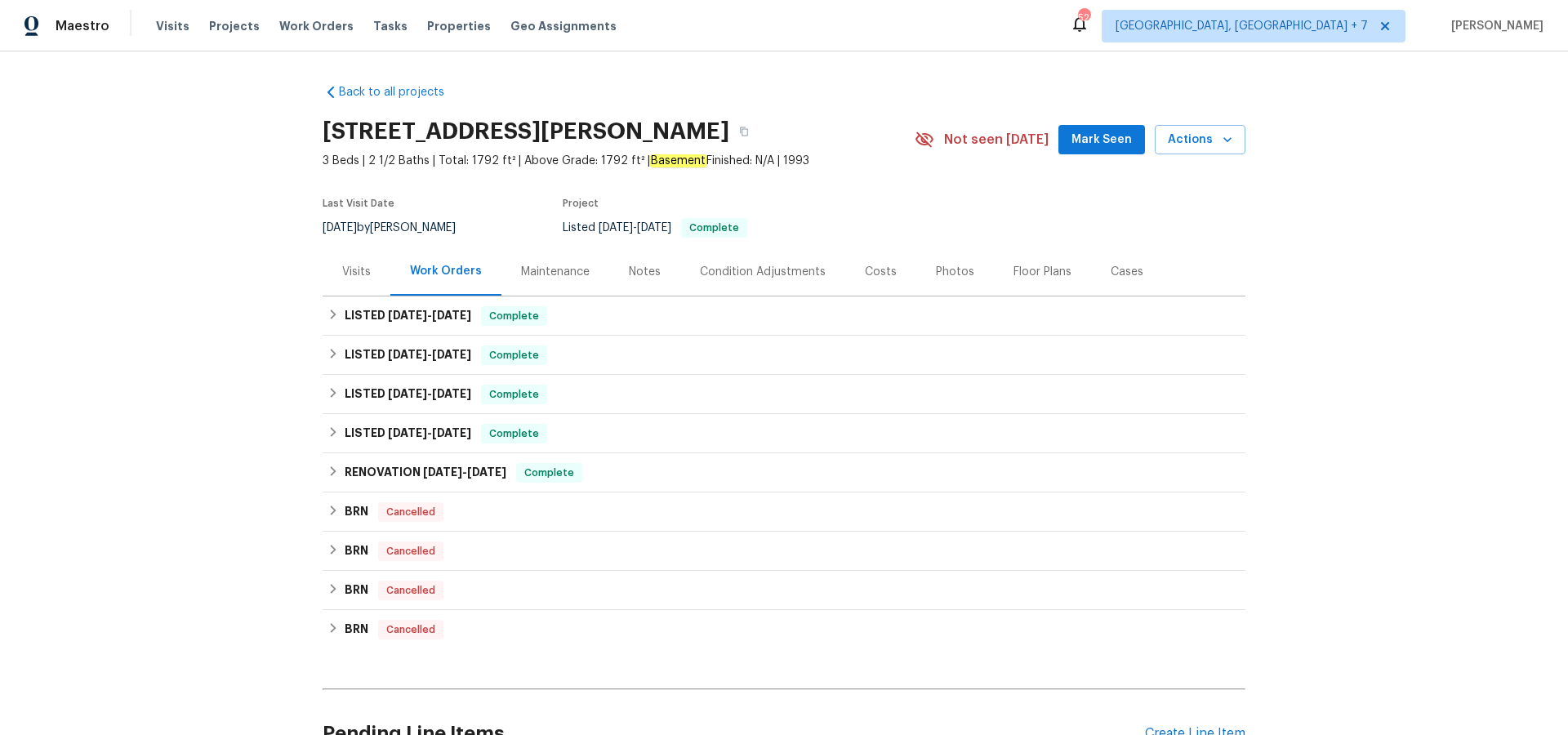
click at [365, 263] on div "Visits" at bounding box center [356, 271] width 28 height 16
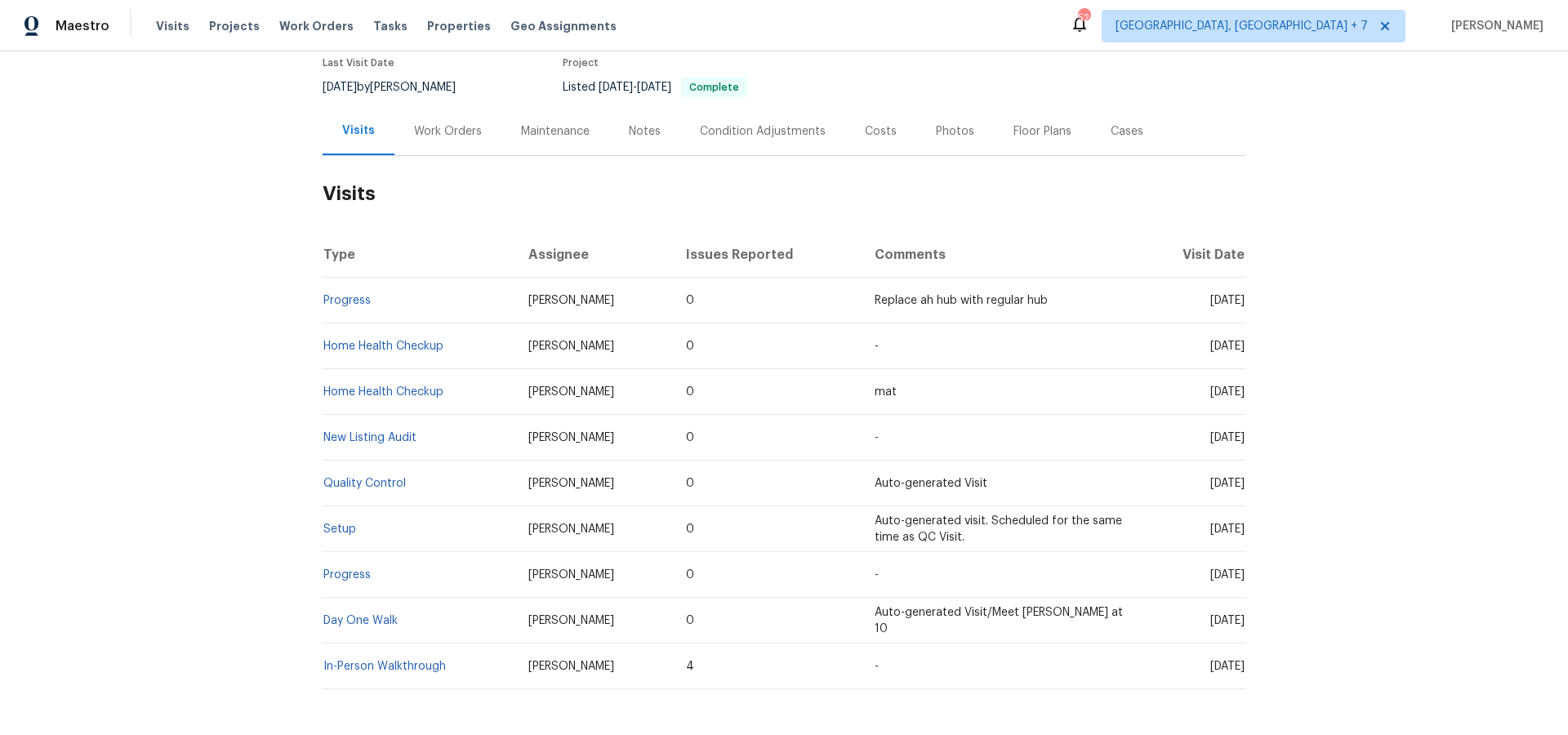
scroll to position [145, 0]
click at [330, 520] on link "Setup" at bounding box center [339, 525] width 32 height 11
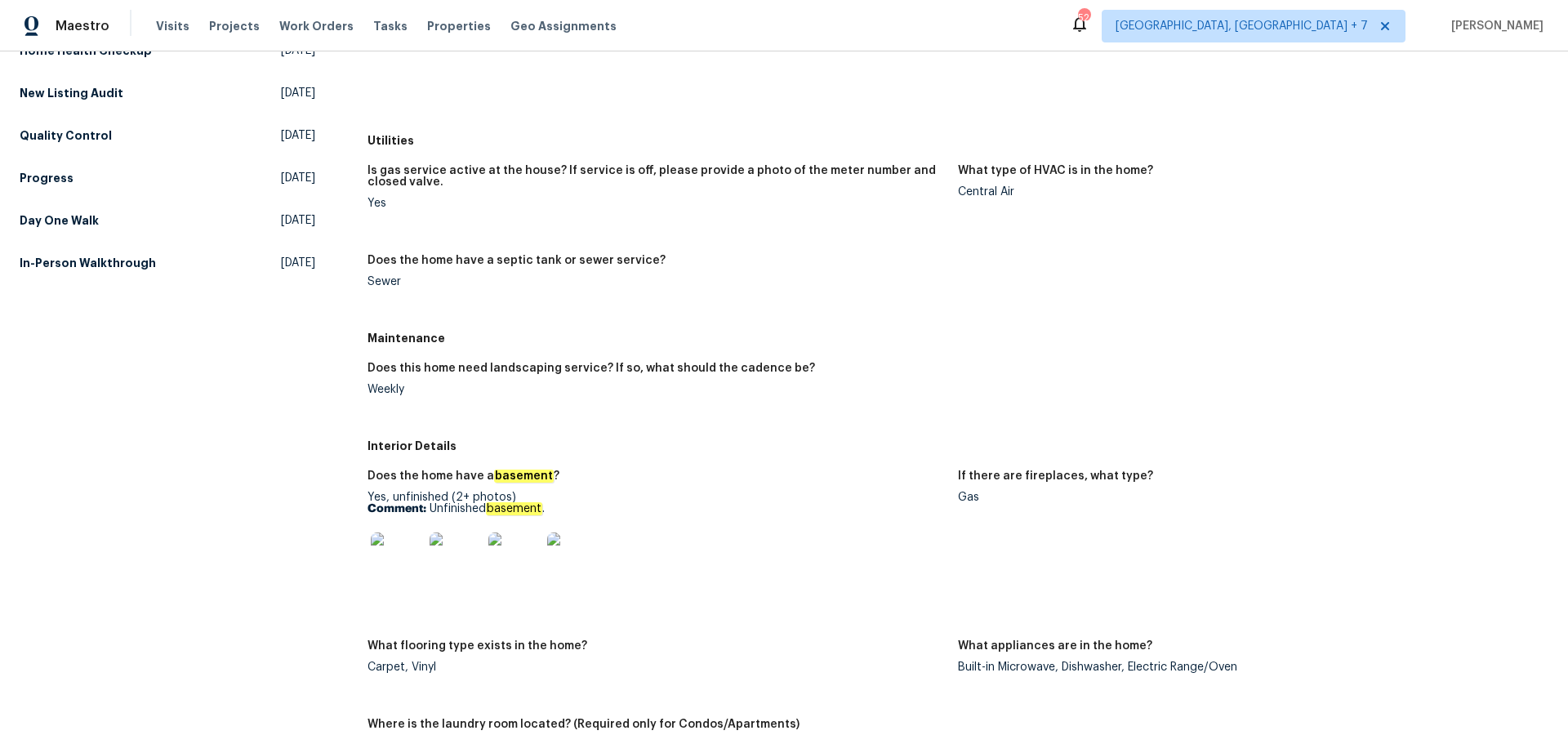
scroll to position [305, 0]
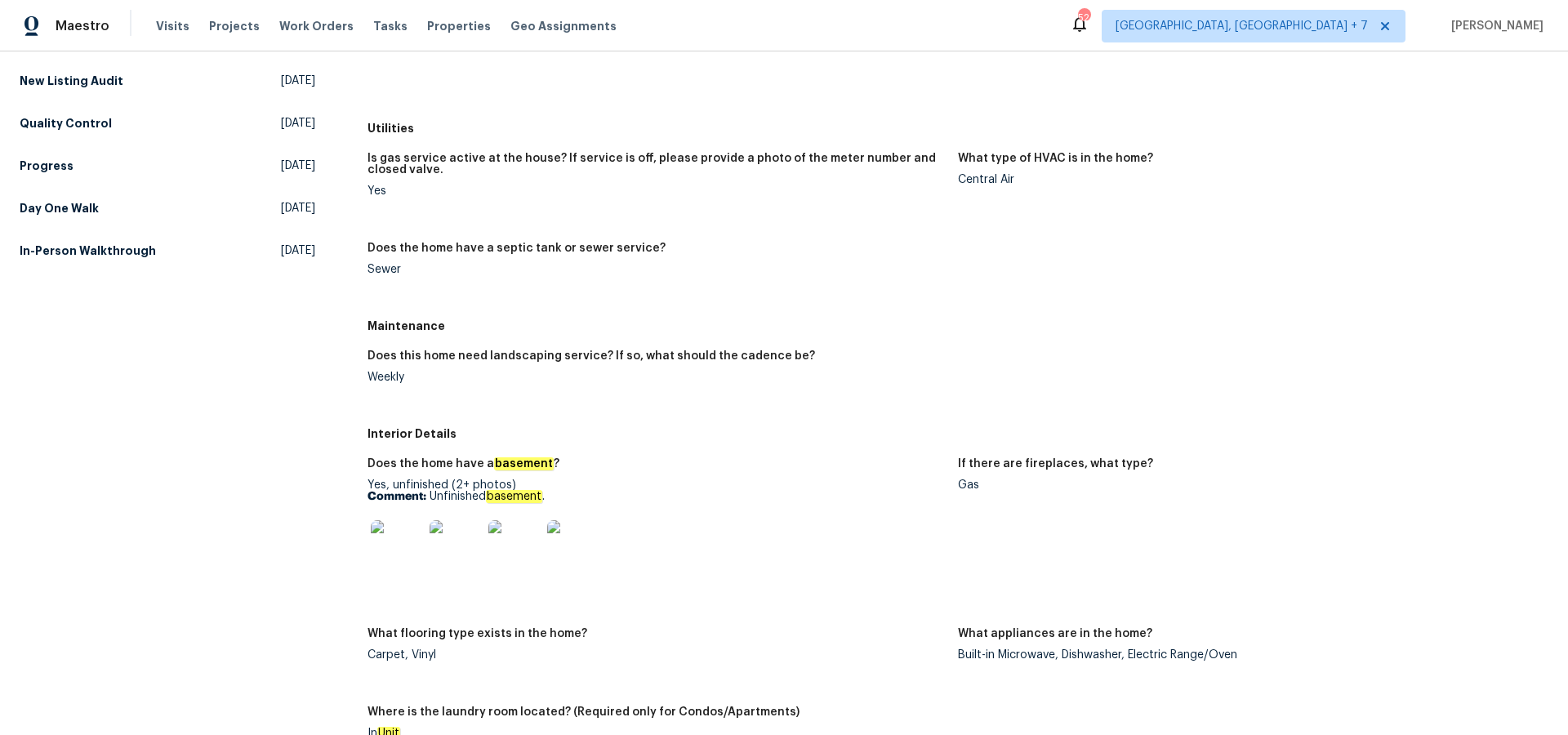
click at [403, 547] on img at bounding box center [396, 546] width 52 height 52
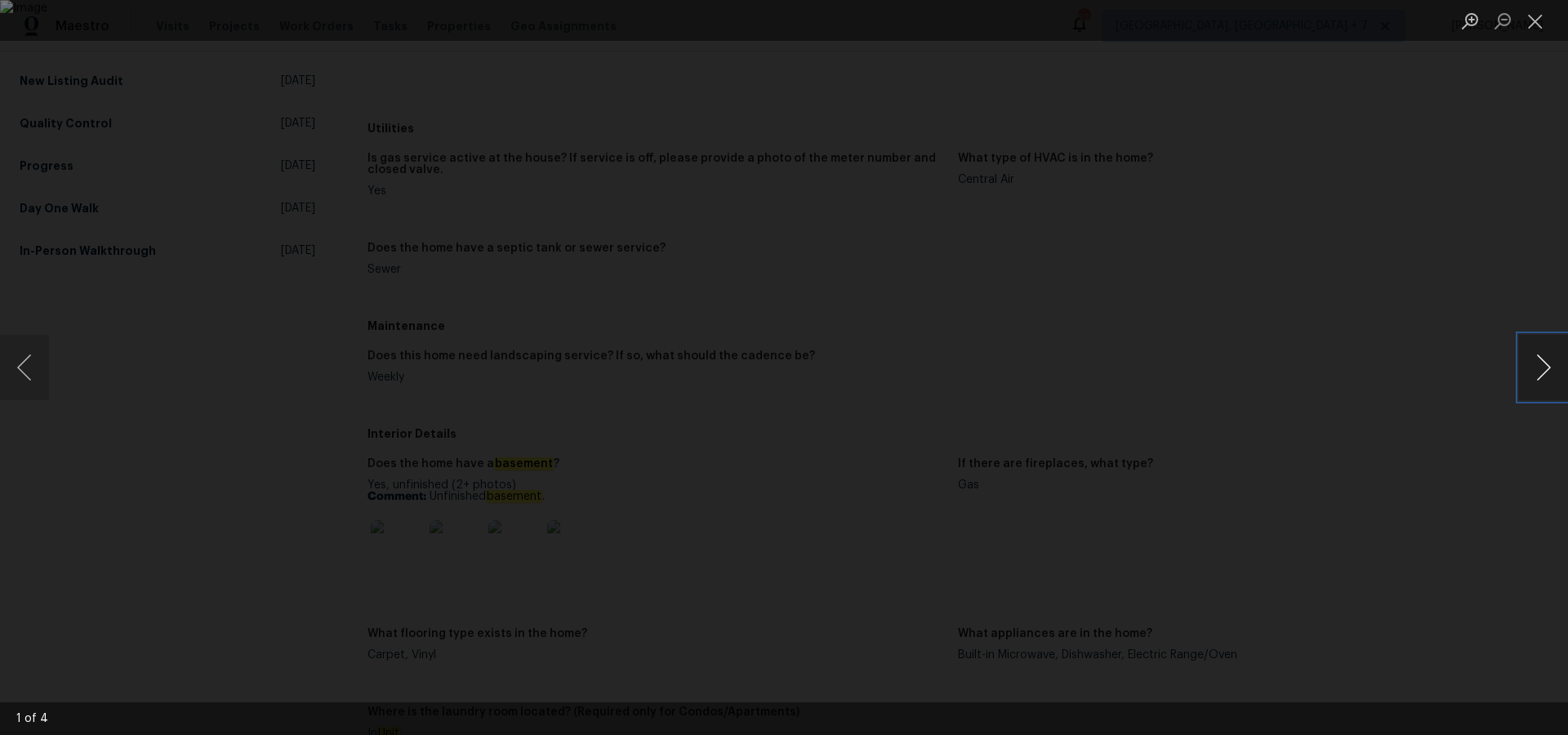
click at [1549, 371] on button "Next image" at bounding box center [1543, 367] width 49 height 65
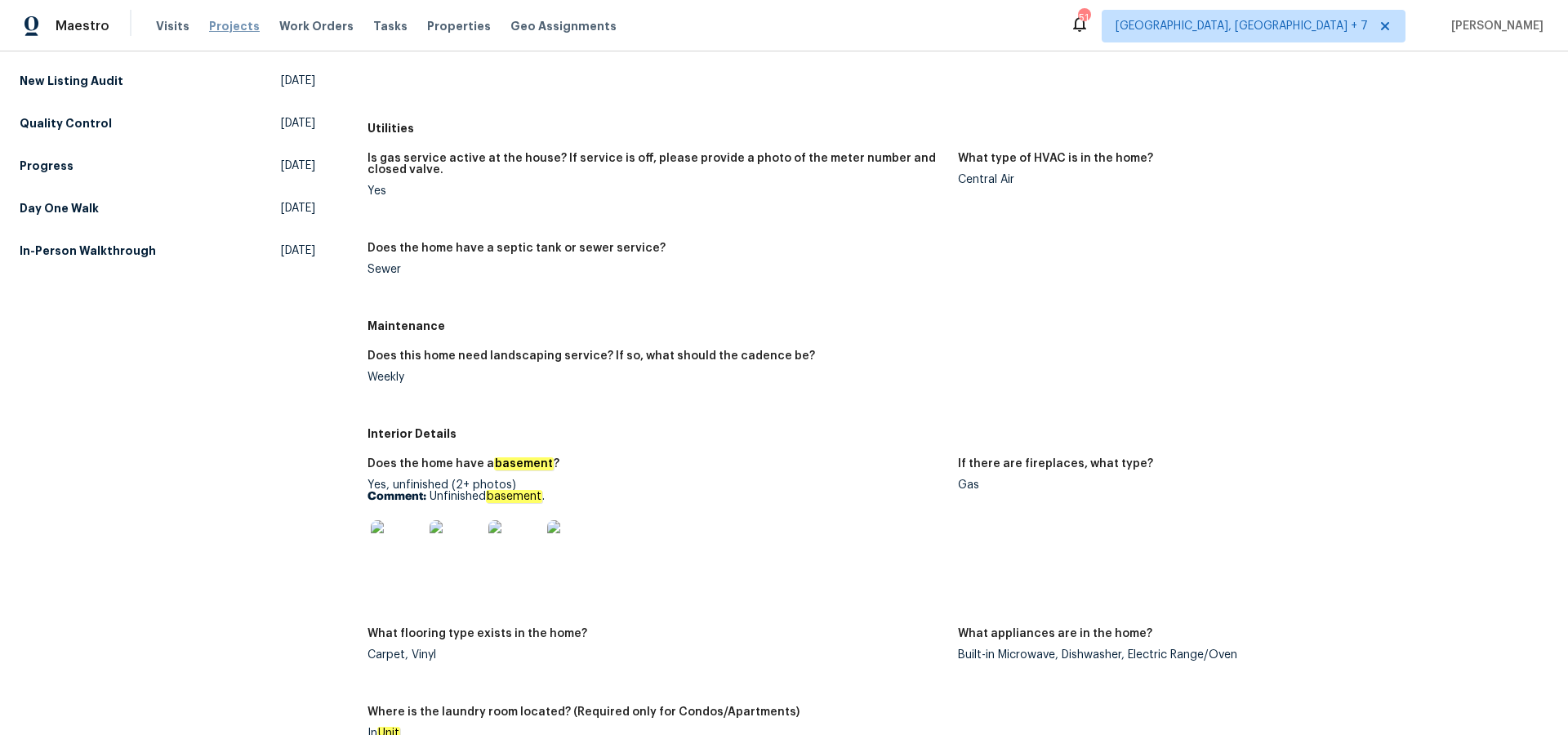
click at [234, 27] on span "Projects" at bounding box center [234, 26] width 50 height 16
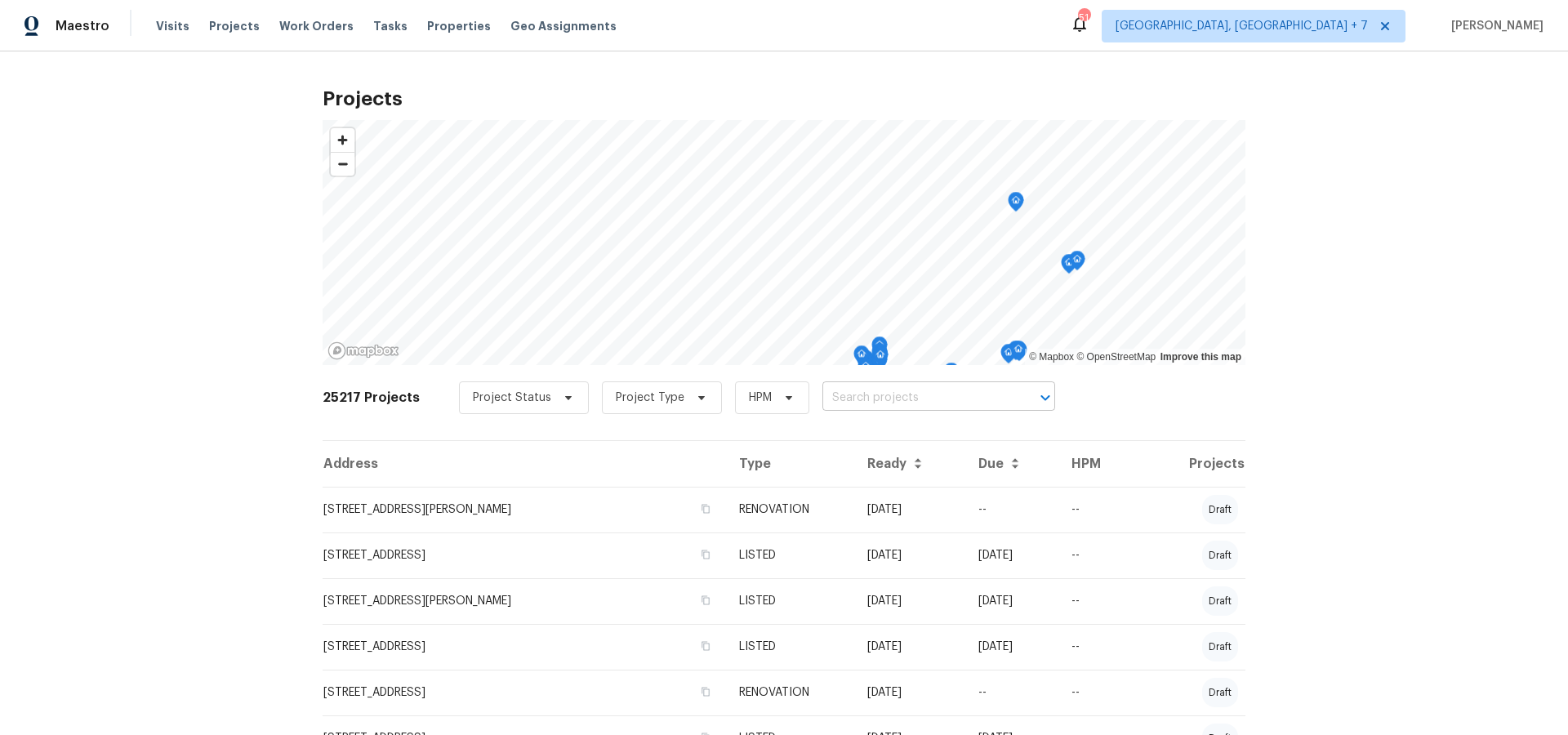
click at [873, 397] on input "text" at bounding box center [915, 398] width 187 height 26
type input "7546"
click at [878, 429] on li "[STREET_ADDRESS][PERSON_NAME]" at bounding box center [929, 434] width 238 height 27
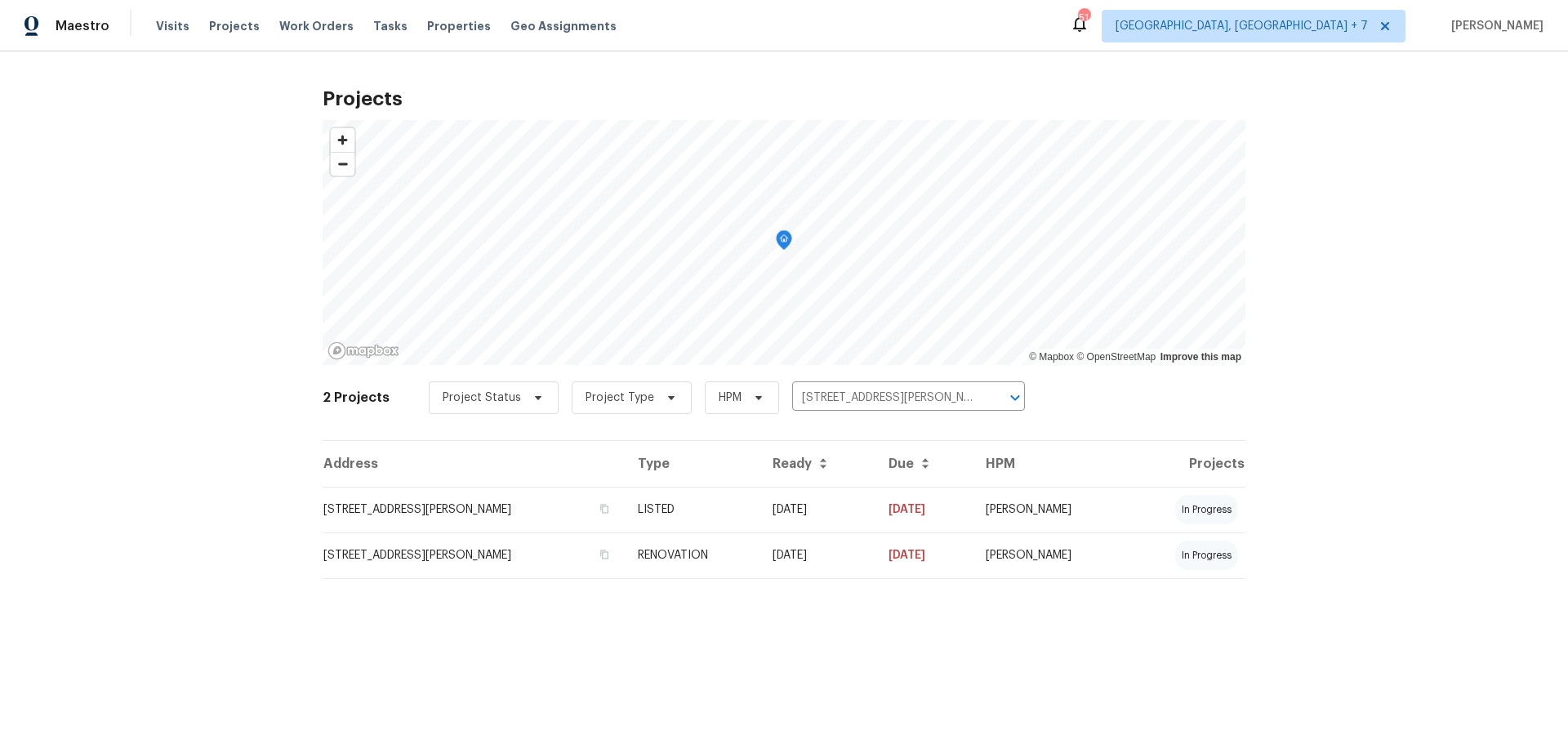
click at [457, 512] on td "[STREET_ADDRESS][PERSON_NAME]" at bounding box center [473, 510] width 302 height 45
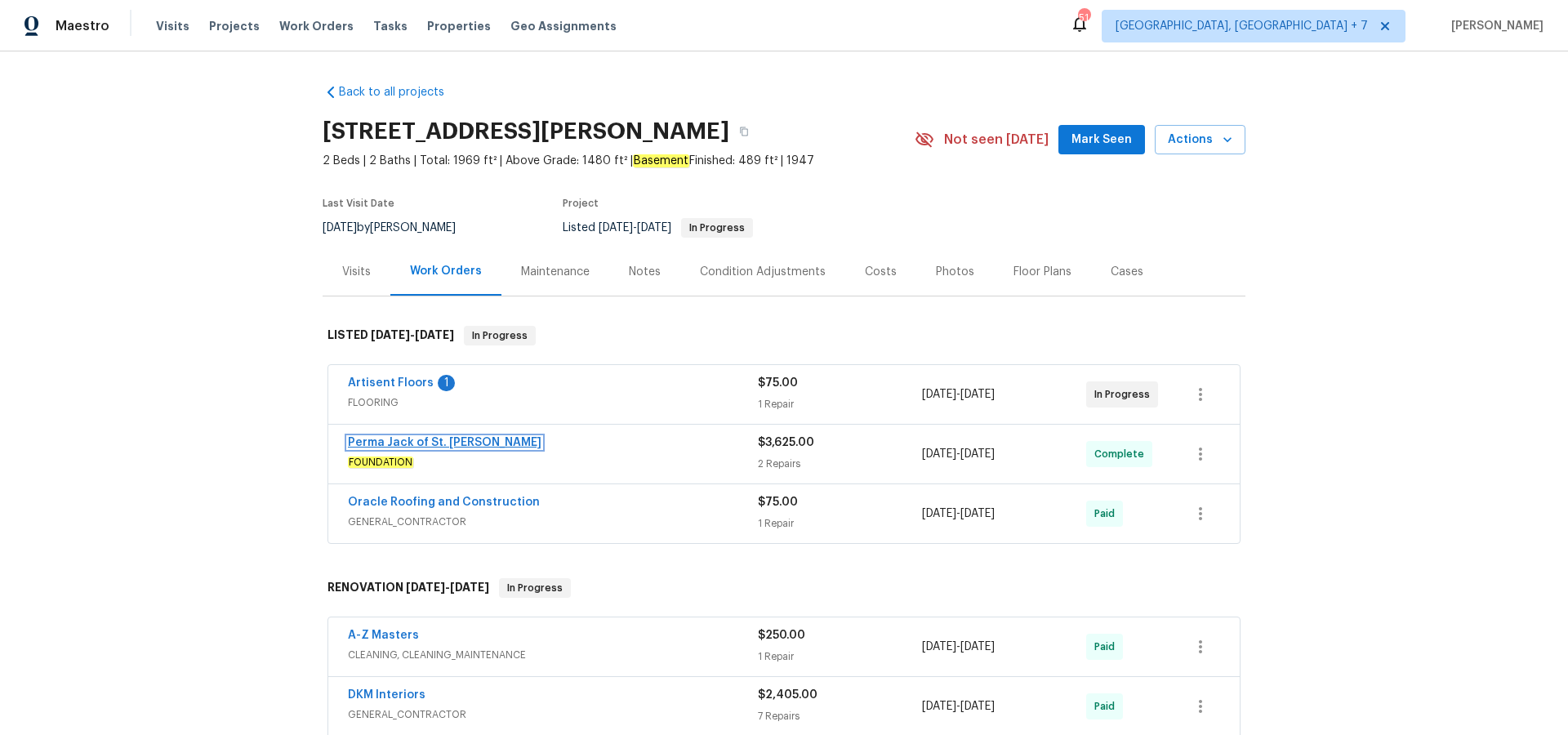
click at [369, 437] on link "Perma Jack of St. [PERSON_NAME]" at bounding box center [444, 442] width 193 height 11
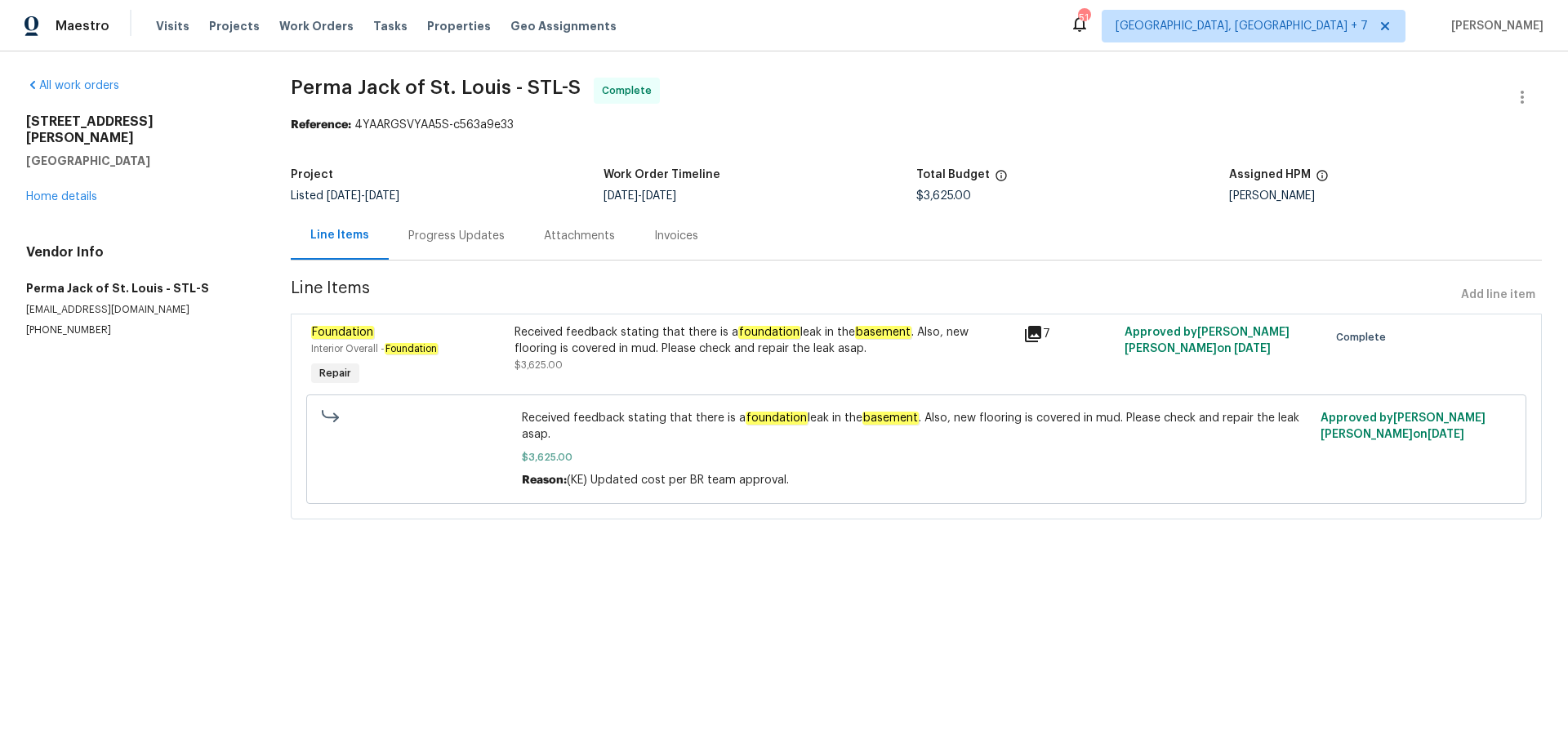
click at [1044, 331] on div "7" at bounding box center [1069, 333] width 92 height 20
click at [1038, 334] on icon at bounding box center [1033, 333] width 16 height 16
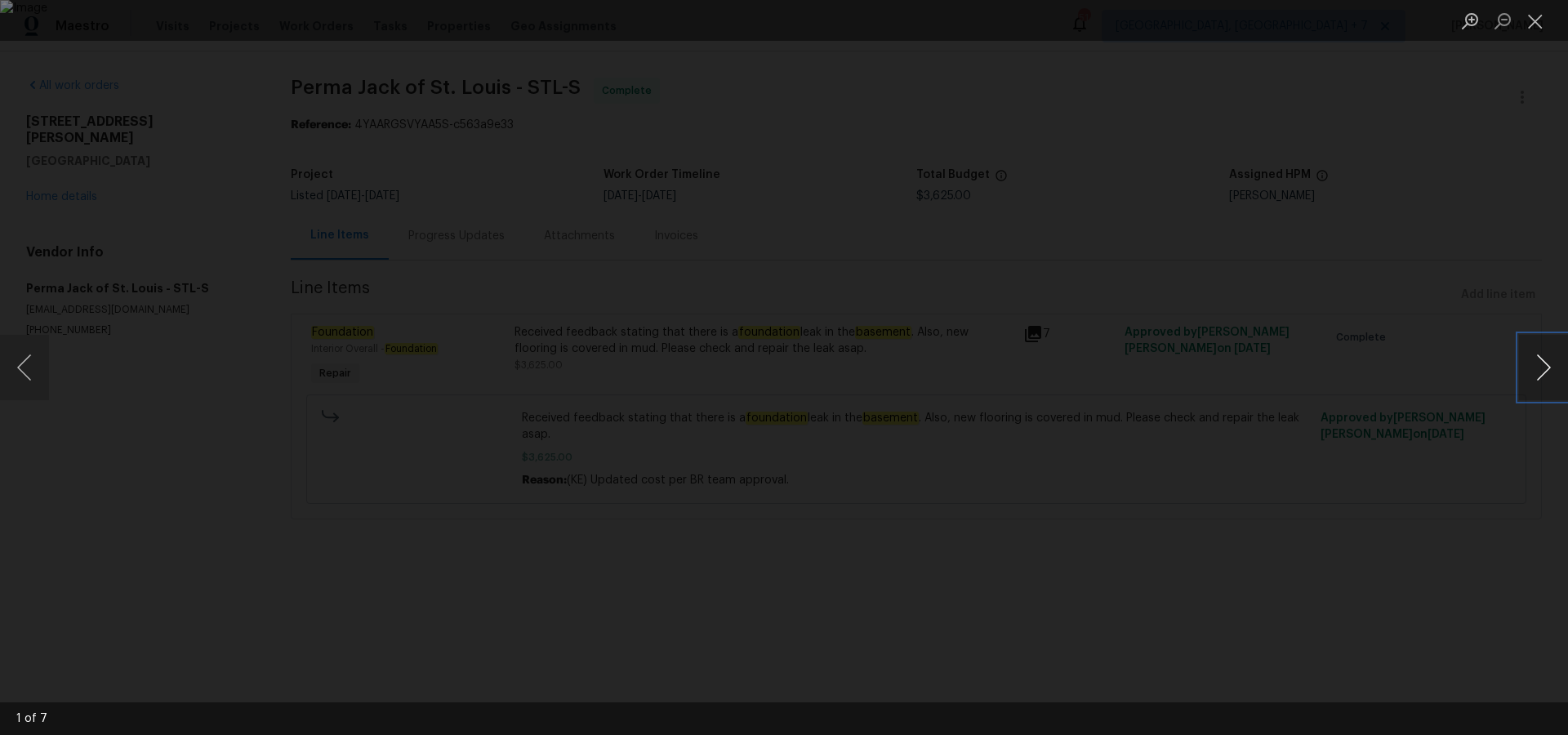
click at [1551, 372] on button "Next image" at bounding box center [1543, 367] width 49 height 65
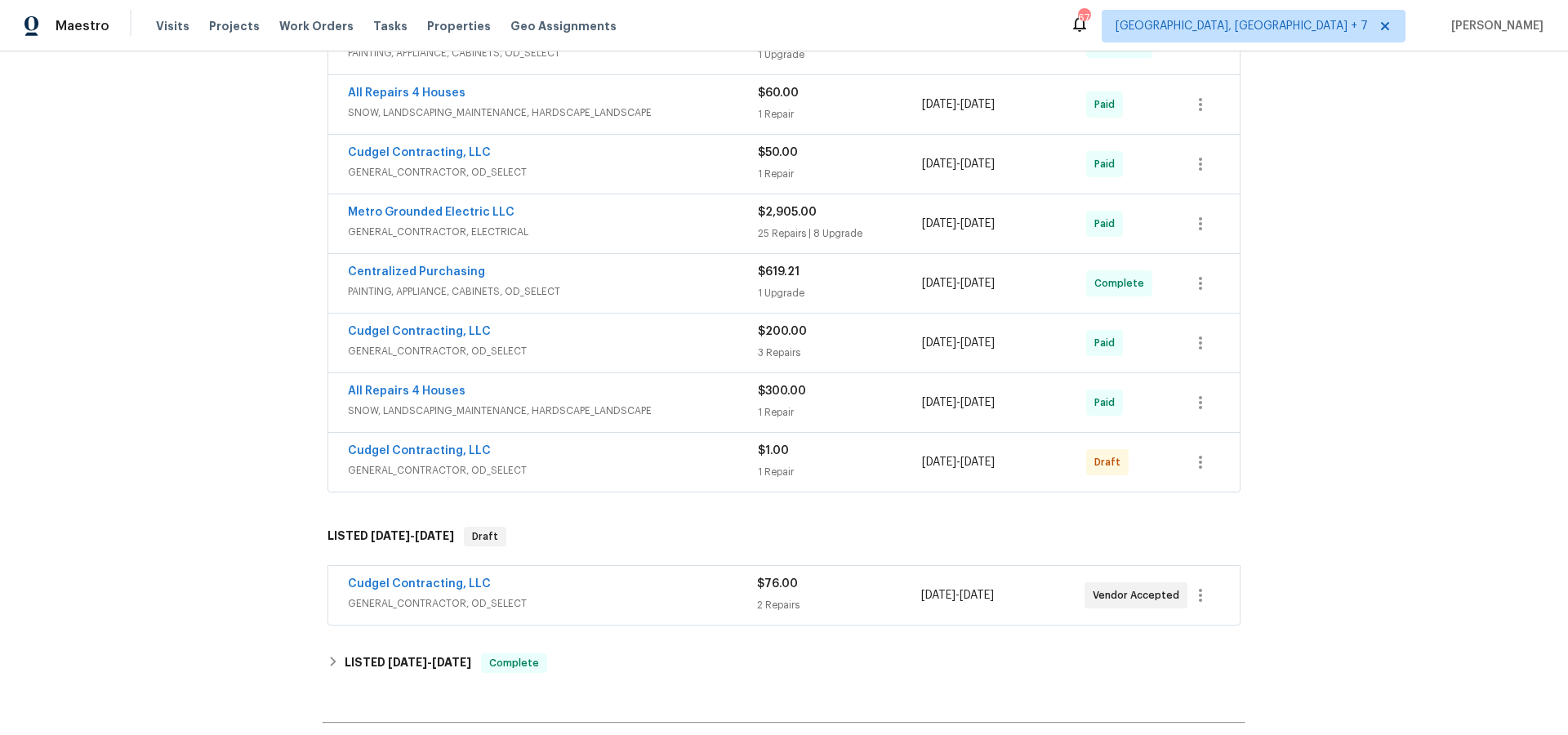
scroll to position [811, 0]
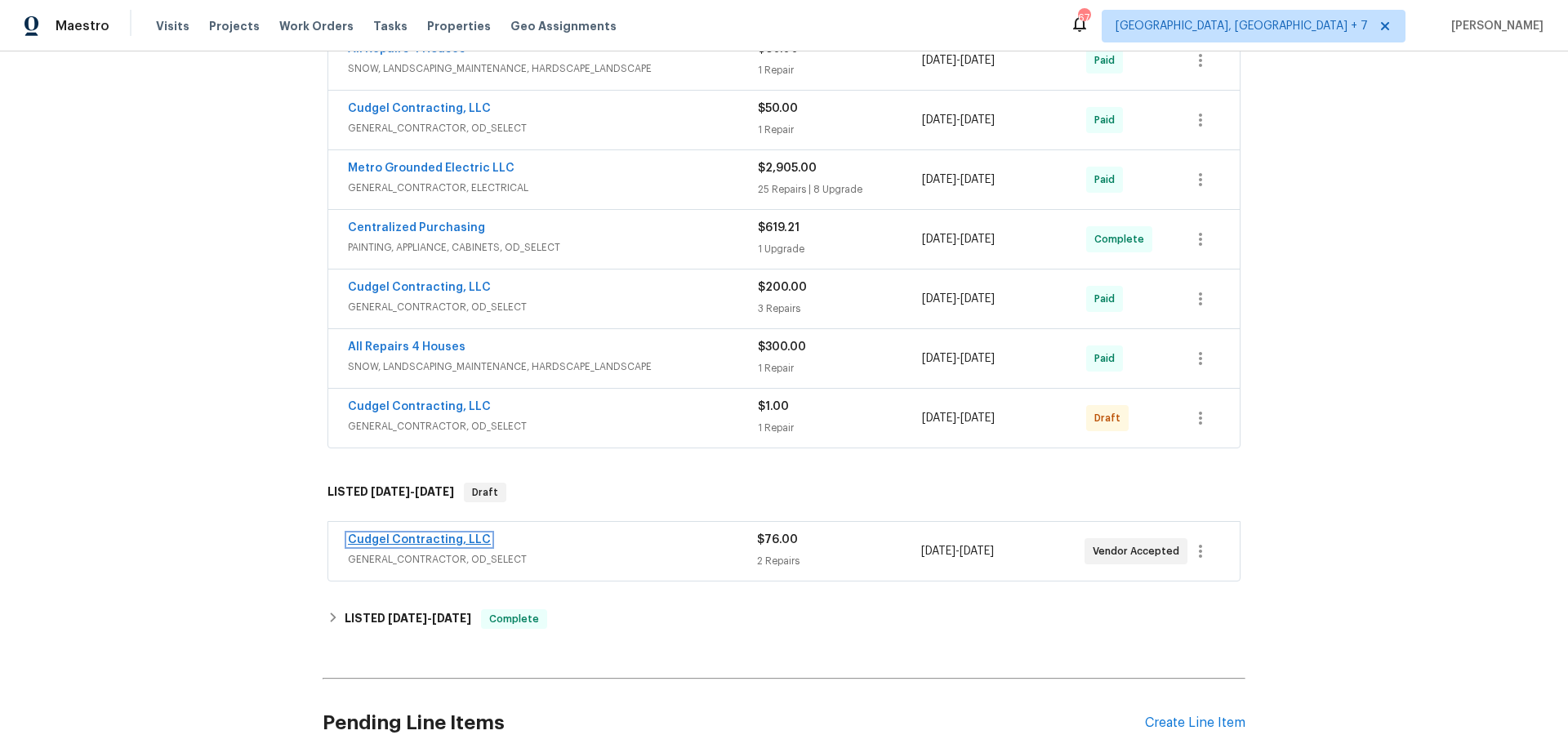
click at [387, 534] on link "Cudgel Contracting, LLC" at bounding box center [419, 540] width 143 height 11
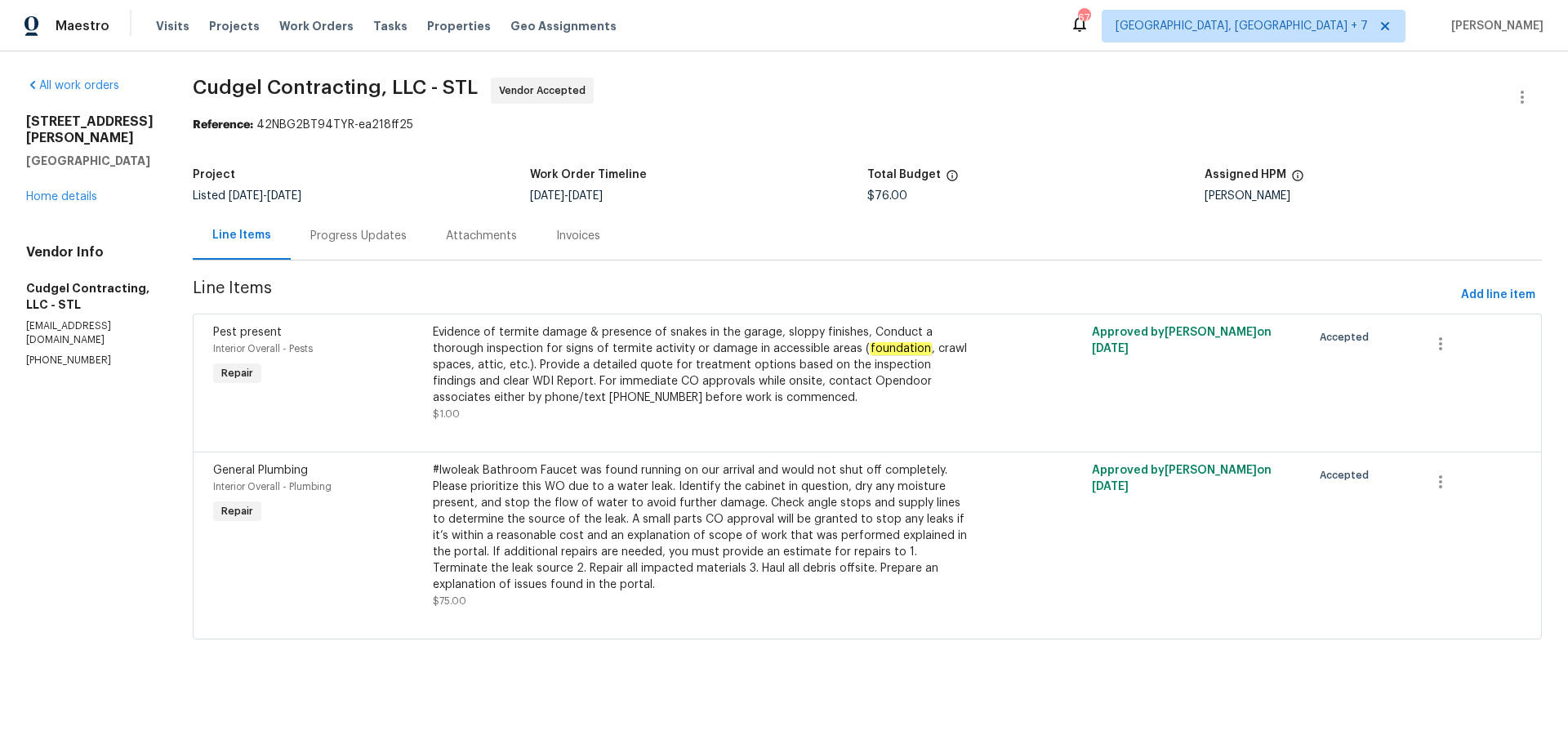
click at [383, 236] on div "Progress Updates" at bounding box center [359, 235] width 97 height 16
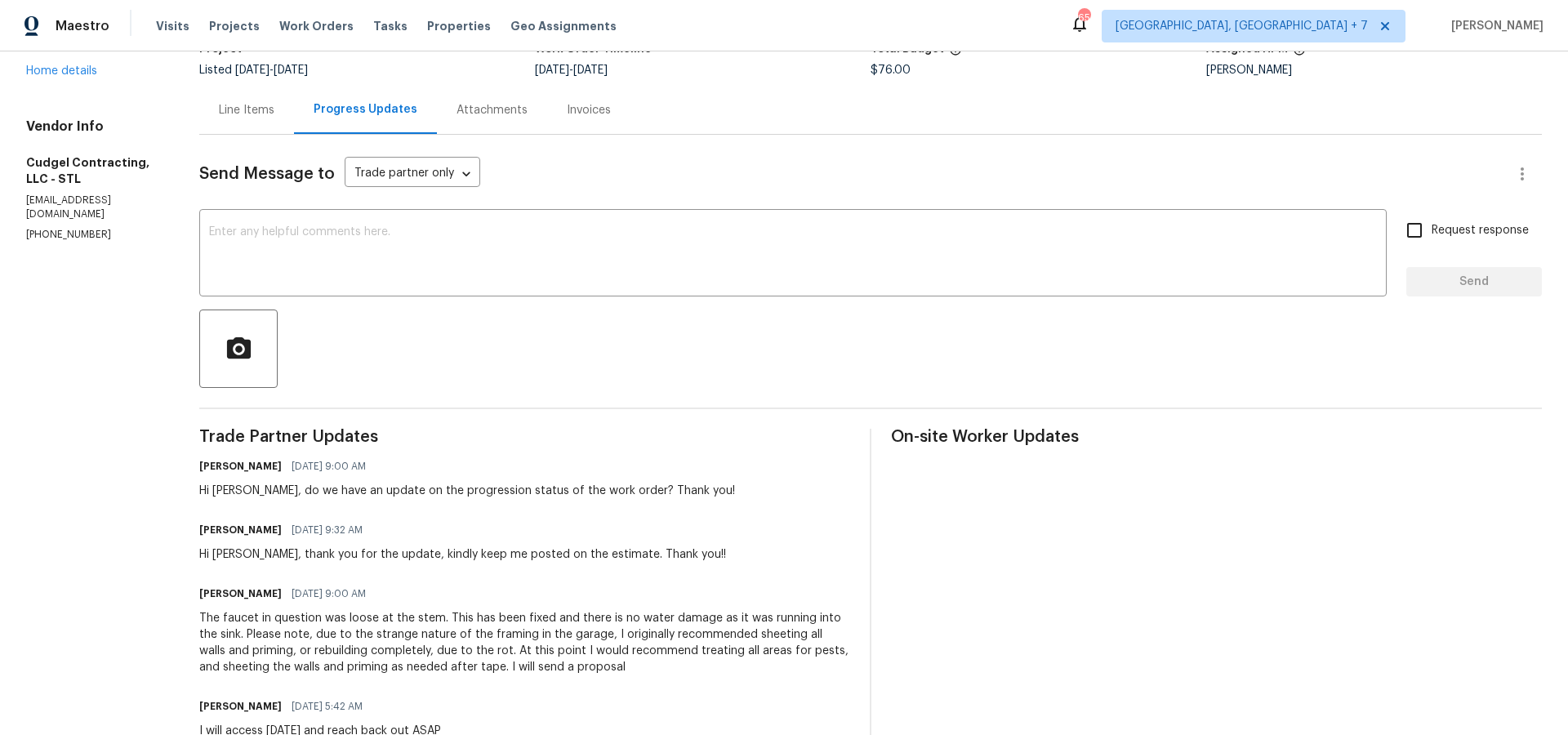
scroll to position [126, 0]
